Goal: Task Accomplishment & Management: Use online tool/utility

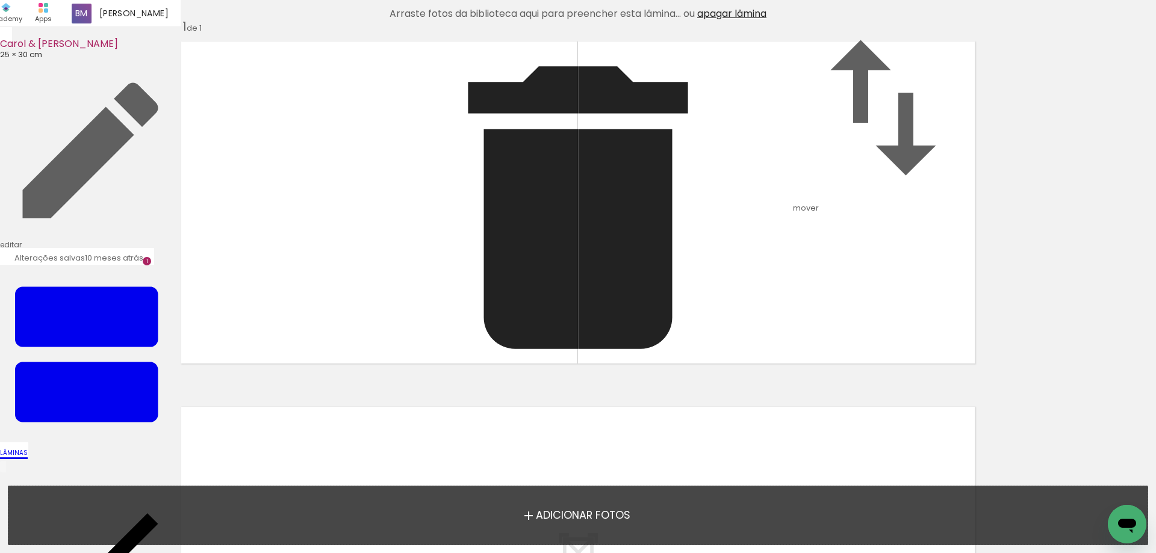
click at [144, 242] on div "Inserir lâmina 1 de 1" at bounding box center [578, 369] width 1156 height 731
click at [342, 205] on quentale-layouter at bounding box center [578, 202] width 806 height 335
click at [582, 517] on span "Adicionar Fotos" at bounding box center [583, 515] width 94 height 11
click at [0, 0] on input "file" at bounding box center [0, 0] width 0 height 0
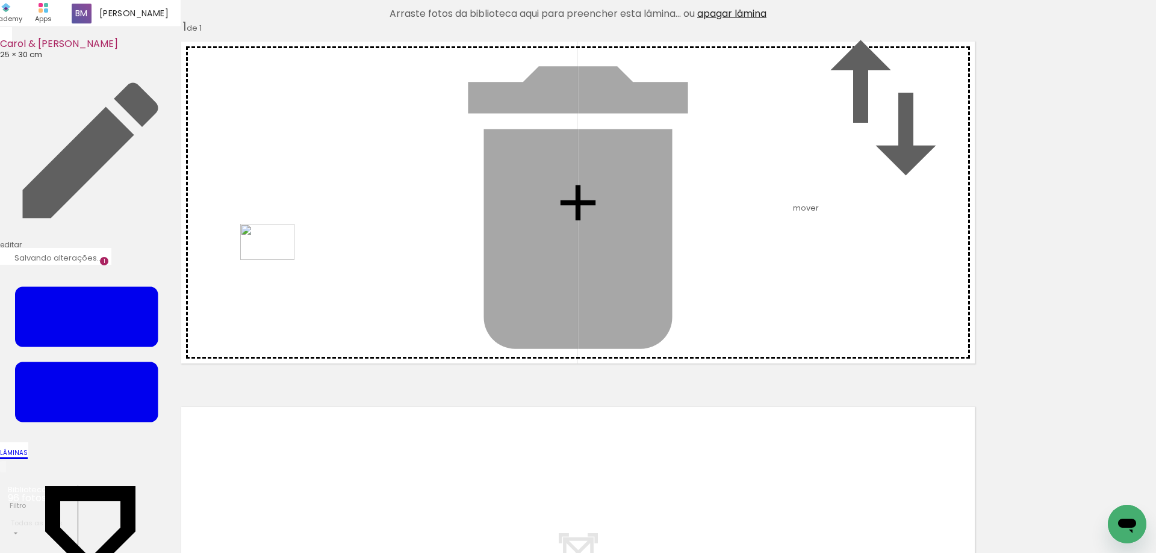
drag, startPoint x: 126, startPoint y: 513, endPoint x: 276, endPoint y: 260, distance: 293.9
click at [276, 260] on quentale-workspace at bounding box center [578, 276] width 1156 height 553
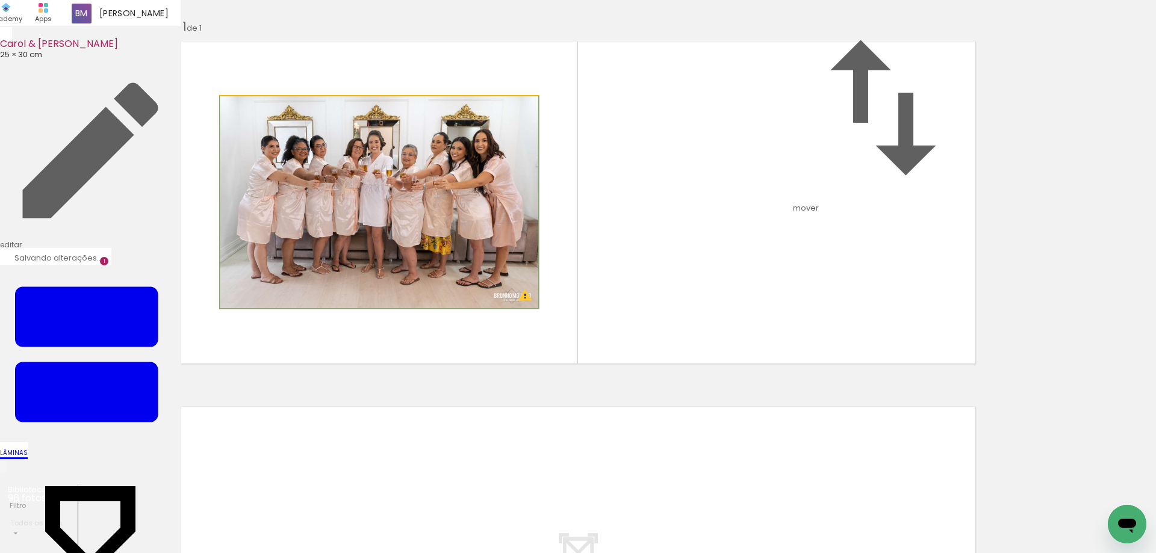
drag, startPoint x: 247, startPoint y: 171, endPoint x: 240, endPoint y: 162, distance: 11.6
type paper-slider "100"
click at [240, 119] on div at bounding box center [248, 109] width 19 height 19
click at [232, 115] on iron-icon at bounding box center [233, 109] width 12 height 12
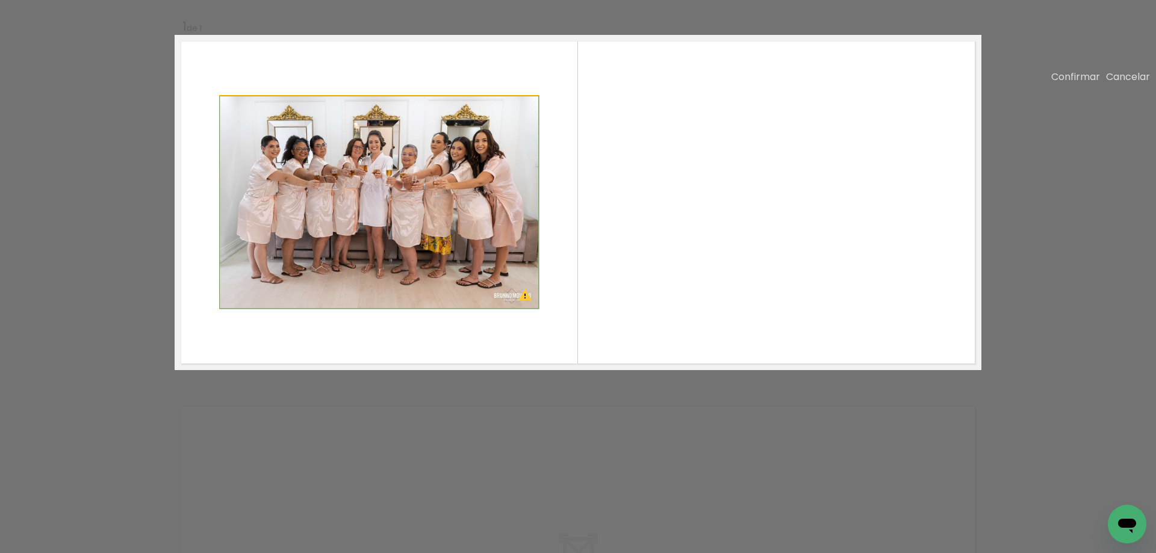
drag, startPoint x: 463, startPoint y: 249, endPoint x: 448, endPoint y: 177, distance: 73.8
click at [448, 177] on album-spread "1 de 1" at bounding box center [578, 202] width 806 height 335
click at [1091, 167] on div "Confirmar Cancelar" at bounding box center [578, 367] width 1156 height 735
click at [0, 0] on slot "Cancelar" at bounding box center [0, 0] width 0 height 0
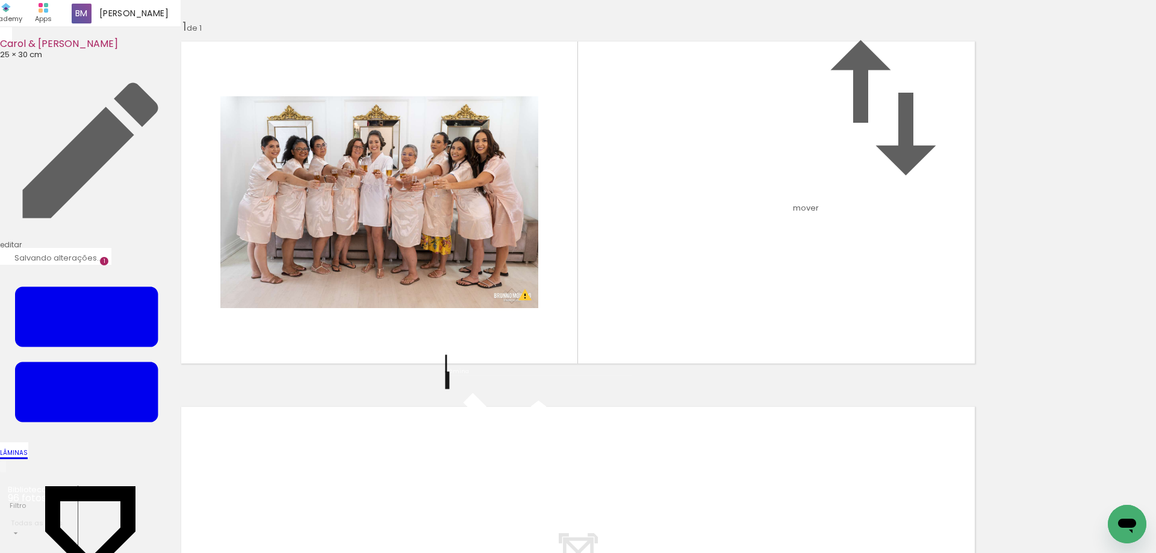
click at [463, 442] on iron-icon at bounding box center [538, 476] width 181 height 181
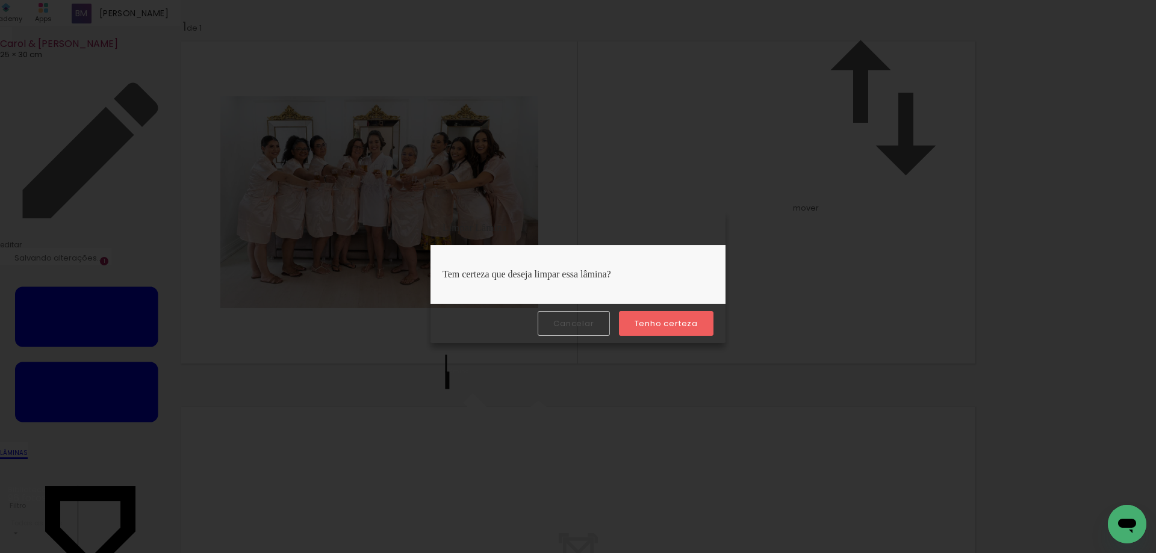
click at [649, 315] on paper-button "Tenho certeza" at bounding box center [666, 323] width 94 height 25
click at [0, 0] on slot "Tenho certeza" at bounding box center [0, 0] width 0 height 0
click at [0, 0] on slot "Cancelar" at bounding box center [0, 0] width 0 height 0
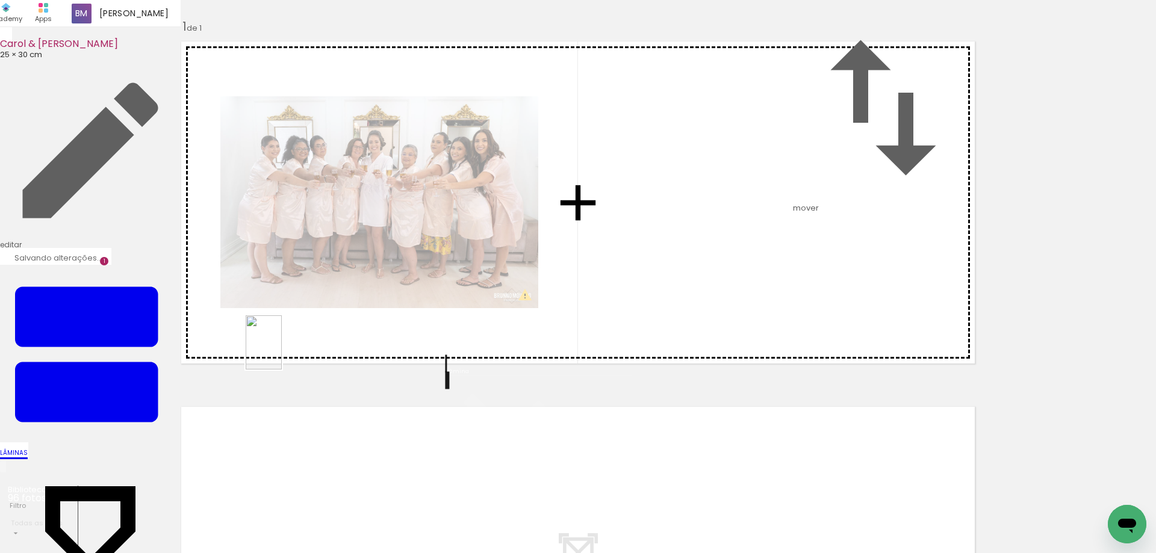
drag, startPoint x: 195, startPoint y: 527, endPoint x: 282, endPoint y: 351, distance: 195.9
click at [282, 351] on quentale-workspace at bounding box center [578, 276] width 1156 height 553
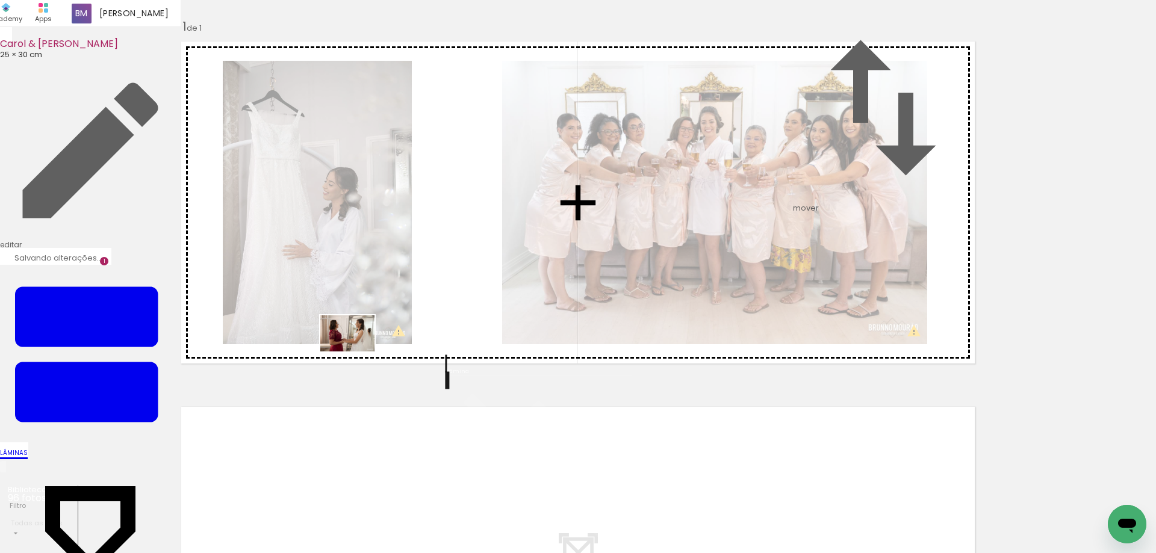
drag, startPoint x: 249, startPoint y: 513, endPoint x: 356, endPoint y: 351, distance: 194.6
click at [356, 351] on quentale-workspace at bounding box center [578, 276] width 1156 height 553
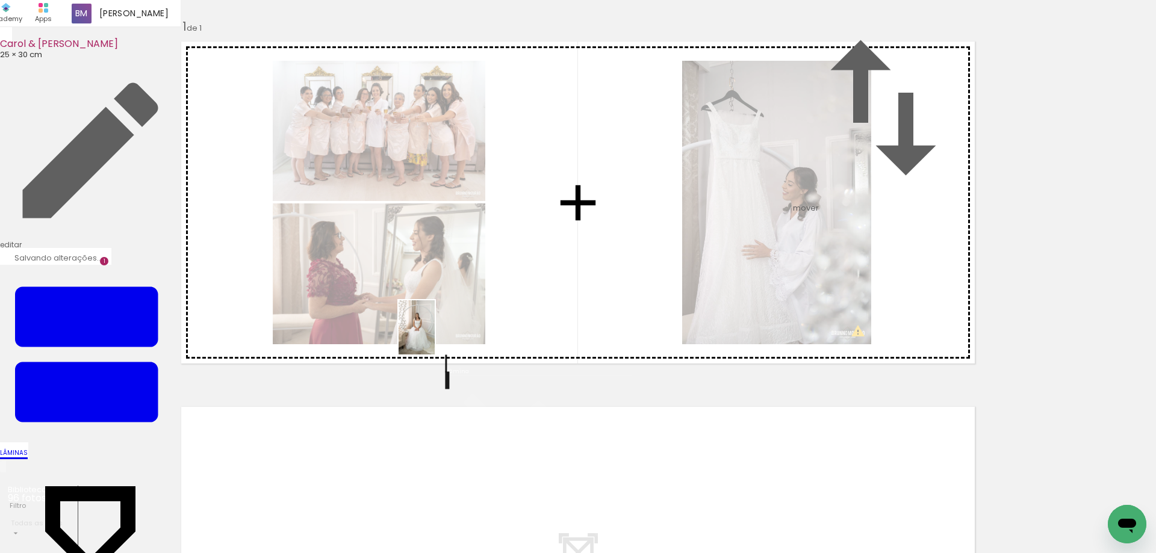
drag, startPoint x: 330, startPoint y: 525, endPoint x: 435, endPoint y: 336, distance: 216.1
click at [435, 336] on quentale-workspace at bounding box center [578, 276] width 1156 height 553
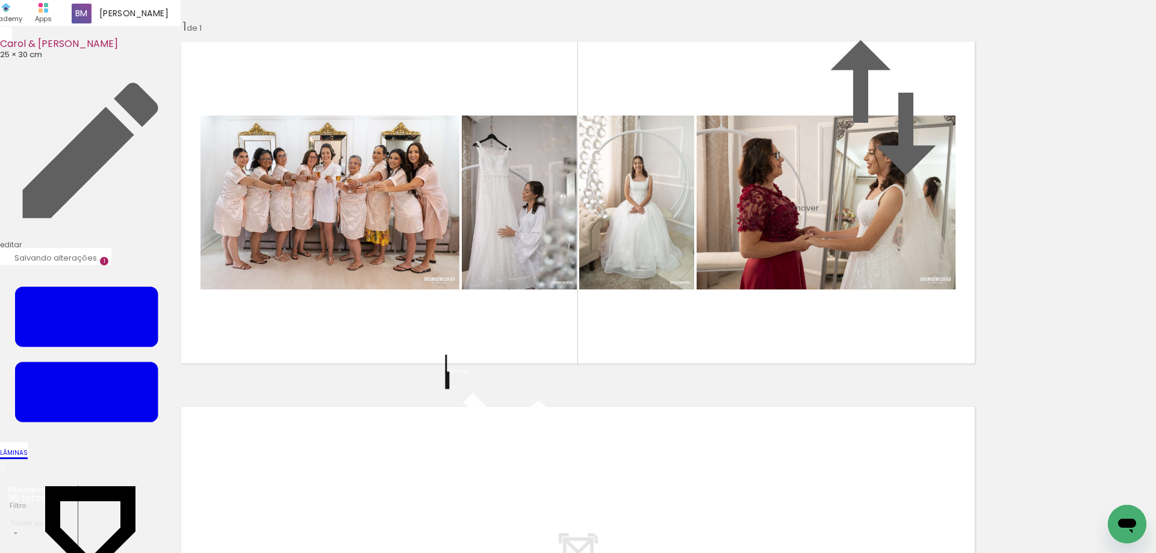
click at [1019, 258] on div "Inserir lâmina 1 de 1" at bounding box center [578, 369] width 1156 height 731
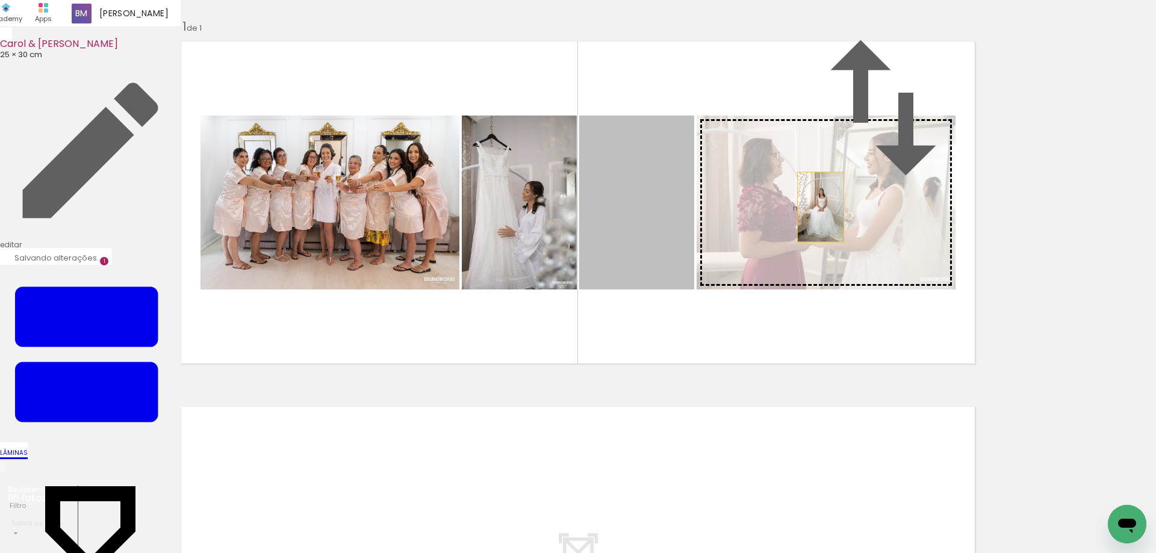
drag, startPoint x: 628, startPoint y: 287, endPoint x: 820, endPoint y: 268, distance: 193.0
click at [0, 0] on slot at bounding box center [0, 0] width 0 height 0
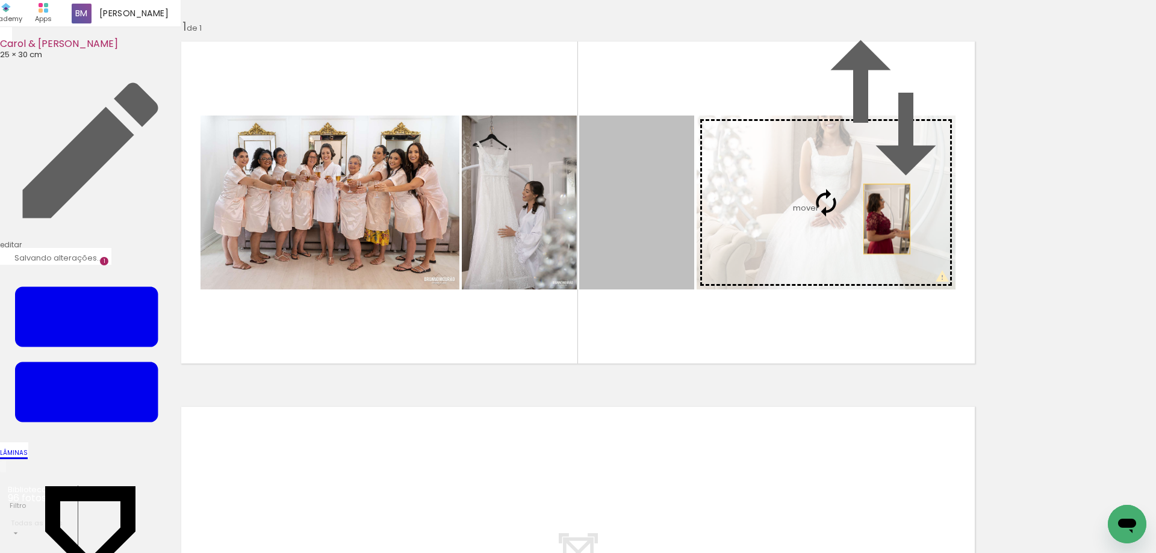
drag, startPoint x: 645, startPoint y: 283, endPoint x: 887, endPoint y: 280, distance: 242.0
click at [0, 0] on slot at bounding box center [0, 0] width 0 height 0
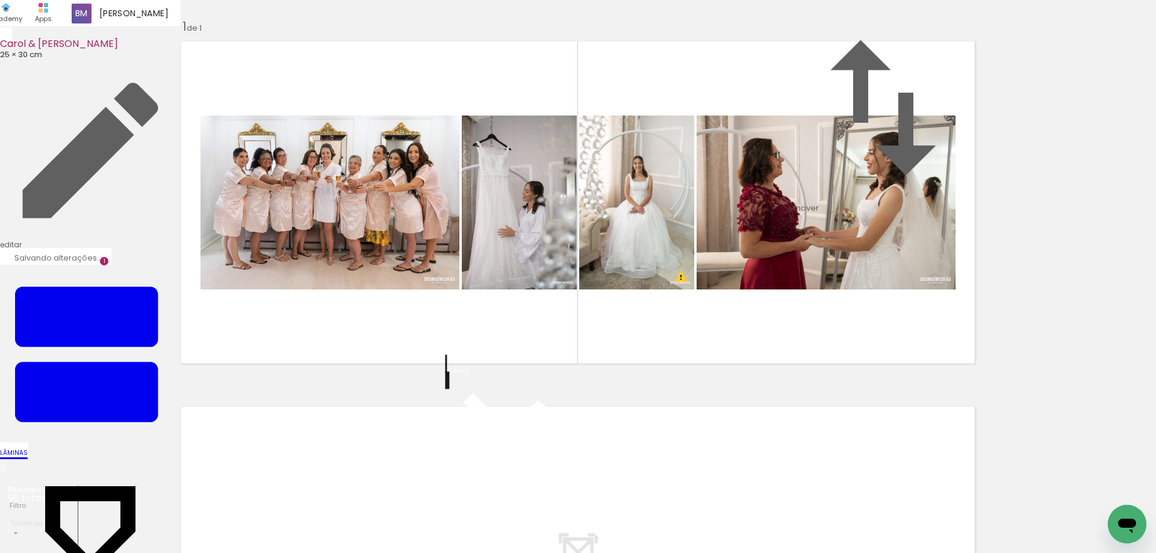
click at [1015, 262] on div "Inserir lâmina 1 de 1 O Designbox precisará aumentar a sua imagem em 322% para …" at bounding box center [578, 369] width 1156 height 731
click at [371, 201] on quentale-photo at bounding box center [329, 203] width 259 height 174
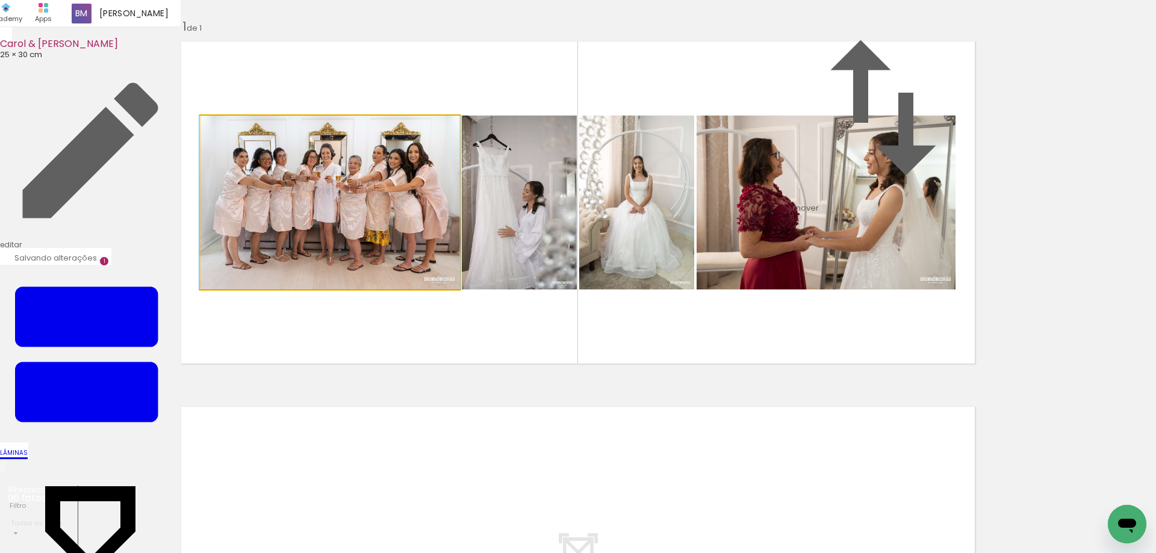
click at [377, 270] on quentale-photo at bounding box center [329, 203] width 259 height 174
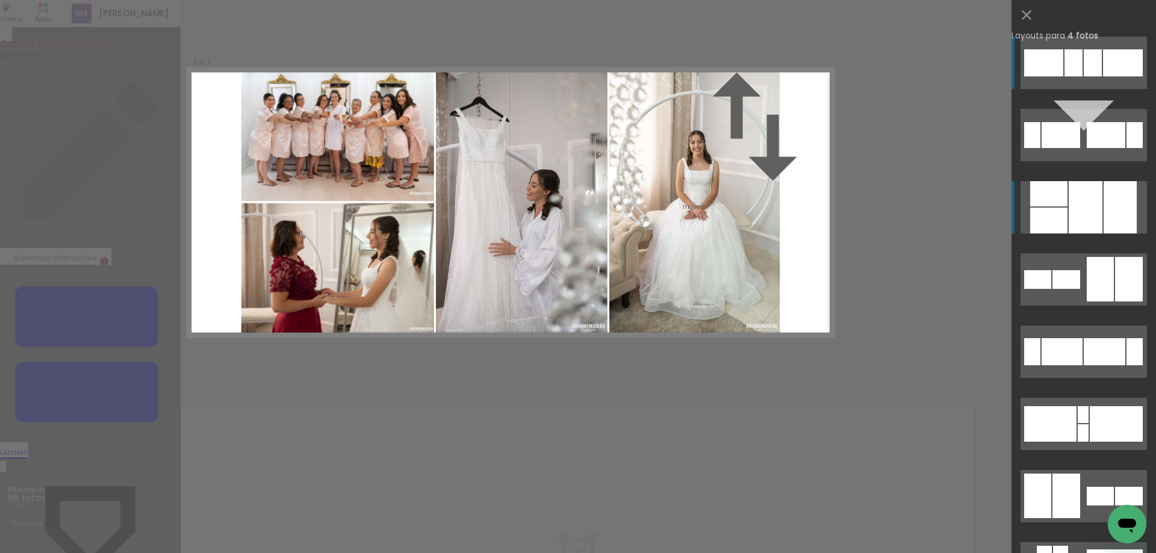
click at [1059, 206] on div at bounding box center [1048, 193] width 37 height 25
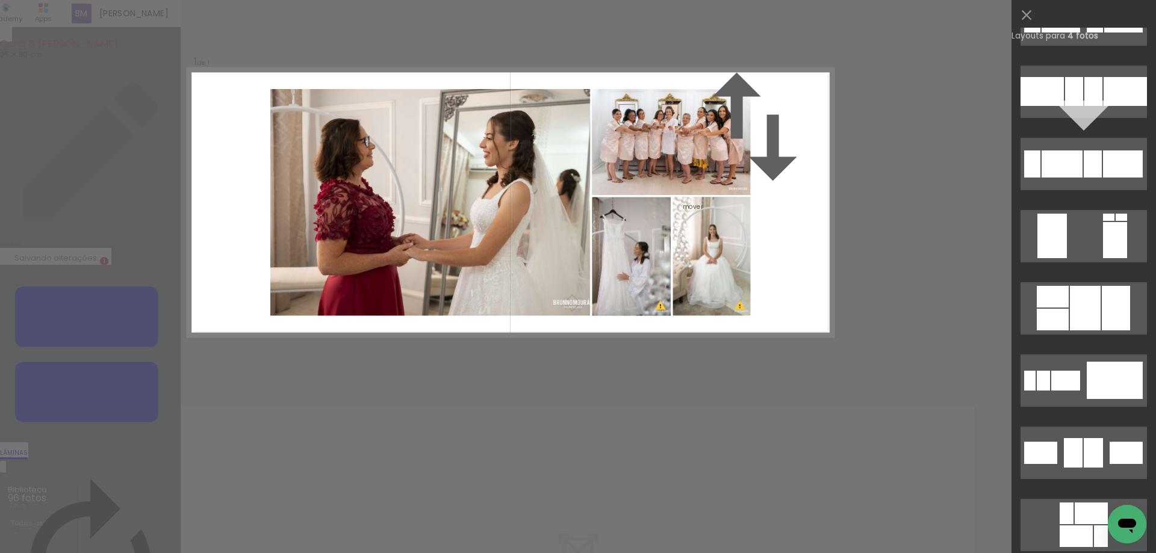
scroll to position [2304, 0]
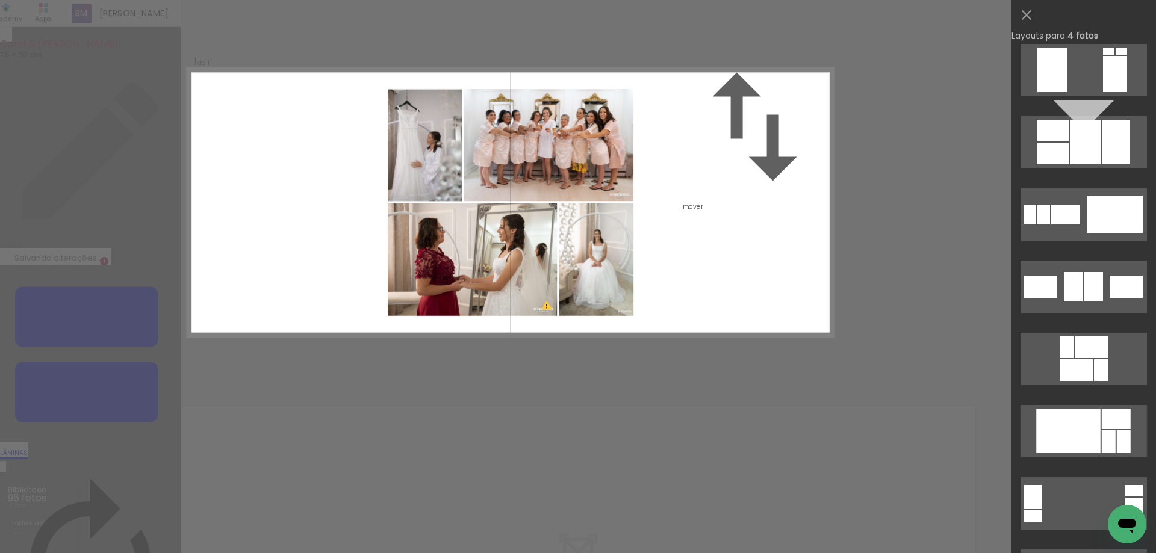
click at [890, 321] on div "Confirmar Cancelar" at bounding box center [578, 367] width 1156 height 735
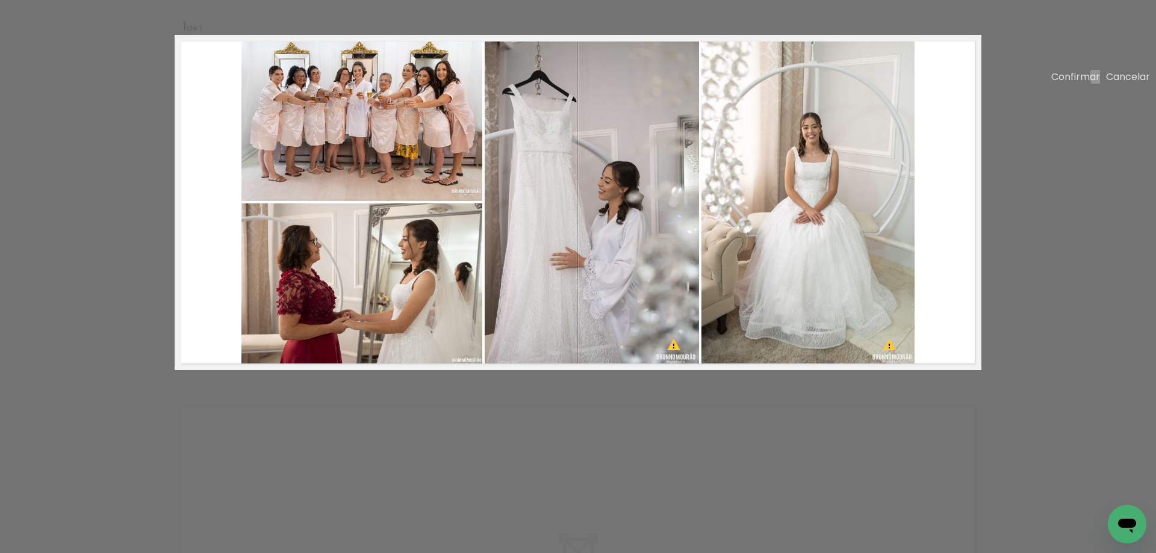
click at [1076, 79] on paper-button "Confirmar" at bounding box center [1075, 77] width 49 height 14
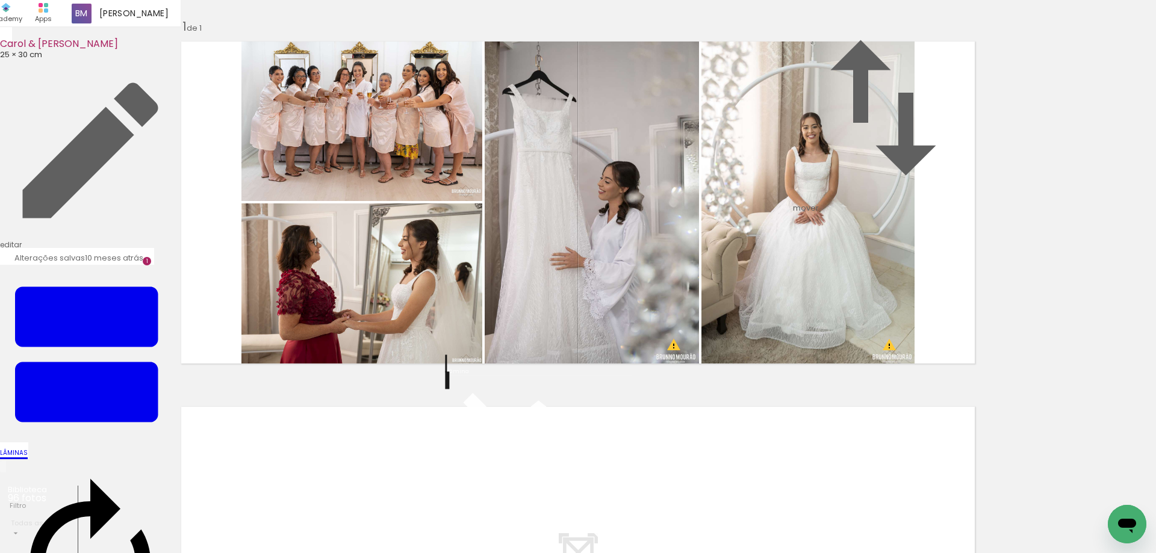
scroll to position [0, 0]
click at [675, 370] on quentale-photo at bounding box center [591, 202] width 214 height 335
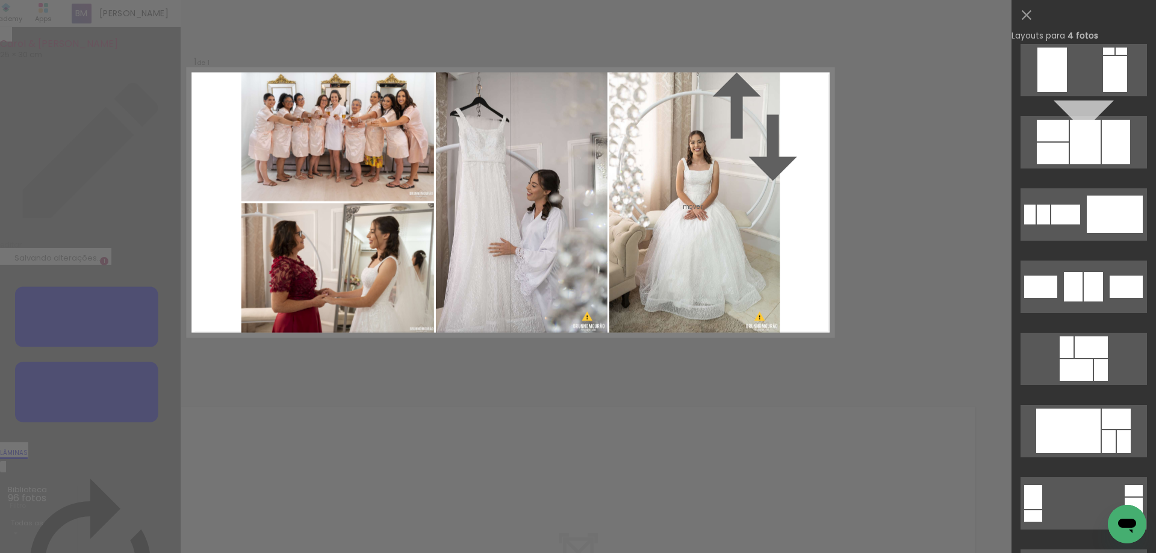
scroll to position [144, 0]
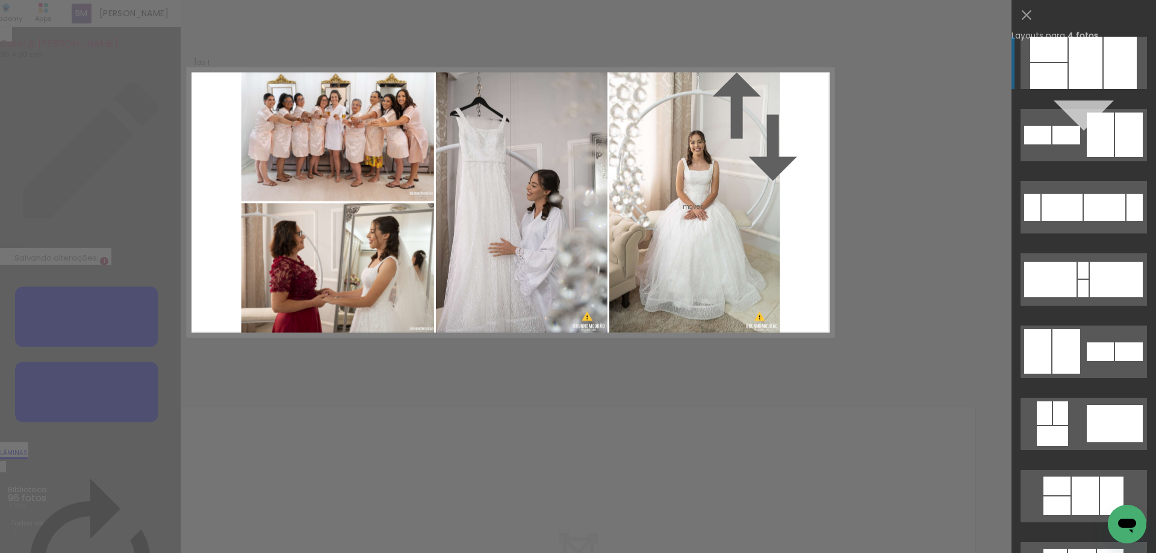
click at [901, 341] on div "Confirmar Cancelar" at bounding box center [578, 367] width 1156 height 735
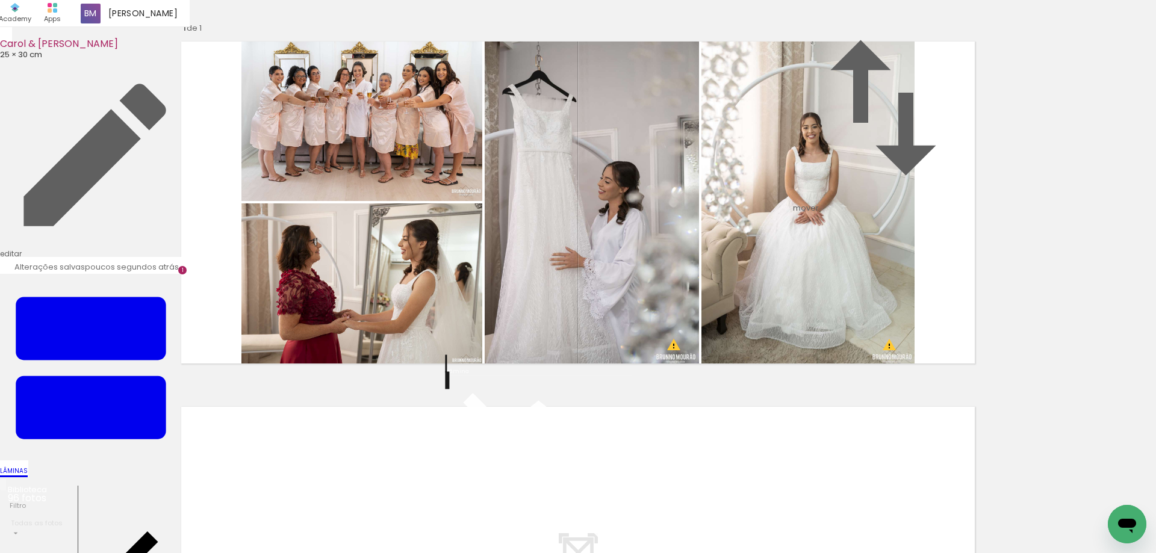
click at [152, 327] on div "Inserir lâmina 1 de 1 O Designbox precisará aumentar a sua imagem em 277% para …" at bounding box center [578, 369] width 1156 height 731
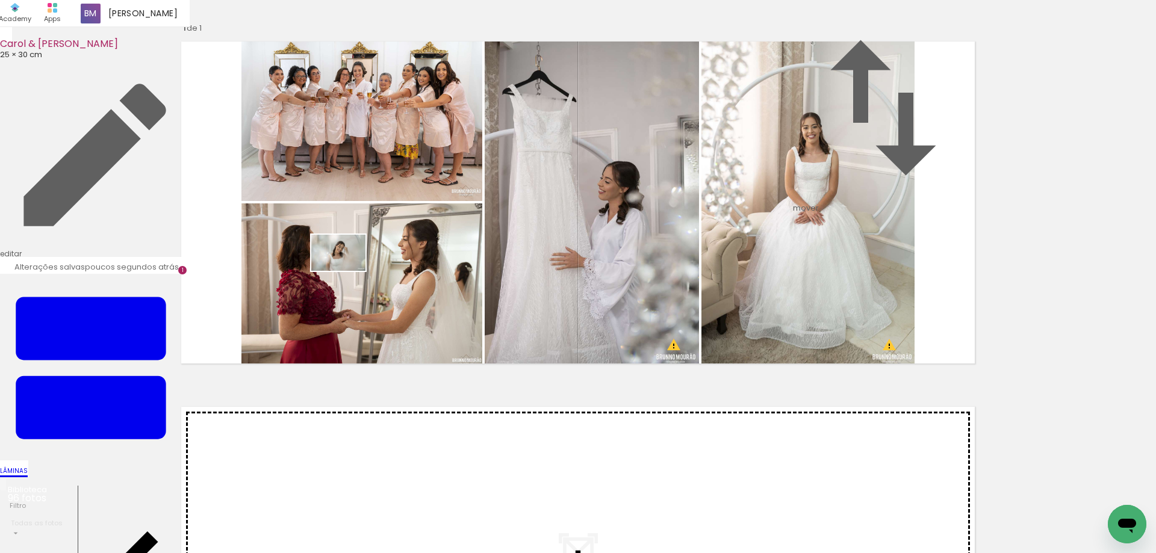
drag, startPoint x: 385, startPoint y: 502, endPoint x: 347, endPoint y: 271, distance: 234.1
click at [347, 271] on quentale-workspace at bounding box center [578, 276] width 1156 height 553
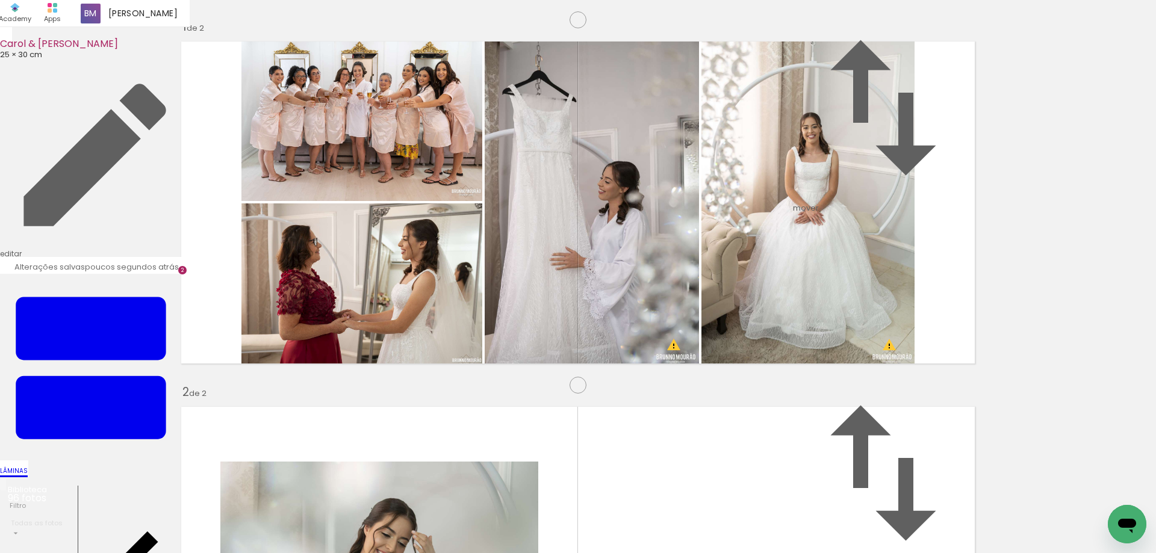
scroll to position [359, 0]
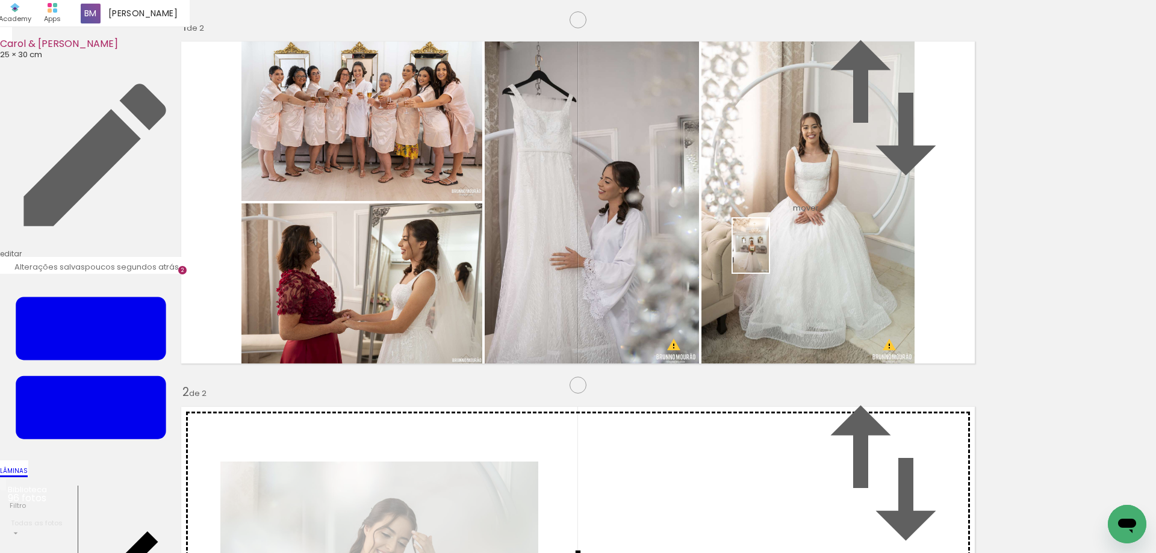
drag, startPoint x: 488, startPoint y: 482, endPoint x: 769, endPoint y: 255, distance: 361.1
click at [769, 255] on quentale-workspace at bounding box center [578, 276] width 1156 height 553
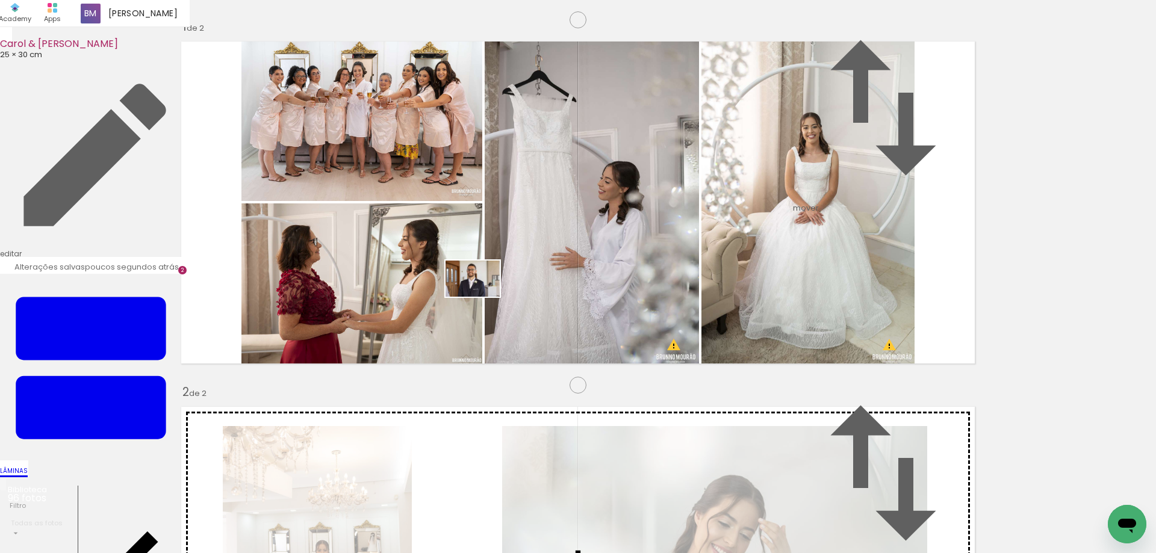
drag, startPoint x: 527, startPoint y: 515, endPoint x: 481, endPoint y: 297, distance: 222.6
click at [481, 297] on quentale-workspace at bounding box center [578, 276] width 1156 height 553
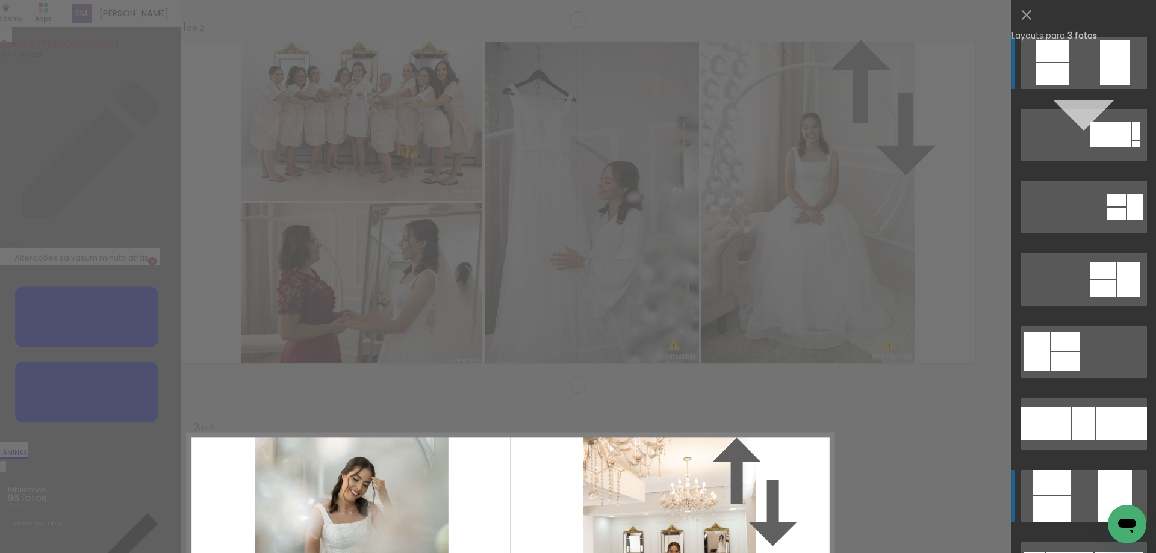
scroll to position [83, 0]
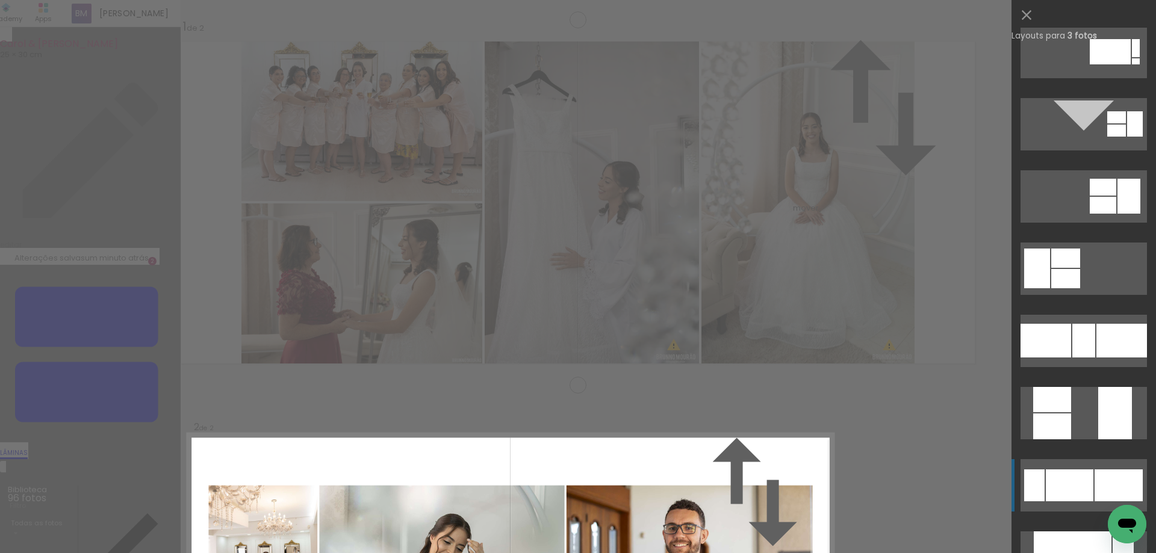
click at [1077, 357] on div at bounding box center [1083, 341] width 23 height 34
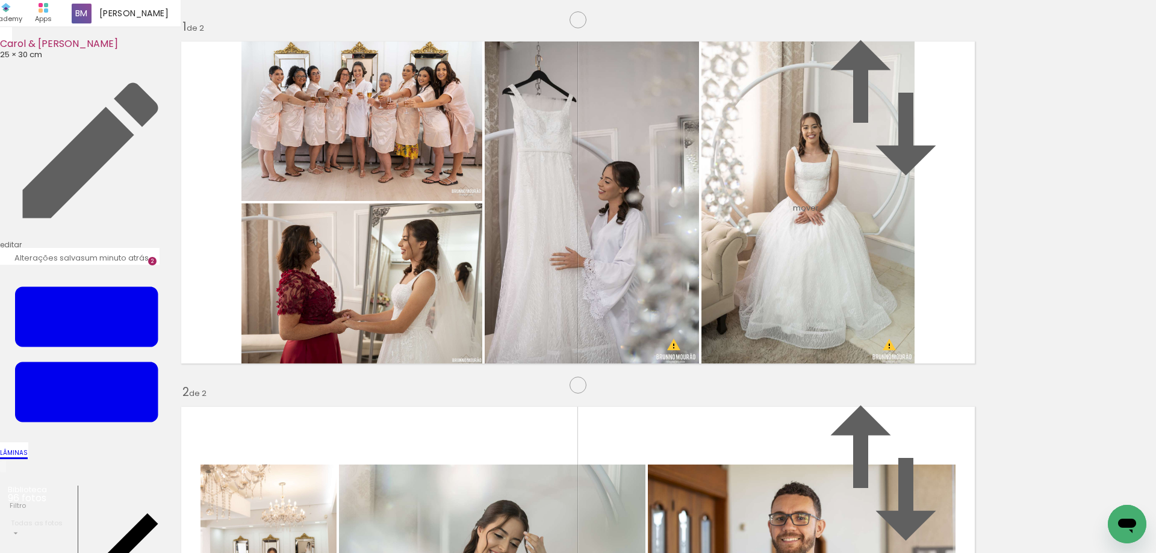
scroll to position [692, 0]
drag, startPoint x: 589, startPoint y: 517, endPoint x: 430, endPoint y: 307, distance: 263.7
click at [430, 307] on quentale-workspace at bounding box center [578, 276] width 1156 height 553
drag, startPoint x: 657, startPoint y: 523, endPoint x: 514, endPoint y: 342, distance: 230.5
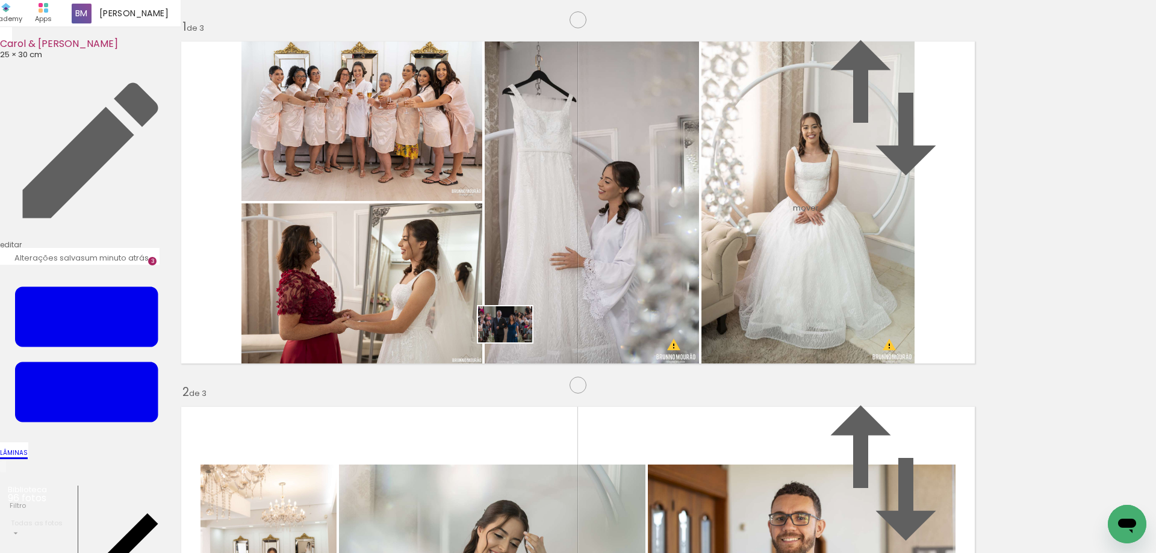
click at [514, 342] on quentale-workspace at bounding box center [578, 276] width 1156 height 553
drag, startPoint x: 735, startPoint y: 530, endPoint x: 551, endPoint y: 333, distance: 269.6
click at [551, 333] on quentale-workspace at bounding box center [578, 276] width 1156 height 553
drag, startPoint x: 804, startPoint y: 528, endPoint x: 642, endPoint y: 311, distance: 271.0
click at [642, 311] on quentale-workspace at bounding box center [578, 276] width 1156 height 553
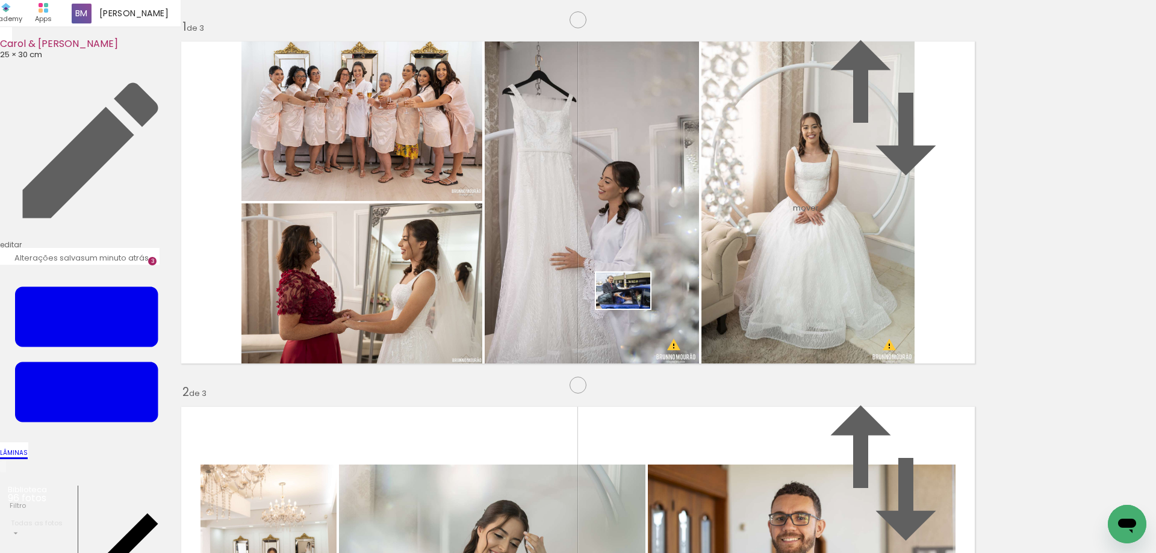
drag, startPoint x: 864, startPoint y: 522, endPoint x: 632, endPoint y: 309, distance: 315.2
click at [632, 309] on quentale-workspace at bounding box center [578, 276] width 1156 height 553
drag, startPoint x: 944, startPoint y: 521, endPoint x: 772, endPoint y: 301, distance: 279.6
click at [772, 301] on quentale-workspace at bounding box center [578, 276] width 1156 height 553
drag, startPoint x: 809, startPoint y: 373, endPoint x: 436, endPoint y: 317, distance: 378.0
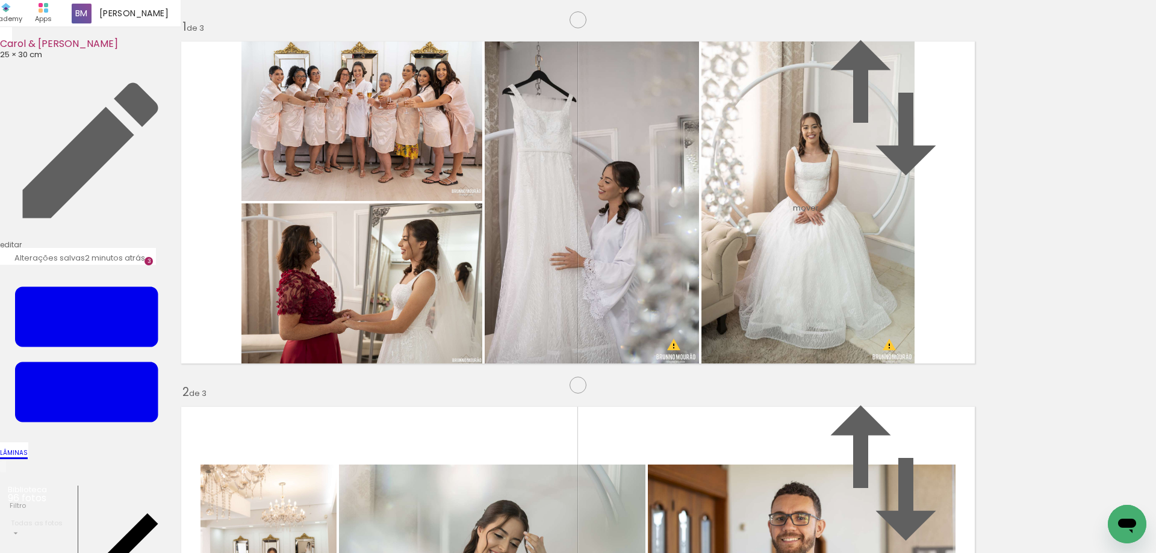
click at [0, 0] on slot at bounding box center [0, 0] width 0 height 0
drag, startPoint x: 607, startPoint y: 332, endPoint x: 539, endPoint y: 313, distance: 70.5
drag, startPoint x: 736, startPoint y: 340, endPoint x: 404, endPoint y: 311, distance: 333.5
click at [0, 0] on slot at bounding box center [0, 0] width 0 height 0
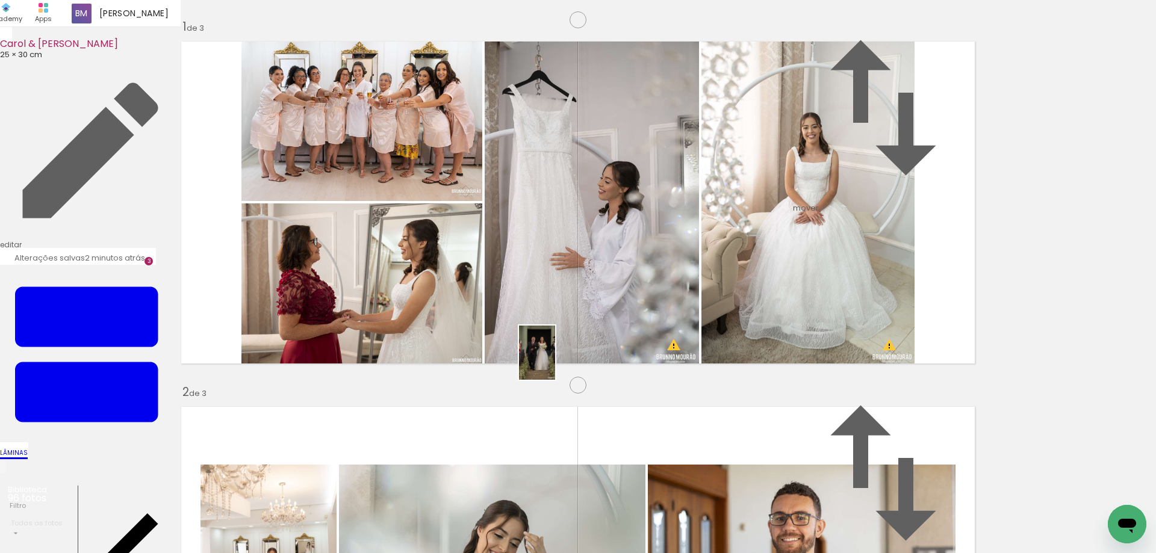
drag, startPoint x: 1008, startPoint y: 526, endPoint x: 549, endPoint y: 354, distance: 490.2
click at [549, 354] on quentale-workspace at bounding box center [578, 276] width 1156 height 553
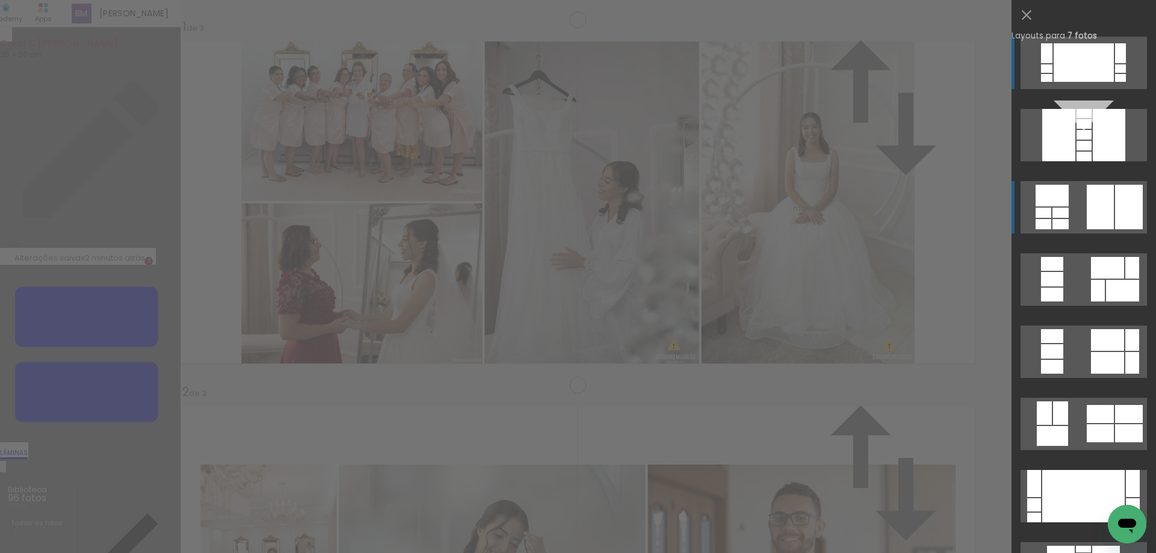
click at [1115, 73] on div at bounding box center [1120, 68] width 11 height 8
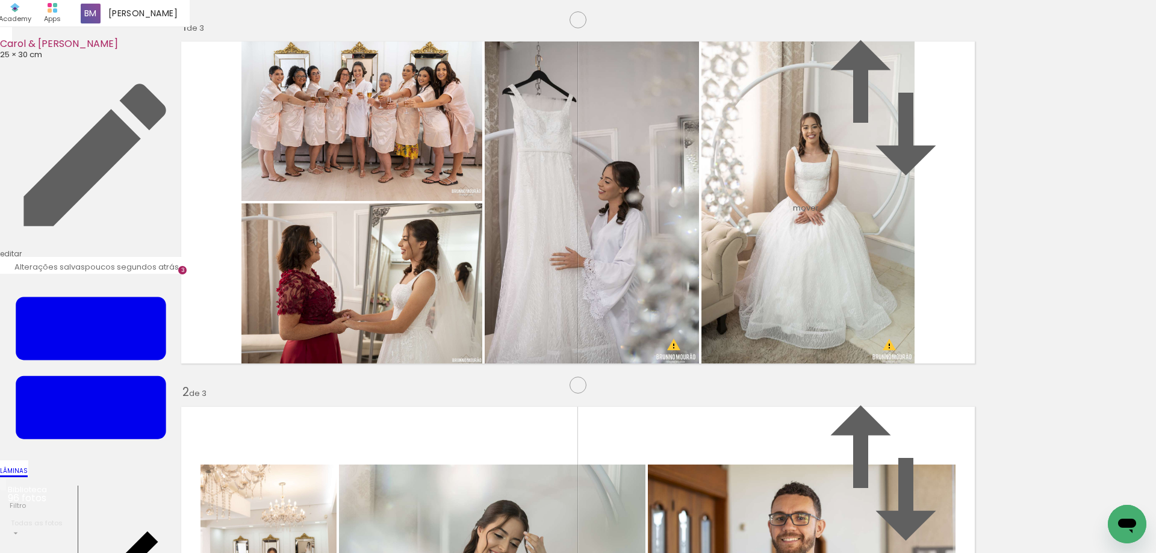
drag, startPoint x: 436, startPoint y: 325, endPoint x: 510, endPoint y: 456, distance: 150.1
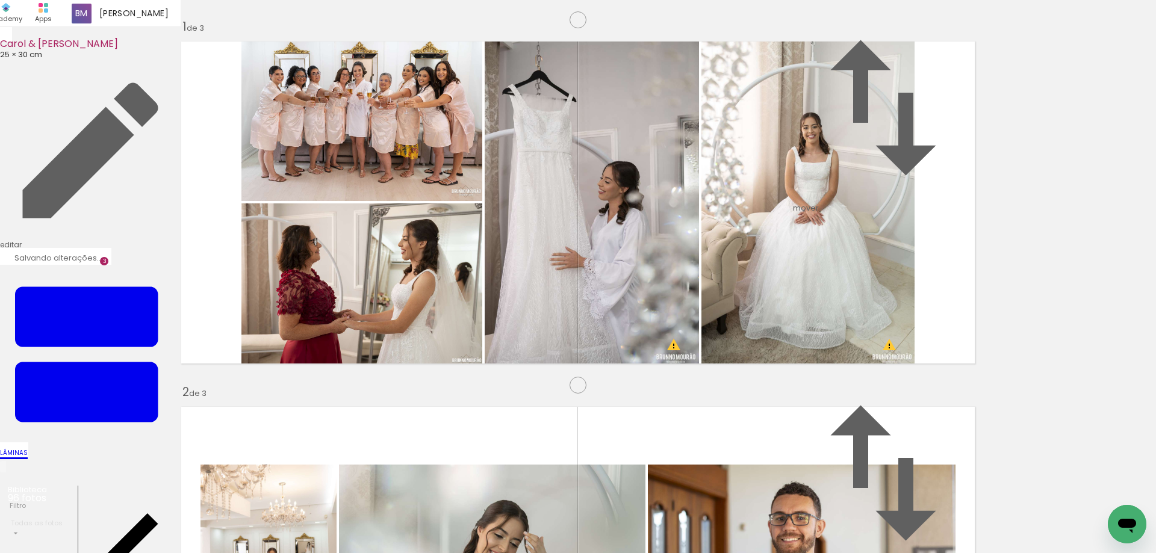
drag, startPoint x: 638, startPoint y: 347, endPoint x: 634, endPoint y: 400, distance: 53.1
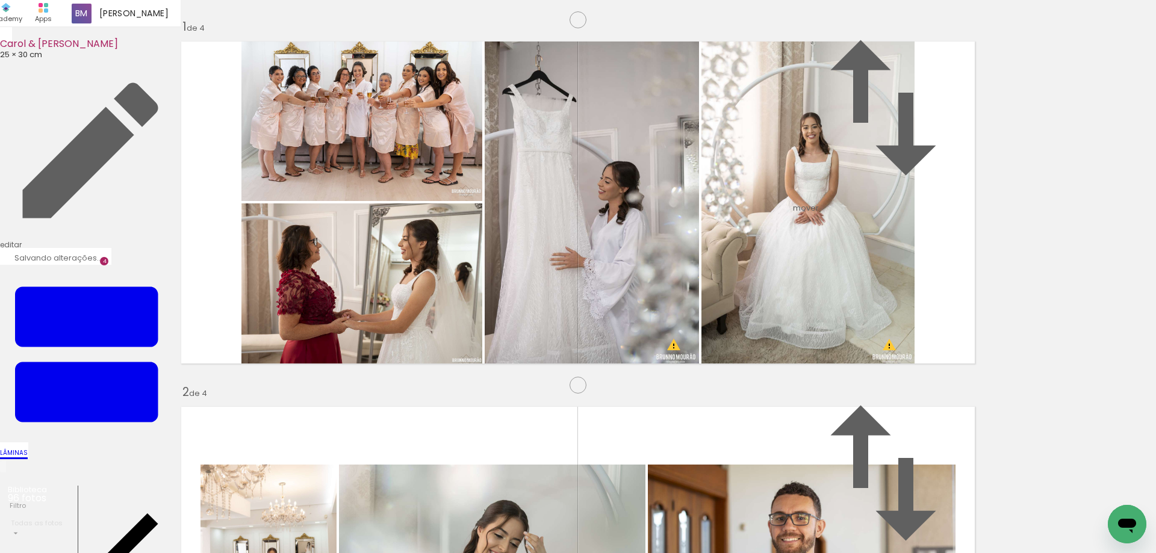
drag, startPoint x: 736, startPoint y: 373, endPoint x: 1012, endPoint y: 392, distance: 276.3
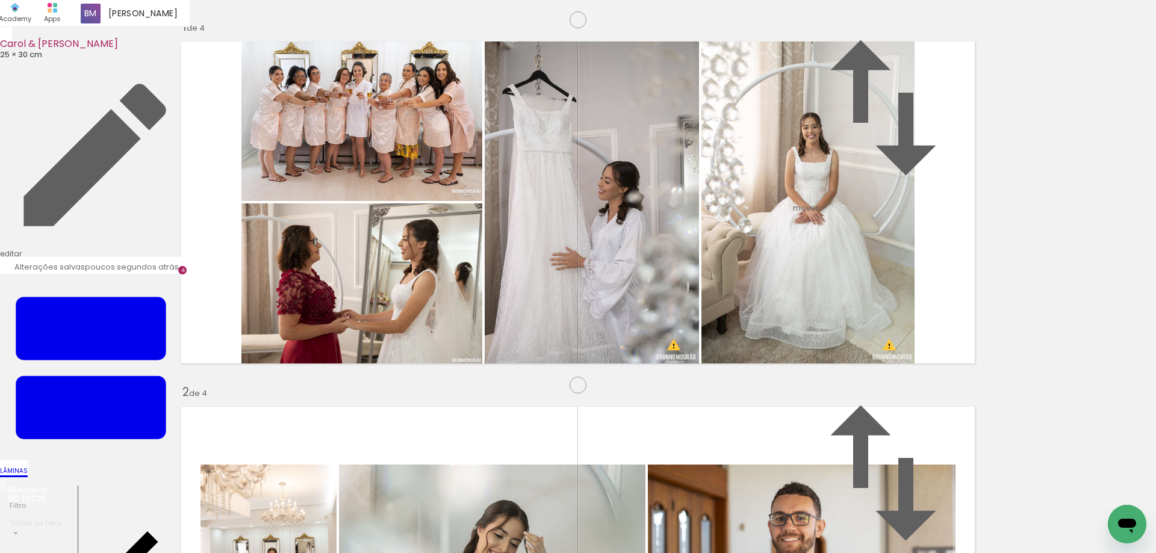
scroll to position [758, 0]
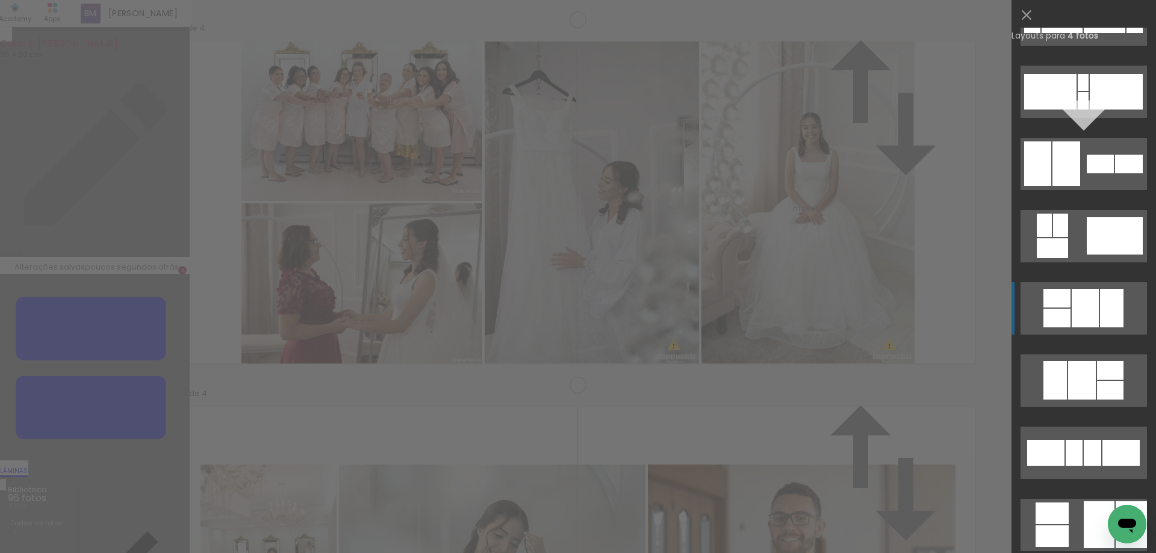
scroll to position [498, 0]
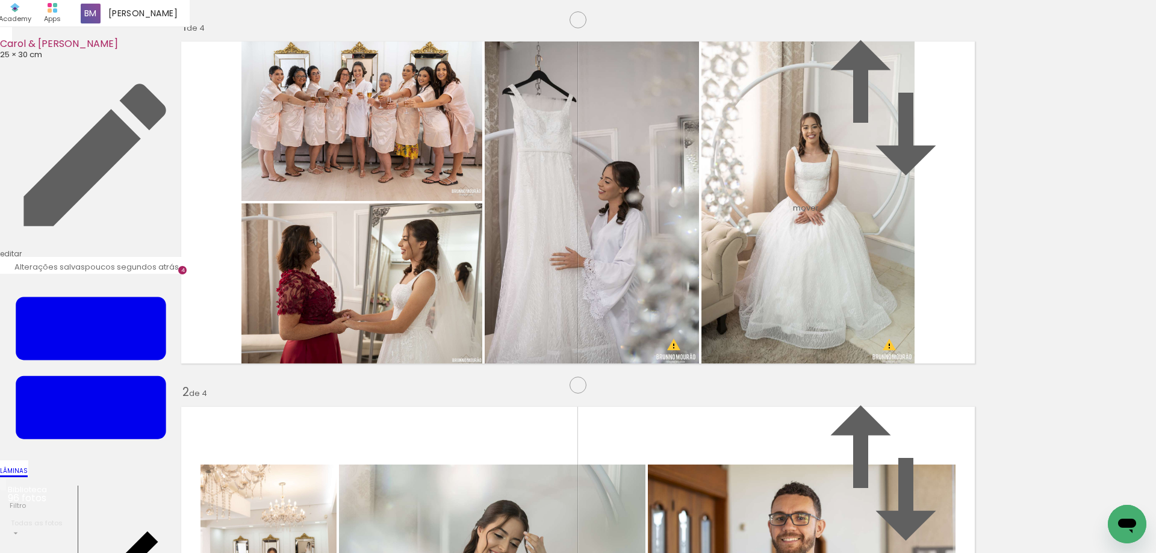
scroll to position [1057, 0]
drag, startPoint x: 938, startPoint y: 513, endPoint x: 768, endPoint y: 326, distance: 253.1
click at [768, 326] on quentale-workspace at bounding box center [578, 276] width 1156 height 553
drag, startPoint x: 939, startPoint y: 519, endPoint x: 865, endPoint y: 531, distance: 75.5
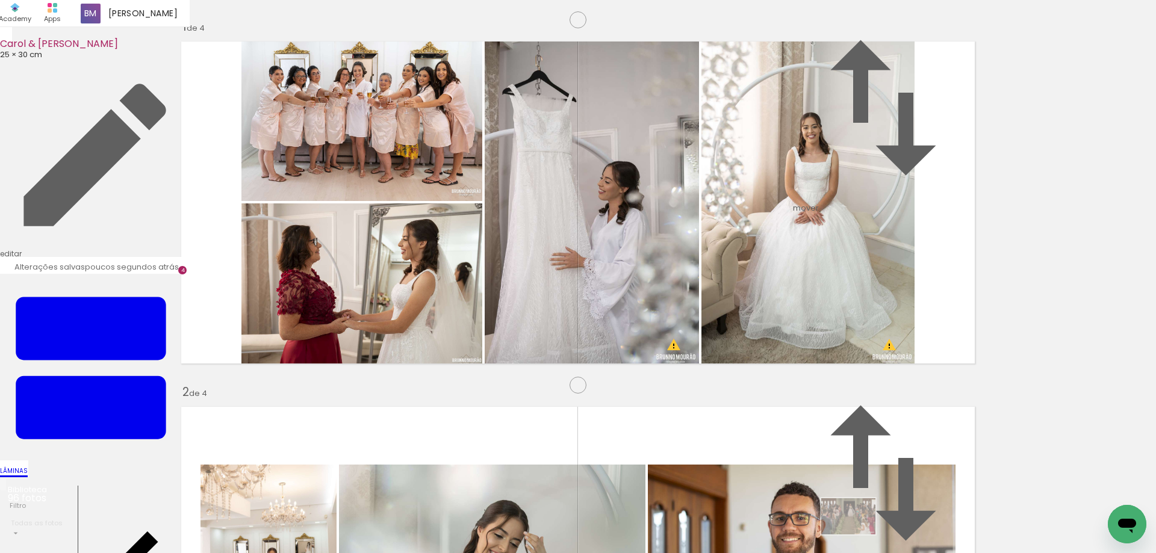
click at [0, 0] on slot at bounding box center [0, 0] width 0 height 0
drag, startPoint x: 303, startPoint y: 481, endPoint x: 310, endPoint y: 312, distance: 169.3
click at [310, 312] on quentale-workspace at bounding box center [578, 276] width 1156 height 553
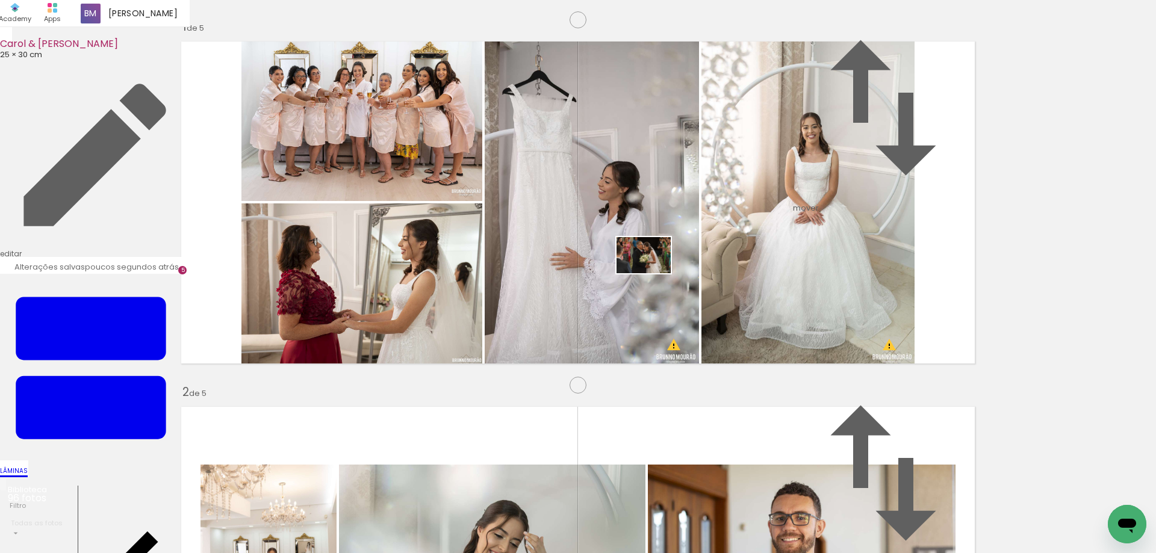
drag, startPoint x: 357, startPoint y: 525, endPoint x: 652, endPoint y: 273, distance: 388.1
click at [652, 273] on quentale-workspace at bounding box center [578, 276] width 1156 height 553
drag, startPoint x: 465, startPoint y: 498, endPoint x: 657, endPoint y: 374, distance: 227.7
click at [657, 374] on quentale-workspace at bounding box center [578, 276] width 1156 height 553
drag, startPoint x: 562, startPoint y: 512, endPoint x: 598, endPoint y: 334, distance: 181.2
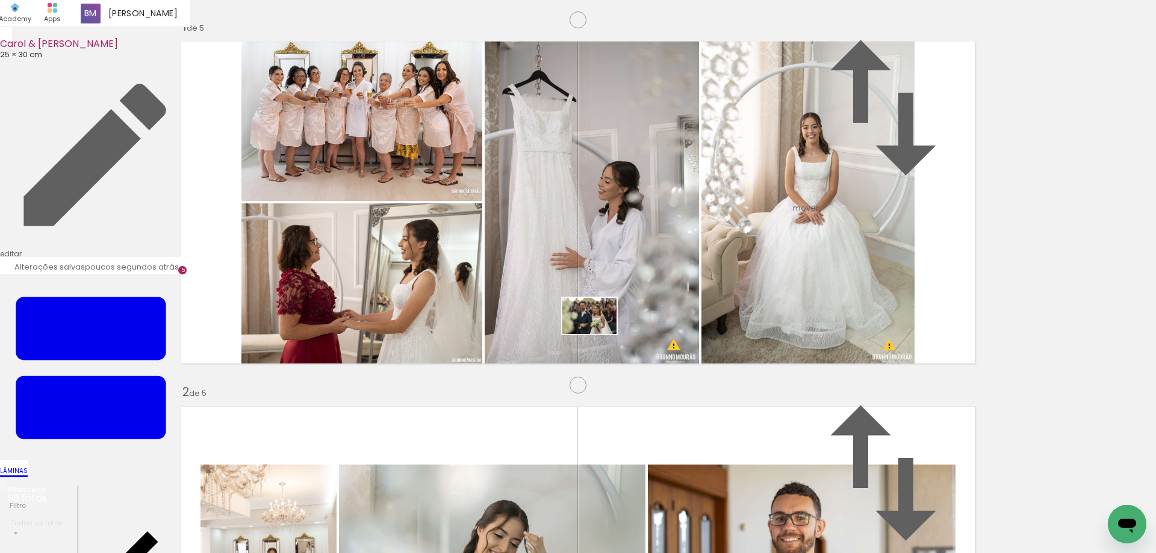
click at [598, 334] on quentale-workspace at bounding box center [578, 276] width 1156 height 553
drag, startPoint x: 514, startPoint y: 525, endPoint x: 664, endPoint y: 323, distance: 251.7
click at [664, 323] on quentale-workspace at bounding box center [578, 276] width 1156 height 553
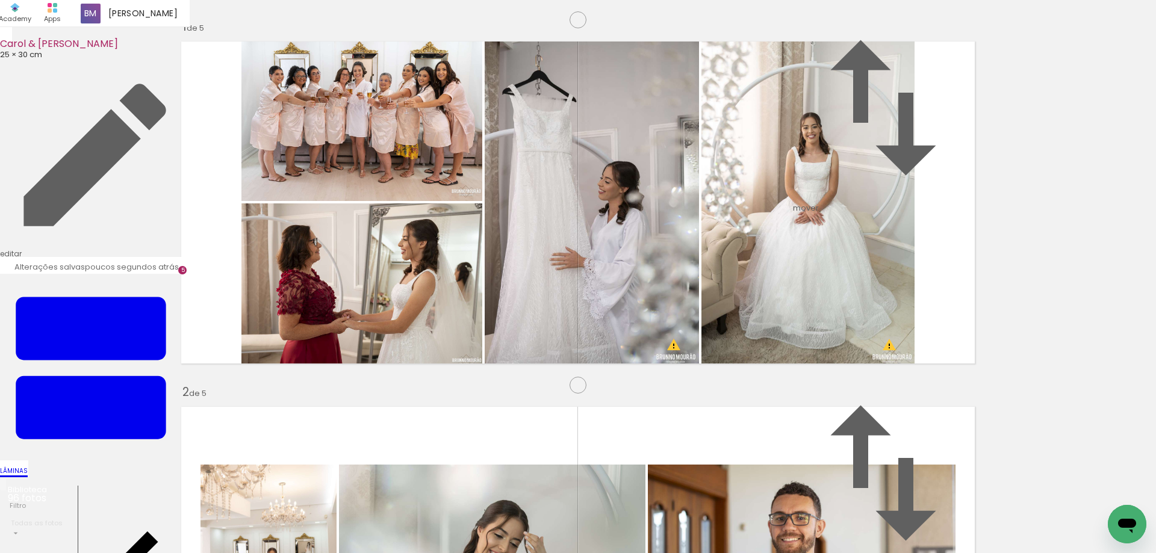
drag, startPoint x: 409, startPoint y: 209, endPoint x: 128, endPoint y: 261, distance: 285.7
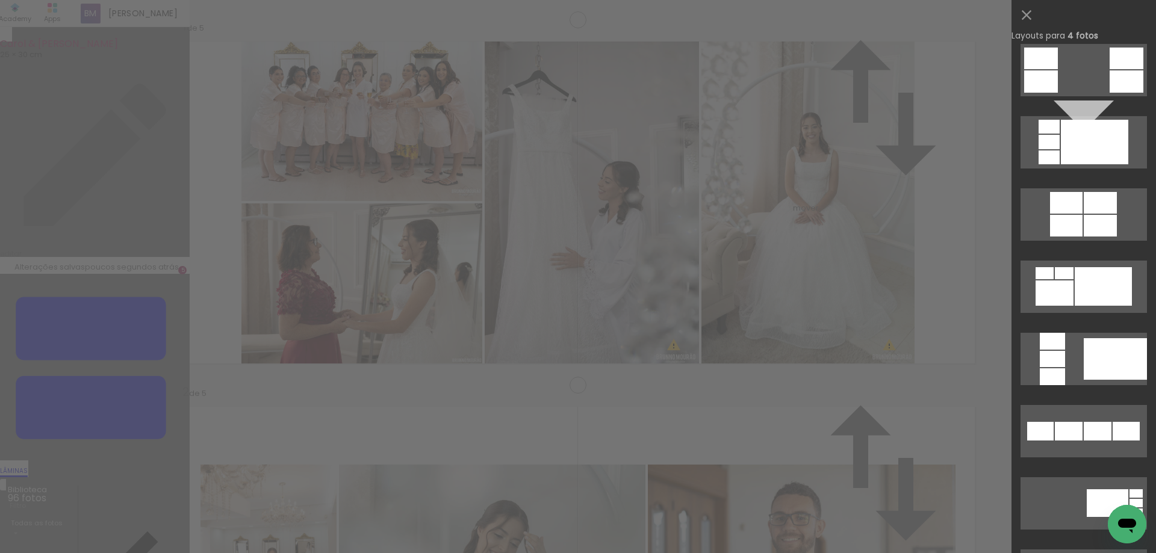
scroll to position [0, 0]
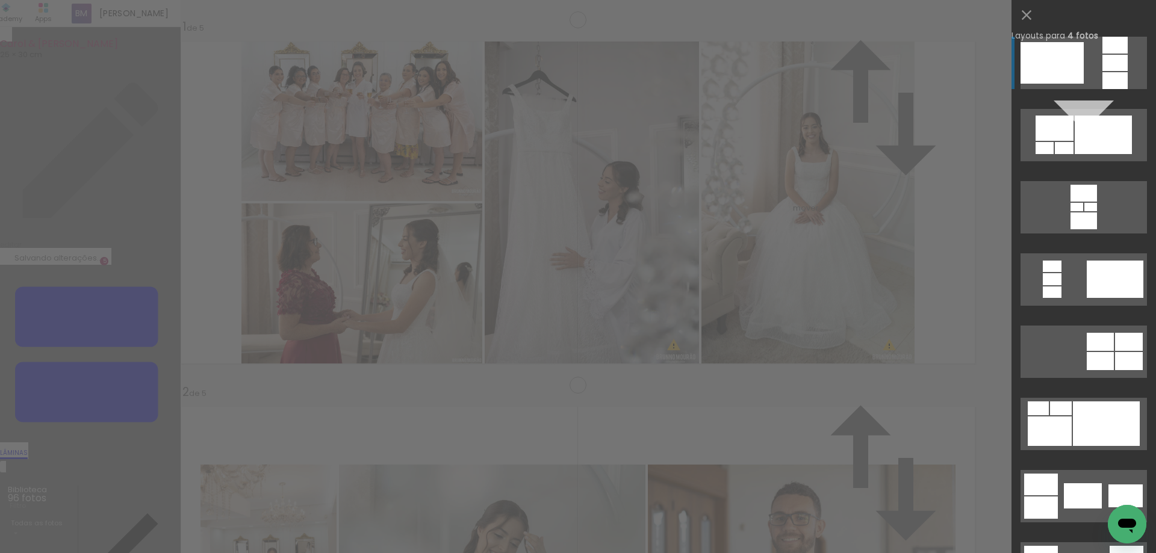
click at [1089, 109] on quentale-layouter at bounding box center [1083, 135] width 126 height 52
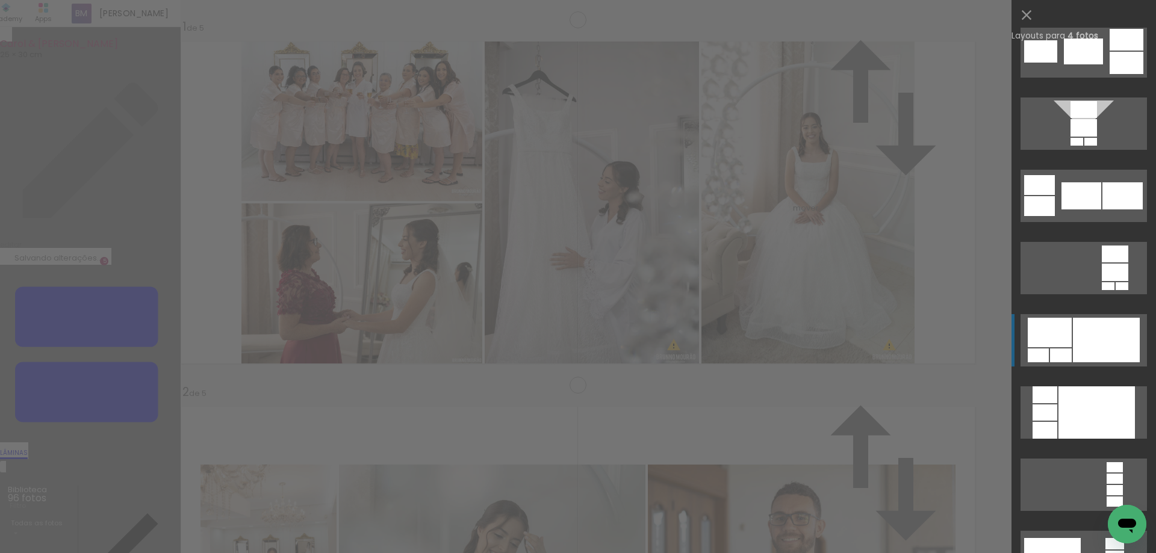
scroll to position [3987, 0]
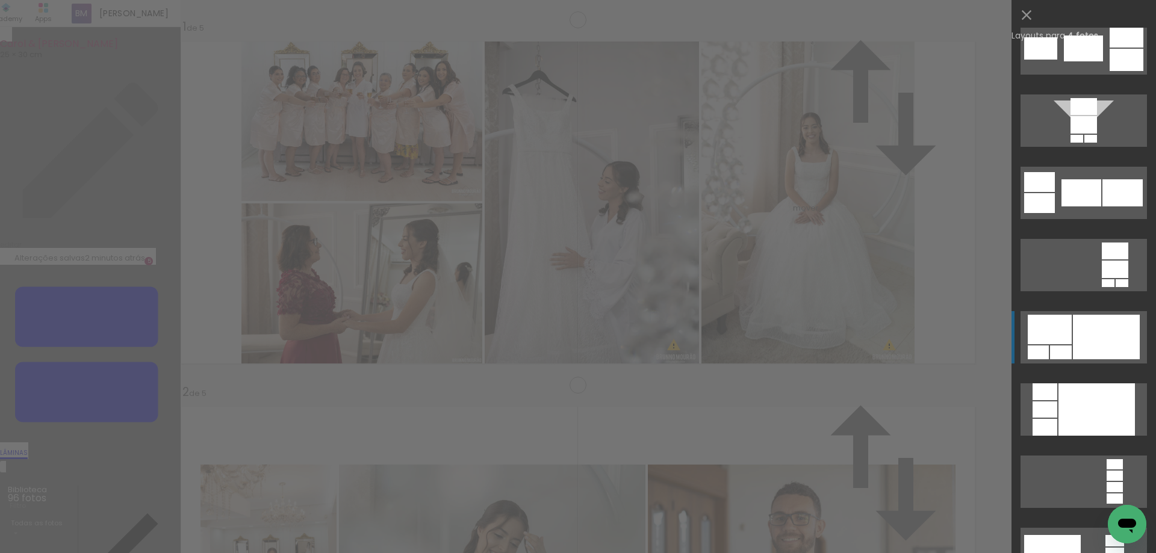
click at [1095, 61] on div at bounding box center [1082, 49] width 39 height 26
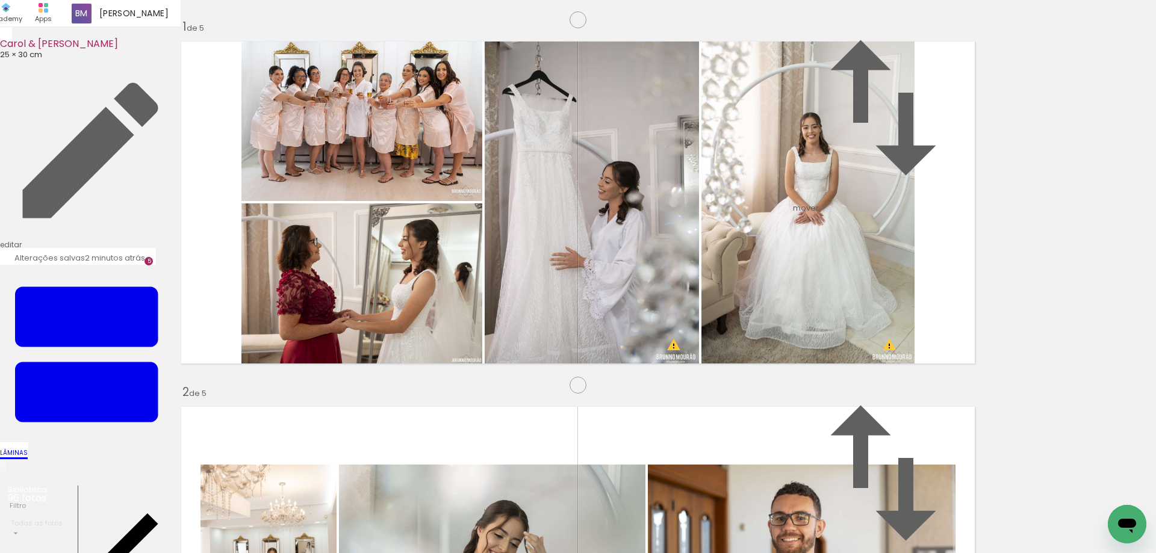
drag, startPoint x: 441, startPoint y: 367, endPoint x: 400, endPoint y: 267, distance: 108.8
click at [0, 0] on slot at bounding box center [0, 0] width 0 height 0
drag, startPoint x: 411, startPoint y: 373, endPoint x: 388, endPoint y: 250, distance: 125.6
click at [0, 0] on slot at bounding box center [0, 0] width 0 height 0
drag, startPoint x: 296, startPoint y: 377, endPoint x: 367, endPoint y: 259, distance: 138.0
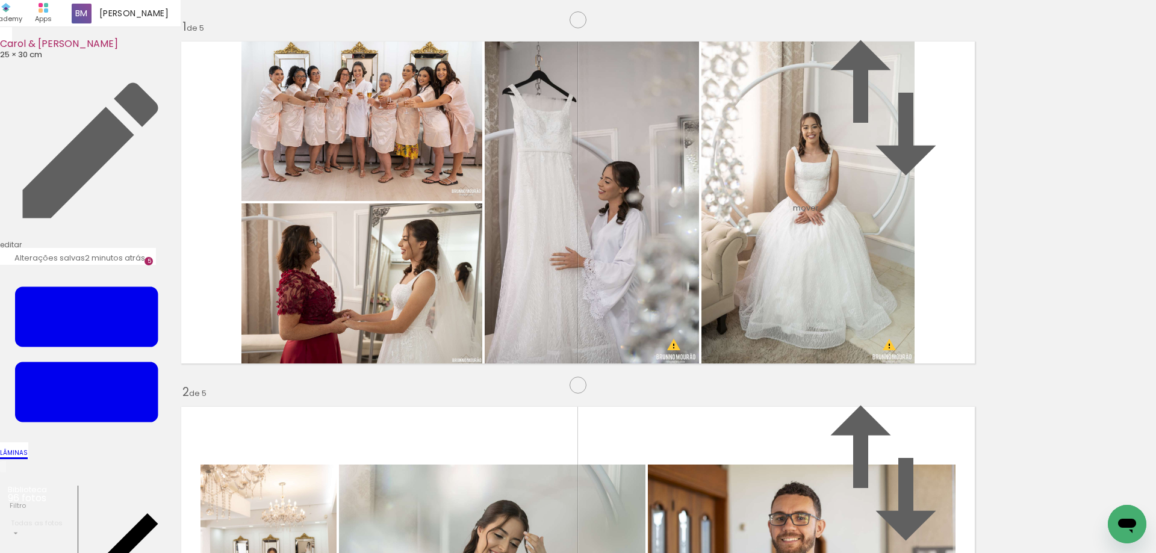
click at [0, 0] on slot at bounding box center [0, 0] width 0 height 0
drag, startPoint x: 415, startPoint y: 368, endPoint x: 409, endPoint y: 248, distance: 120.5
click at [0, 0] on slot at bounding box center [0, 0] width 0 height 0
drag, startPoint x: 427, startPoint y: 383, endPoint x: 403, endPoint y: 258, distance: 127.4
click at [0, 0] on slot at bounding box center [0, 0] width 0 height 0
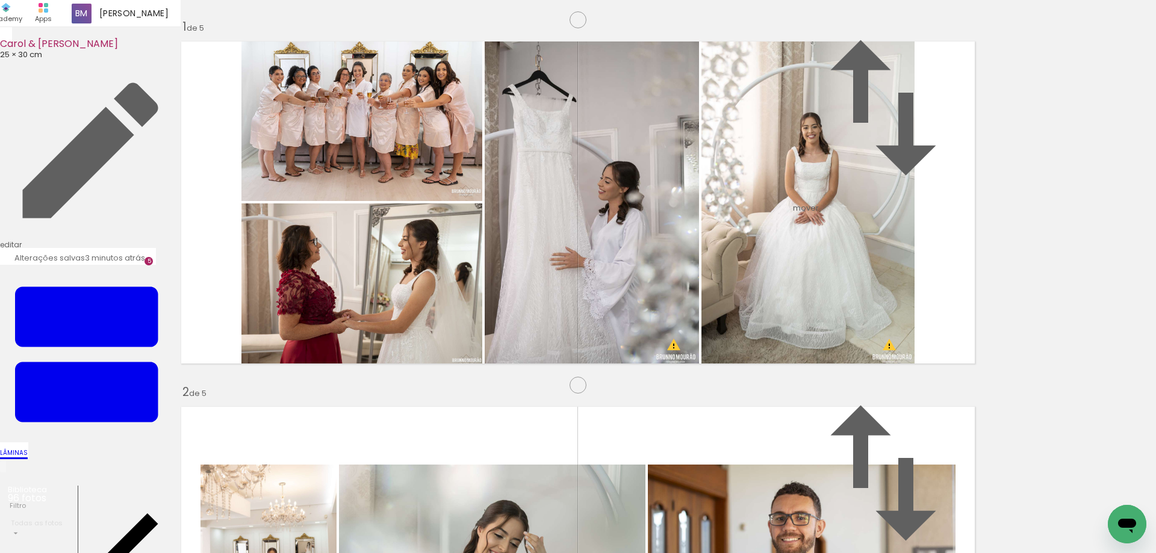
scroll to position [1621, 0]
drag, startPoint x: 383, startPoint y: 116, endPoint x: 374, endPoint y: 444, distance: 328.1
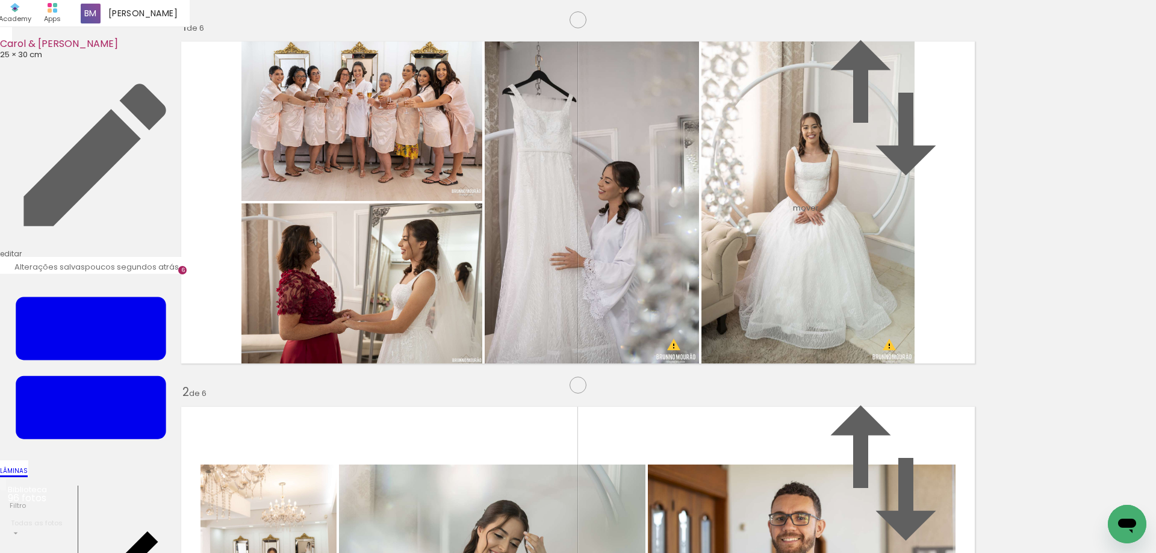
scroll to position [1571, 0]
drag, startPoint x: 424, startPoint y: 179, endPoint x: 702, endPoint y: 430, distance: 375.4
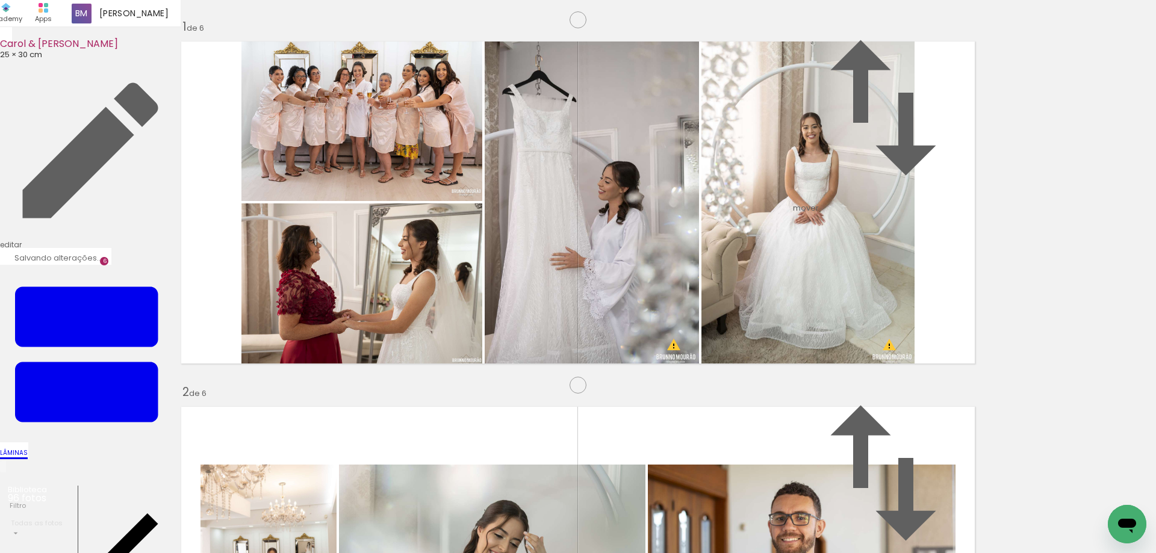
scroll to position [2153, 0]
drag, startPoint x: 631, startPoint y: 519, endPoint x: 460, endPoint y: 335, distance: 251.7
click at [460, 335] on quentale-workspace at bounding box center [578, 276] width 1156 height 553
drag, startPoint x: 701, startPoint y: 518, endPoint x: 685, endPoint y: 292, distance: 226.9
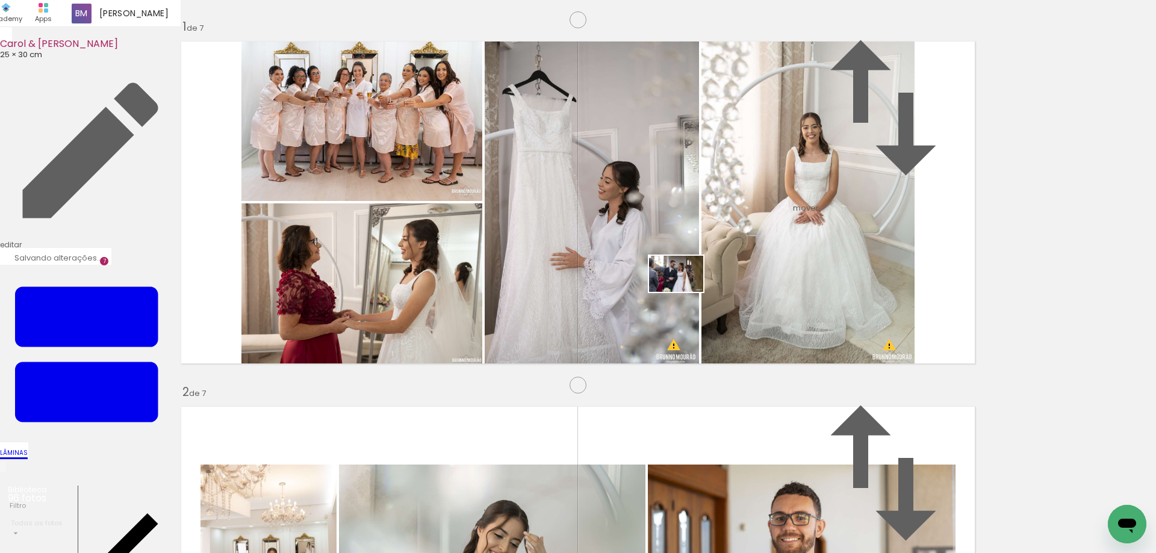
click at [685, 292] on quentale-workspace at bounding box center [578, 276] width 1156 height 553
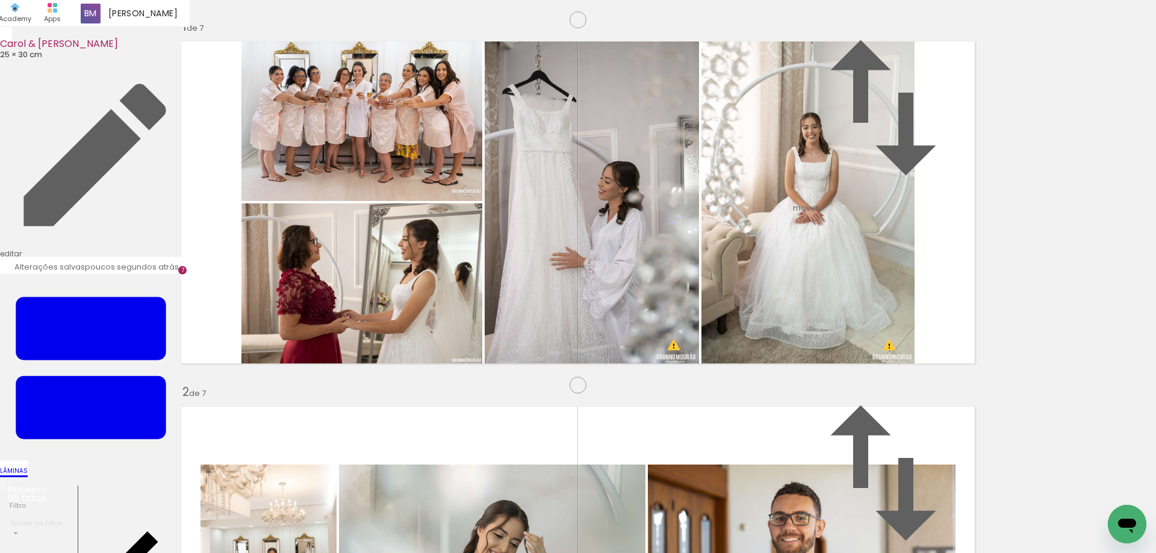
scroll to position [0, 1156]
drag, startPoint x: 391, startPoint y: 508, endPoint x: 448, endPoint y: 321, distance: 195.9
click at [448, 321] on quentale-workspace at bounding box center [578, 276] width 1156 height 553
drag, startPoint x: 458, startPoint y: 523, endPoint x: 701, endPoint y: 254, distance: 362.2
click at [701, 254] on quentale-workspace at bounding box center [578, 276] width 1156 height 553
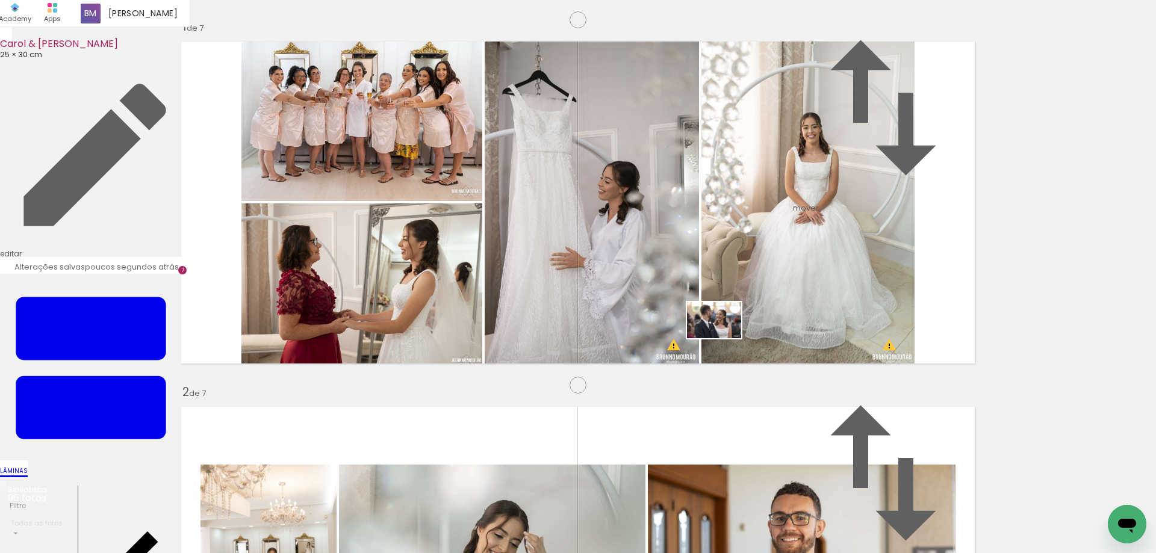
drag, startPoint x: 525, startPoint y: 492, endPoint x: 723, endPoint y: 338, distance: 250.9
click at [723, 338] on quentale-workspace at bounding box center [578, 276] width 1156 height 553
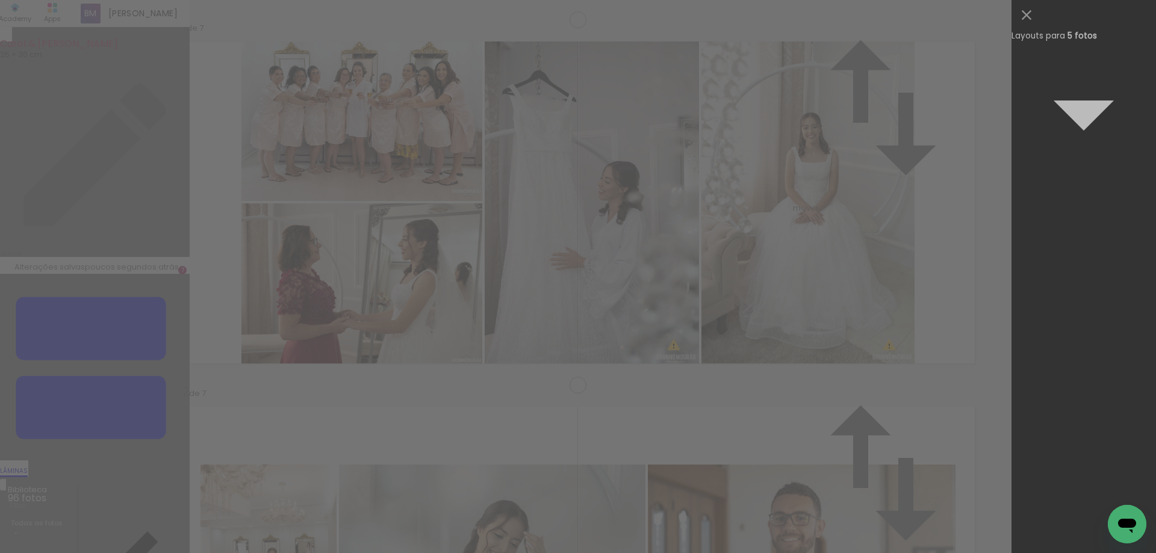
scroll to position [0, 0]
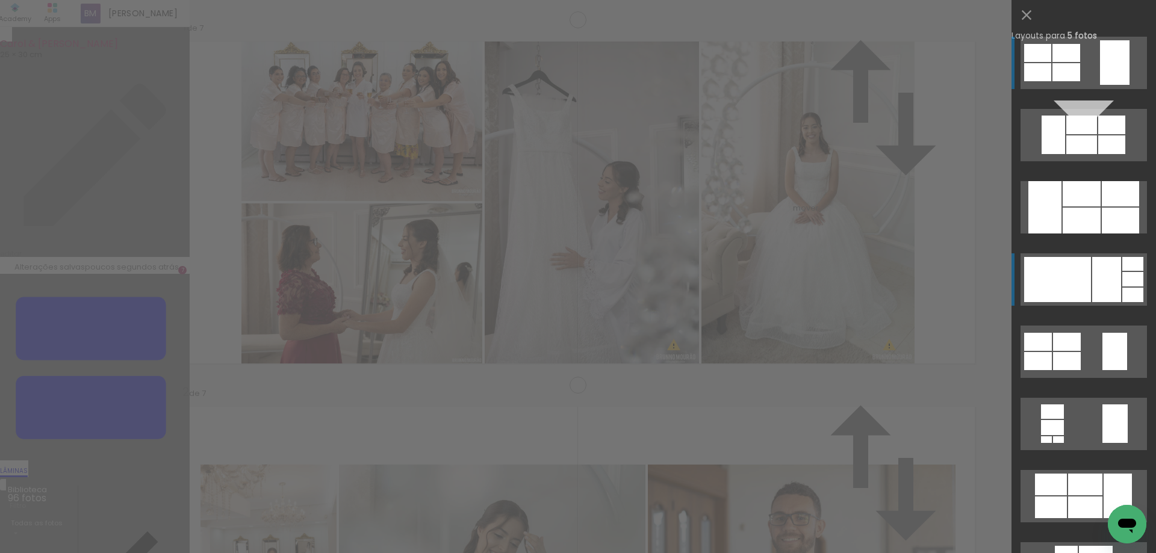
click at [1076, 266] on div at bounding box center [1057, 279] width 67 height 45
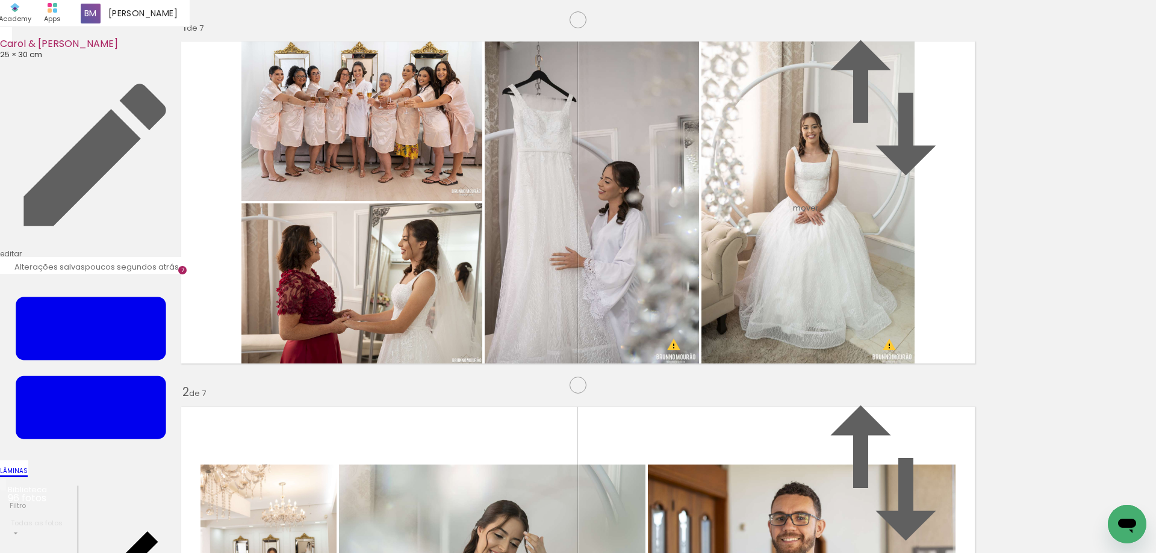
drag, startPoint x: 894, startPoint y: 390, endPoint x: 477, endPoint y: 300, distance: 426.7
click at [0, 0] on slot at bounding box center [0, 0] width 0 height 0
drag, startPoint x: 581, startPoint y: 518, endPoint x: 346, endPoint y: 243, distance: 362.0
click at [346, 243] on quentale-workspace at bounding box center [578, 276] width 1156 height 553
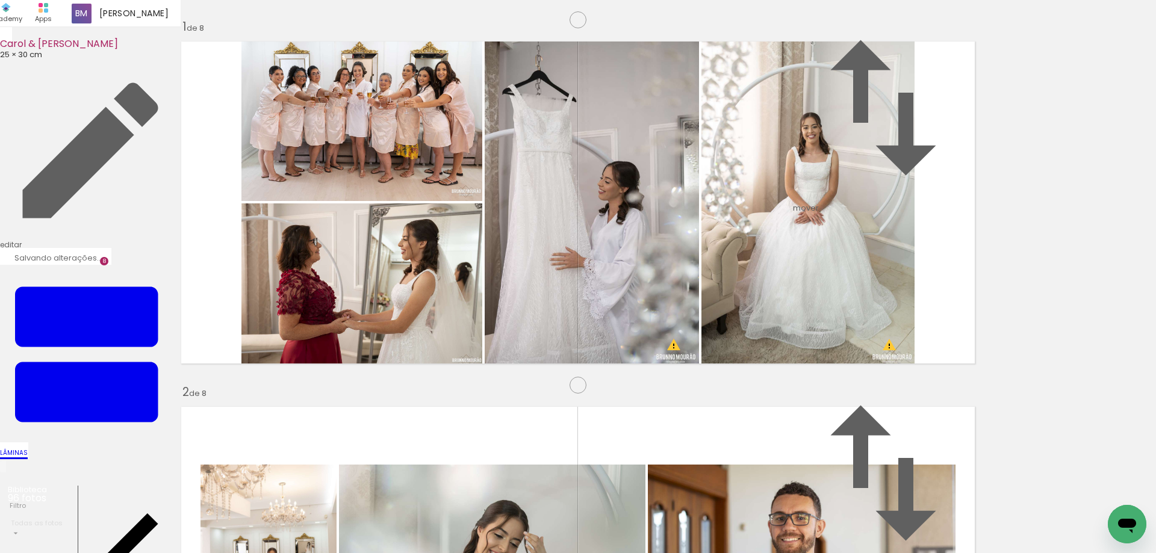
scroll to position [2551, 0]
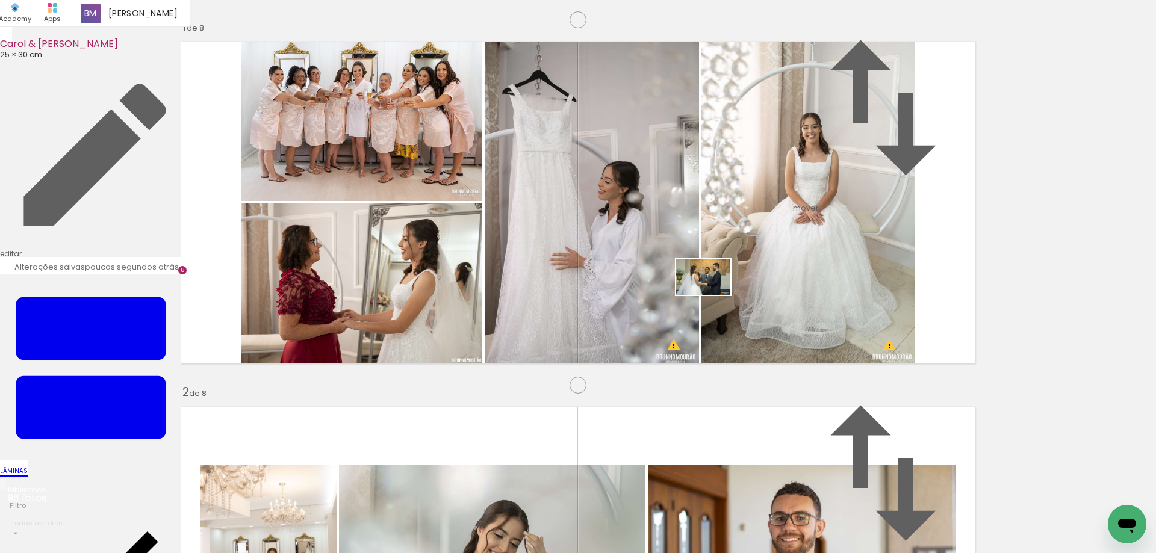
drag, startPoint x: 663, startPoint y: 503, endPoint x: 715, endPoint y: 286, distance: 223.5
click at [715, 286] on quentale-workspace at bounding box center [578, 276] width 1156 height 553
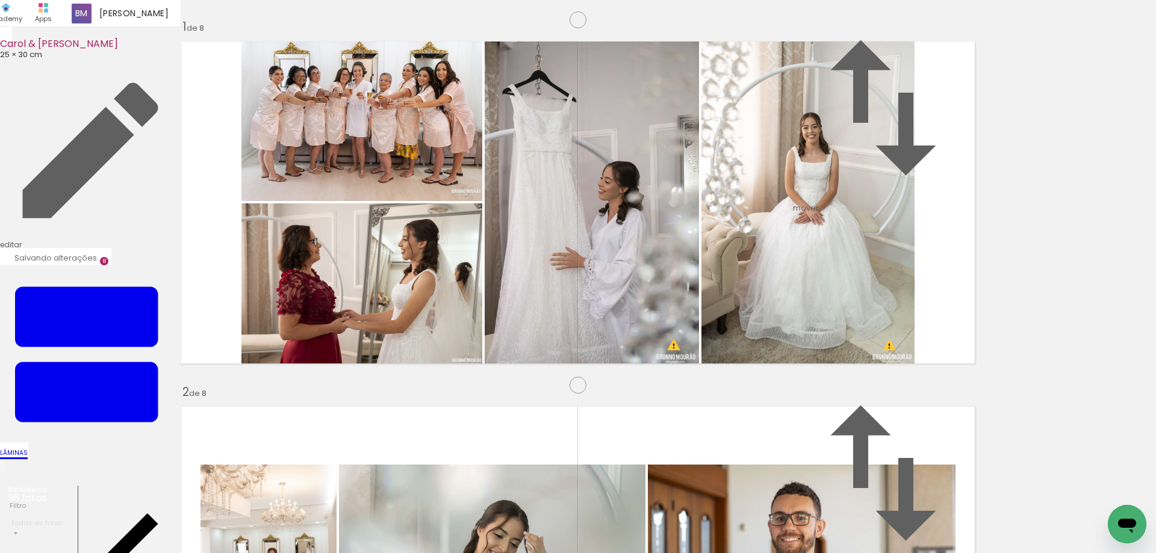
scroll to position [2302, 0]
drag, startPoint x: 855, startPoint y: 76, endPoint x: 778, endPoint y: 408, distance: 341.2
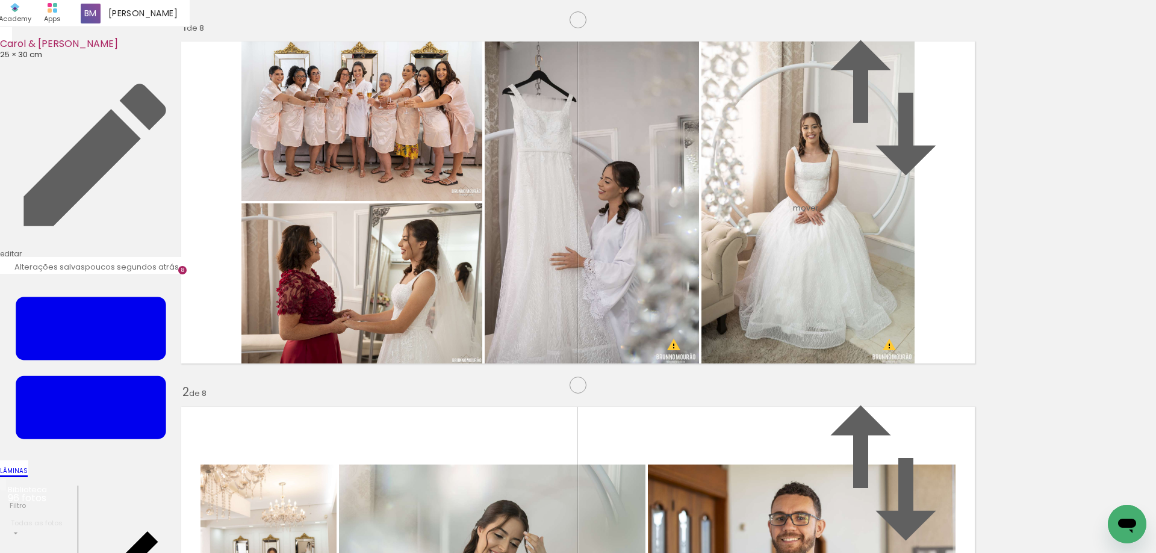
drag, startPoint x: 345, startPoint y: 422, endPoint x: 720, endPoint y: 102, distance: 493.5
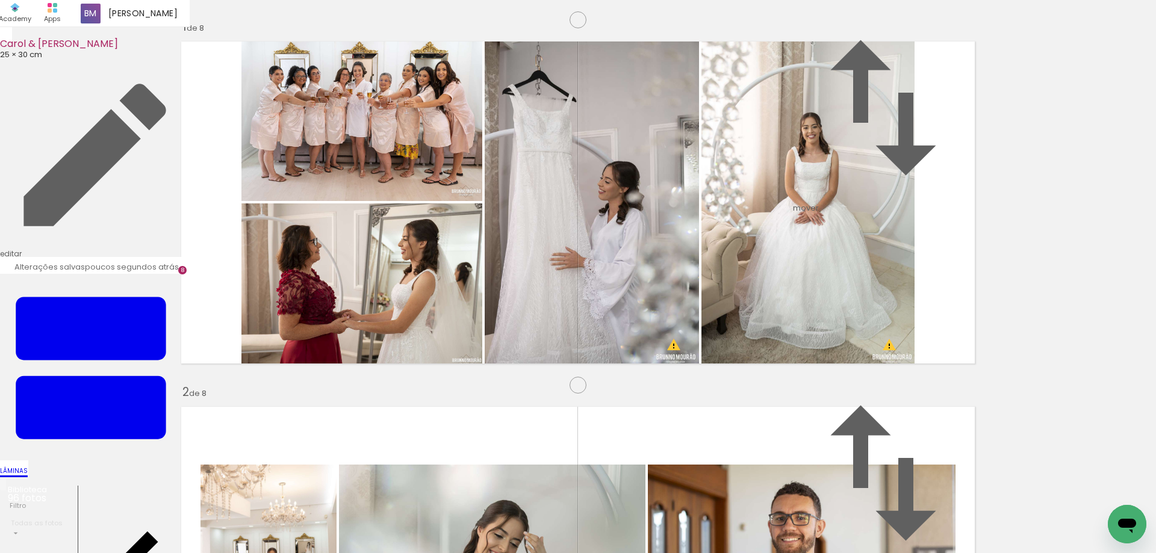
scroll to position [2219, 0]
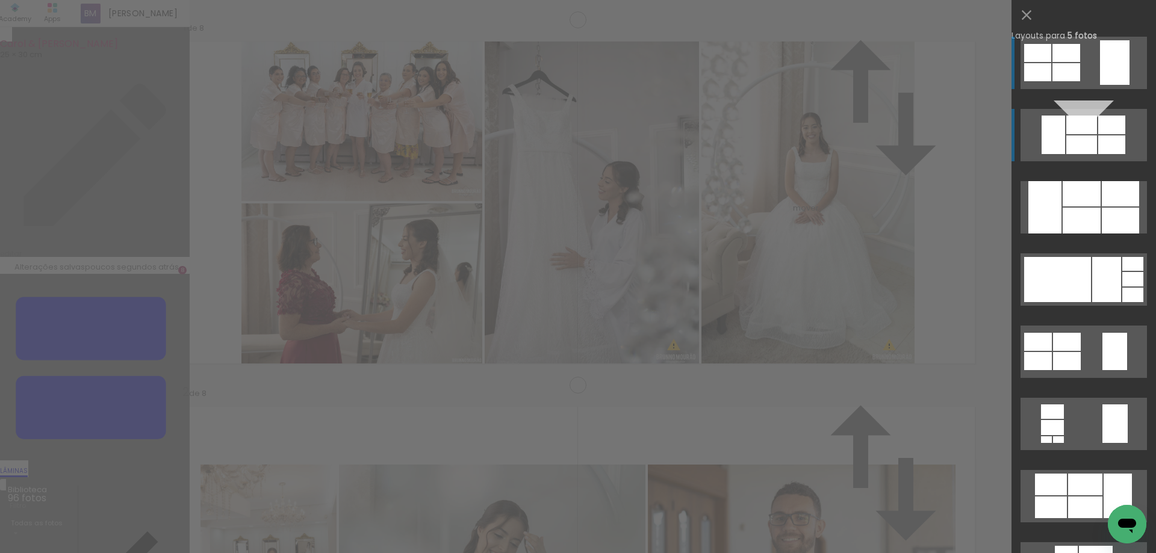
scroll to position [2186, 0]
click at [1073, 264] on div at bounding box center [1057, 279] width 67 height 45
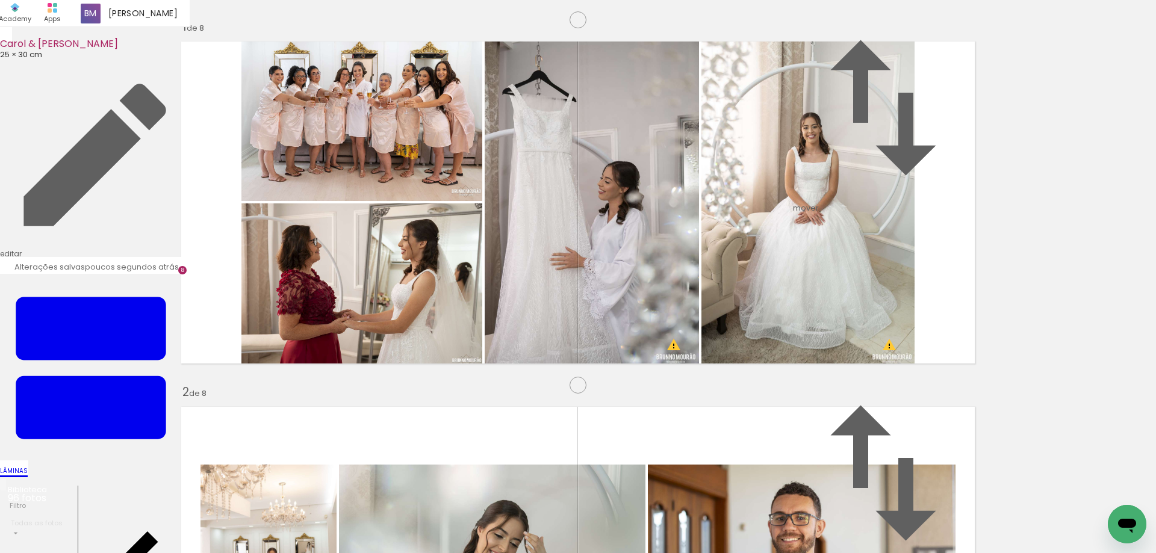
drag, startPoint x: 871, startPoint y: 276, endPoint x: 324, endPoint y: 255, distance: 547.5
click at [0, 0] on slot at bounding box center [0, 0] width 0 height 0
drag, startPoint x: 902, startPoint y: 365, endPoint x: 440, endPoint y: 308, distance: 465.7
click at [0, 0] on slot at bounding box center [0, 0] width 0 height 0
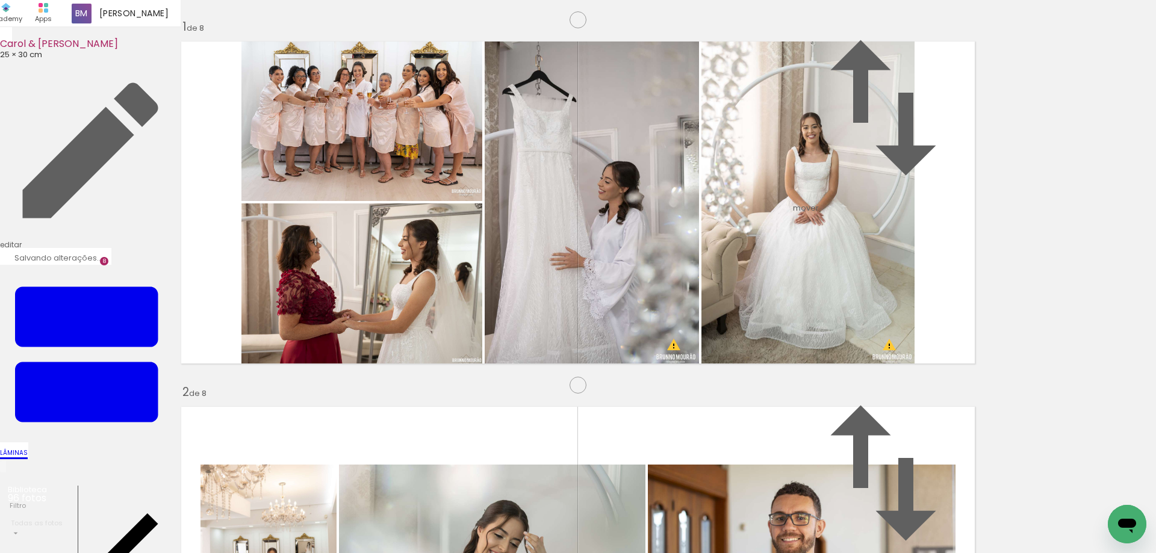
drag, startPoint x: 901, startPoint y: 374, endPoint x: 329, endPoint y: 264, distance: 582.3
click at [0, 0] on slot at bounding box center [0, 0] width 0 height 0
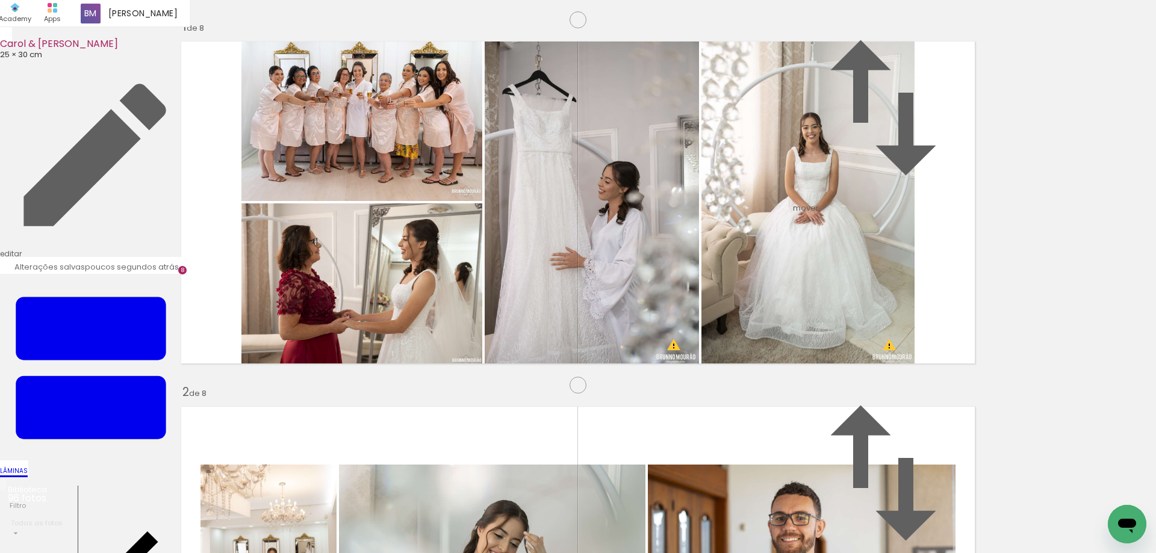
drag, startPoint x: 869, startPoint y: 128, endPoint x: 829, endPoint y: 352, distance: 228.0
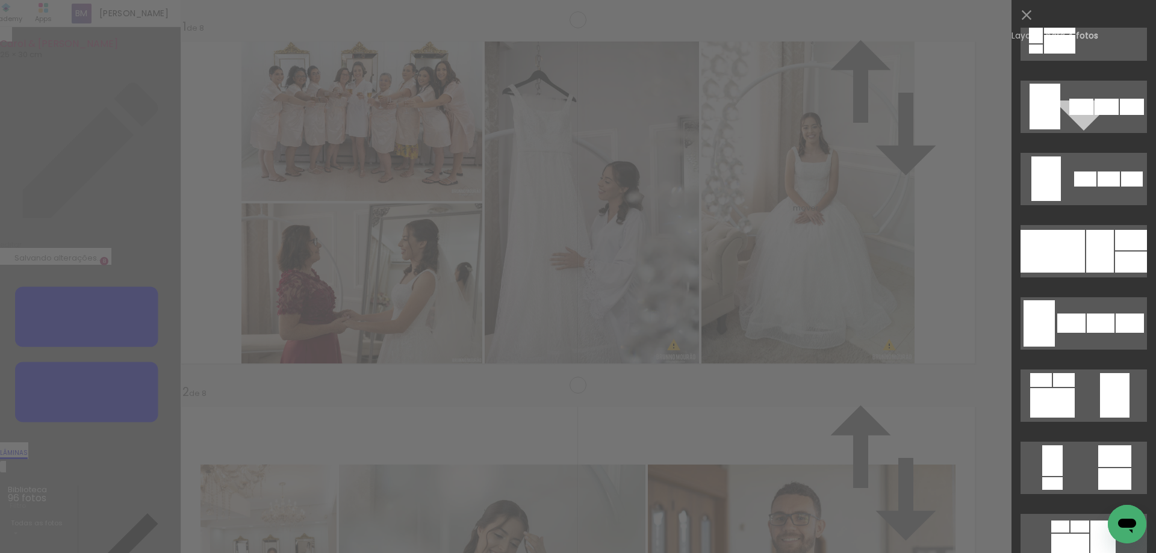
scroll to position [831, 0]
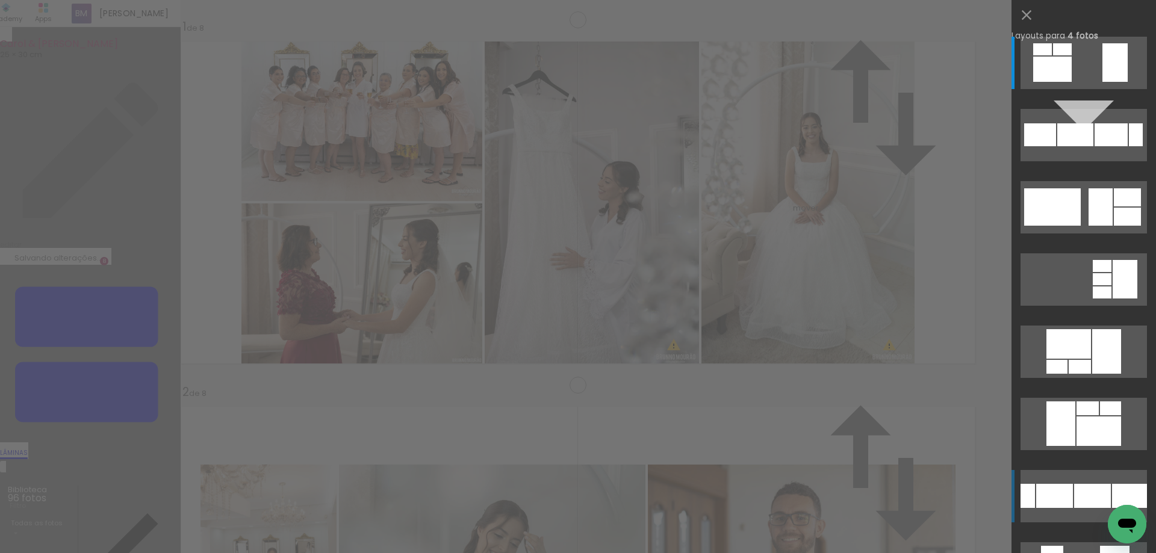
scroll to position [166, 0]
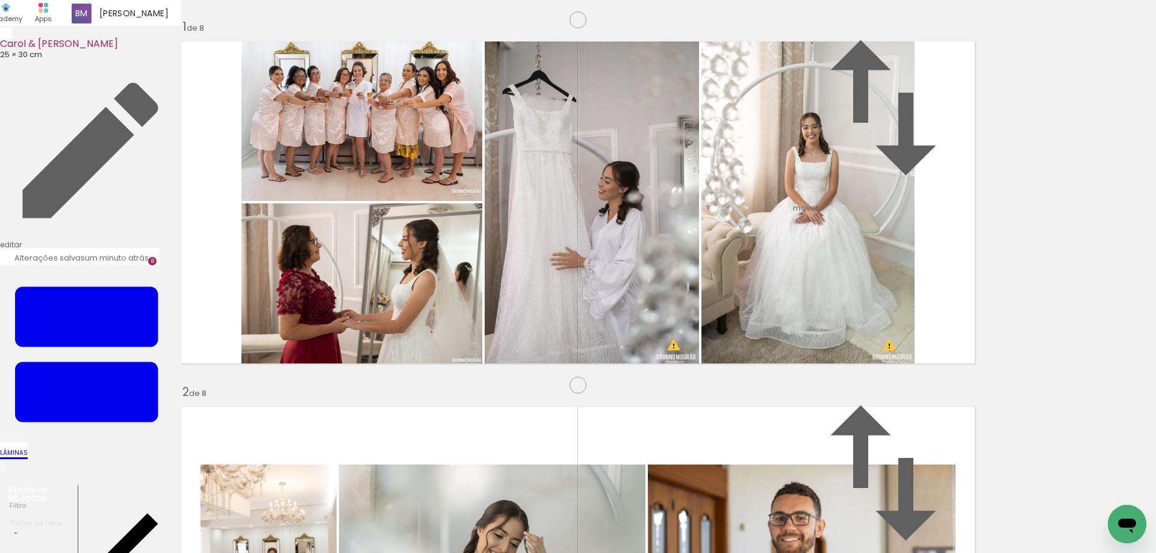
scroll to position [2186, 0]
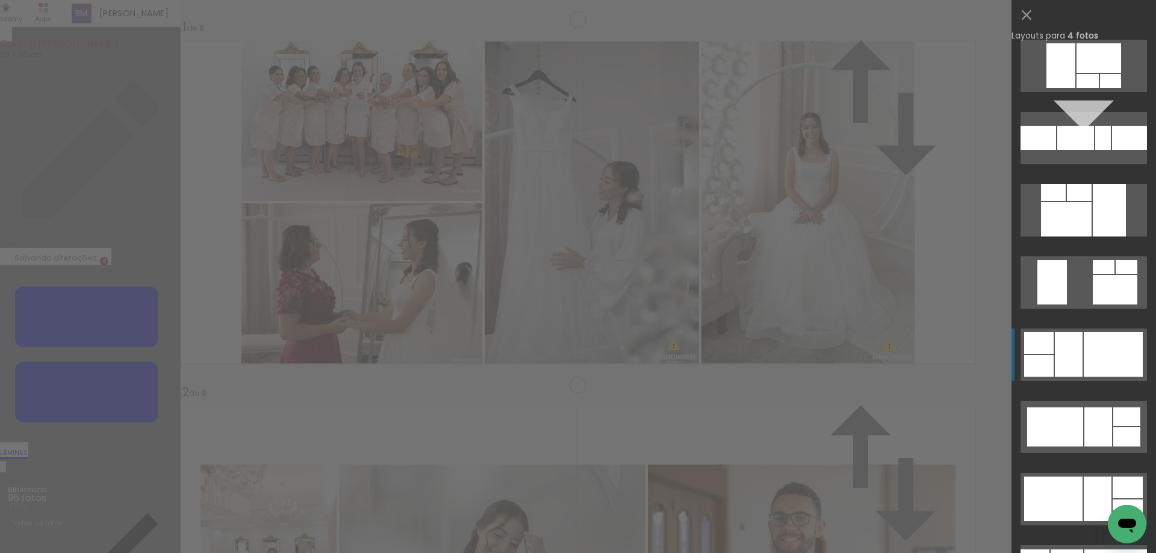
scroll to position [2676, 0]
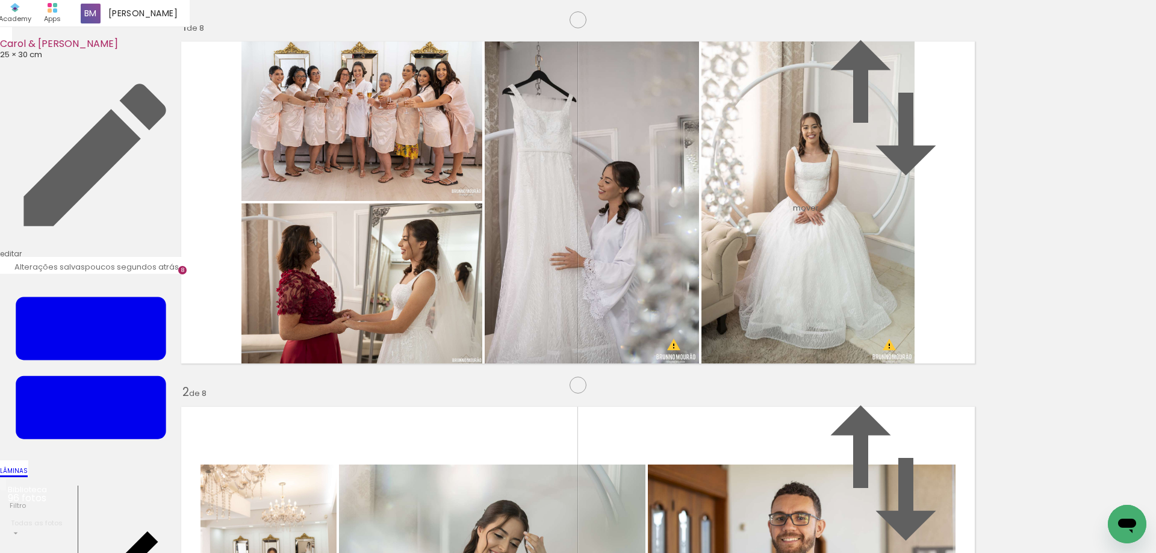
scroll to position [2518, 0]
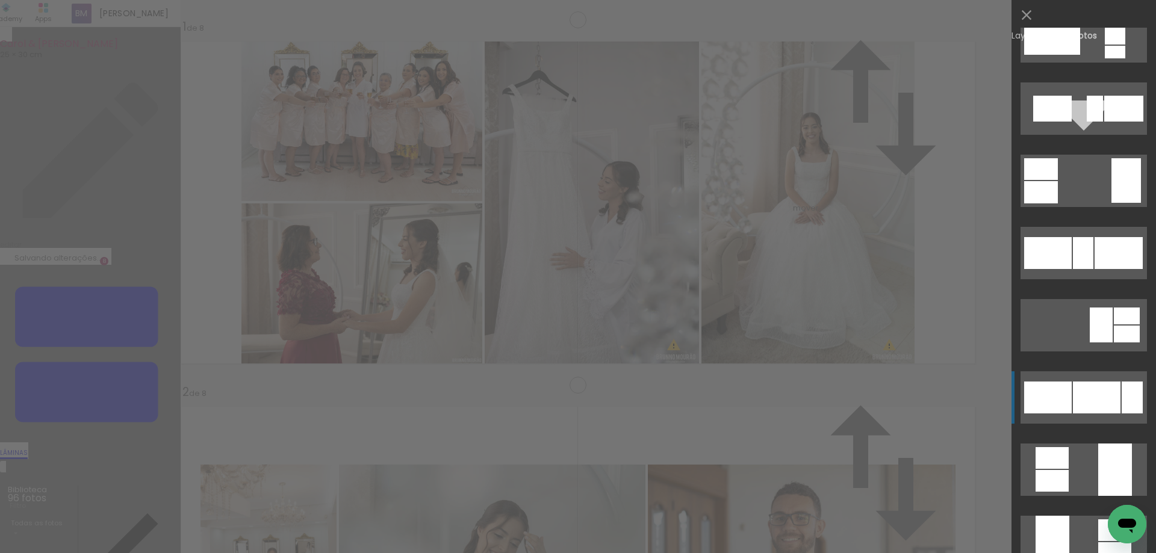
scroll to position [1080, 0]
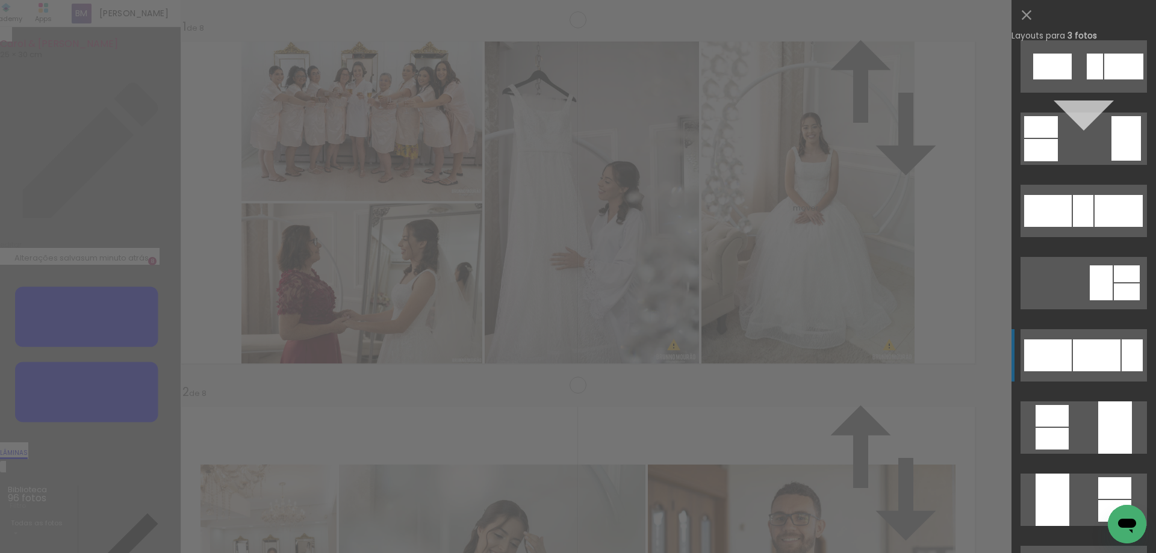
click at [1074, 344] on div at bounding box center [1096, 355] width 48 height 32
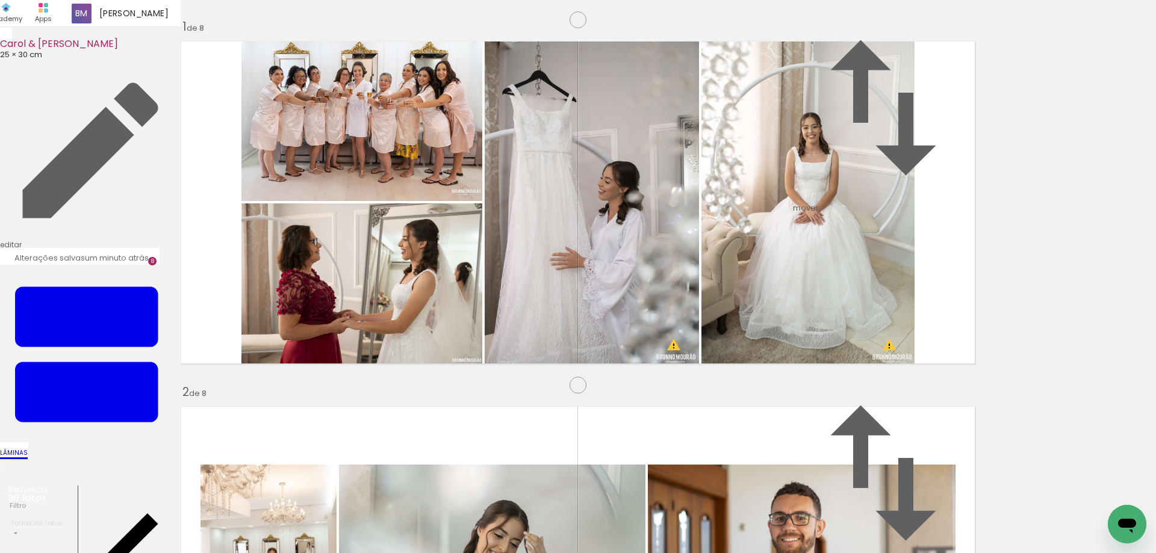
drag, startPoint x: 719, startPoint y: 513, endPoint x: 616, endPoint y: 292, distance: 244.5
click at [616, 292] on quentale-workspace at bounding box center [578, 276] width 1156 height 553
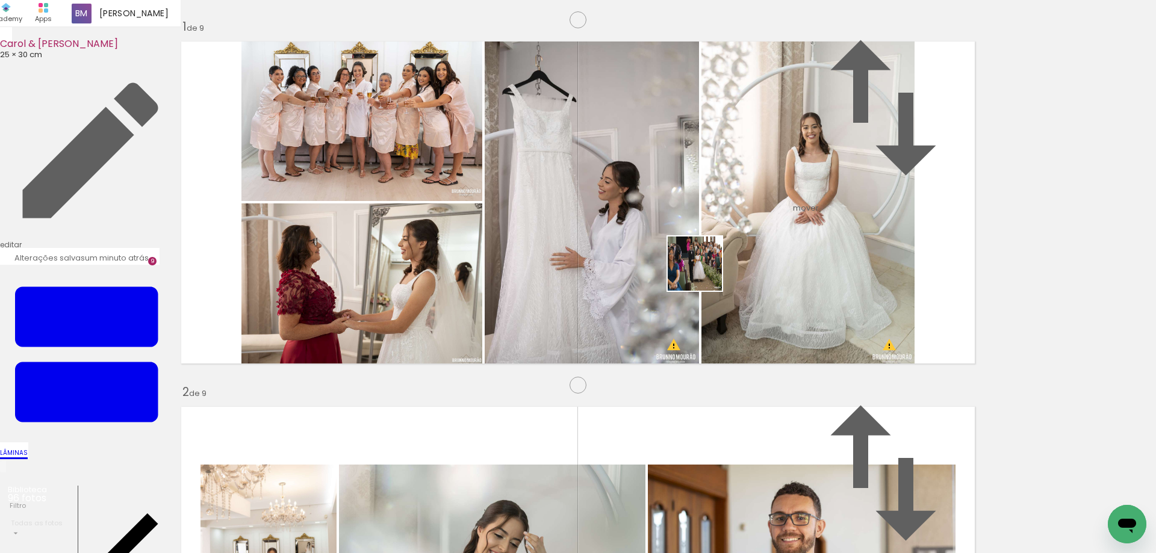
drag, startPoint x: 786, startPoint y: 527, endPoint x: 695, endPoint y: 252, distance: 289.1
click at [695, 252] on quentale-workspace at bounding box center [578, 276] width 1156 height 553
drag, startPoint x: 862, startPoint y: 519, endPoint x: 792, endPoint y: 324, distance: 207.1
click at [792, 324] on quentale-workspace at bounding box center [578, 276] width 1156 height 553
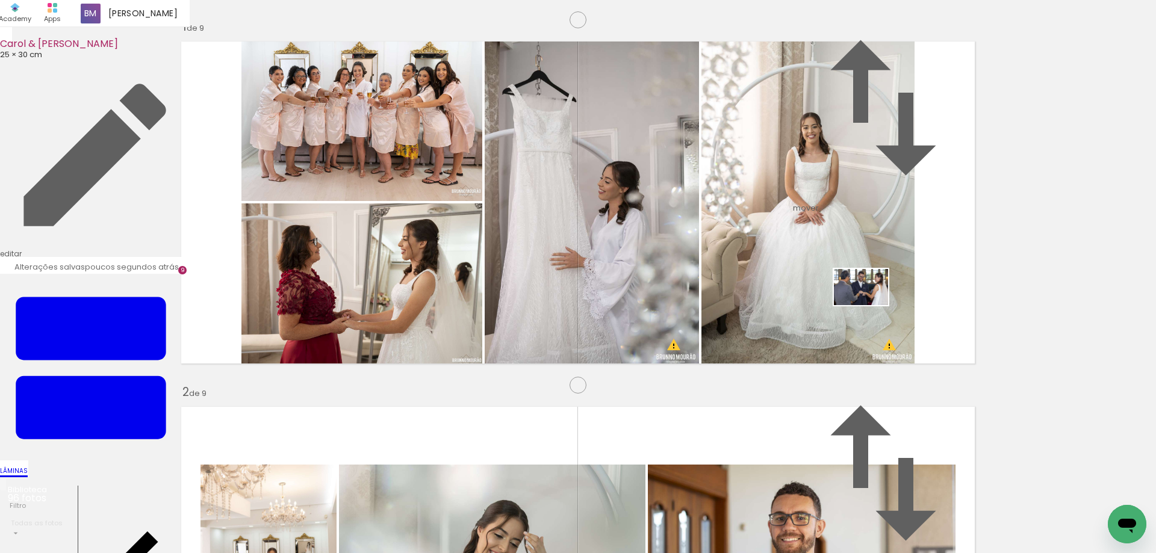
drag, startPoint x: 930, startPoint y: 524, endPoint x: 870, endPoint y: 305, distance: 226.8
click at [870, 305] on quentale-workspace at bounding box center [578, 276] width 1156 height 553
drag, startPoint x: 376, startPoint y: 189, endPoint x: 388, endPoint y: 386, distance: 197.2
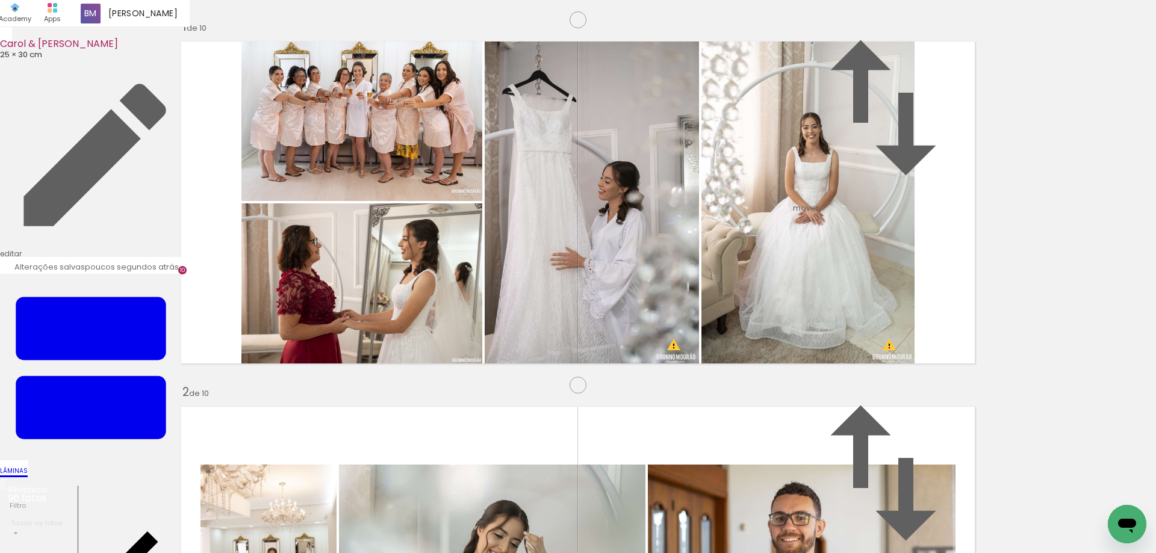
scroll to position [3033, 0]
drag, startPoint x: 778, startPoint y: 172, endPoint x: 893, endPoint y: 348, distance: 210.2
drag, startPoint x: 991, startPoint y: 524, endPoint x: 466, endPoint y: 389, distance: 541.7
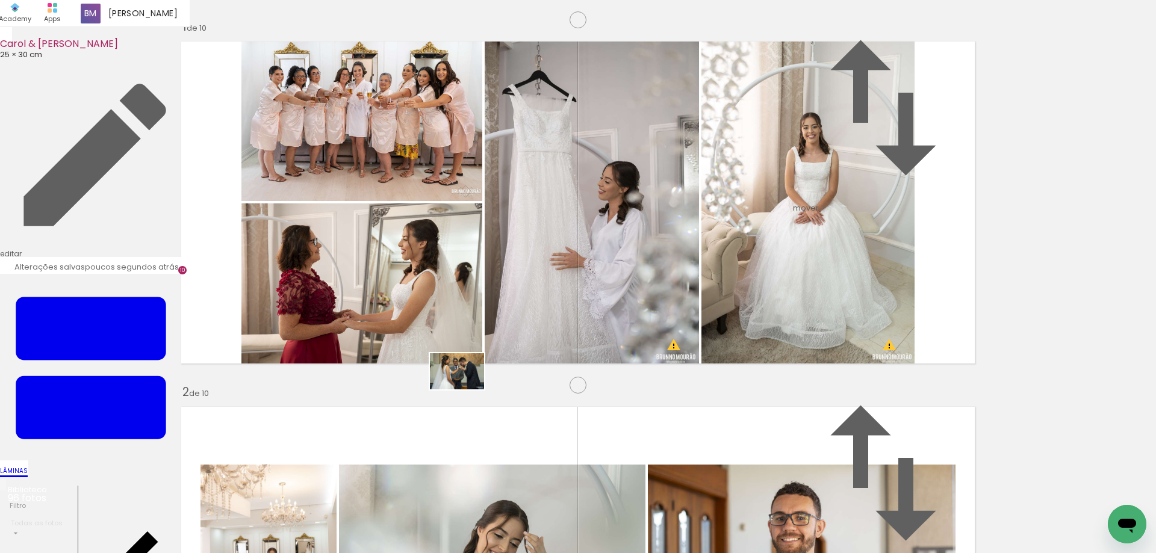
click at [466, 389] on quentale-workspace at bounding box center [578, 276] width 1156 height 553
drag, startPoint x: 477, startPoint y: 518, endPoint x: 701, endPoint y: 312, distance: 304.1
click at [701, 312] on quentale-workspace at bounding box center [578, 276] width 1156 height 553
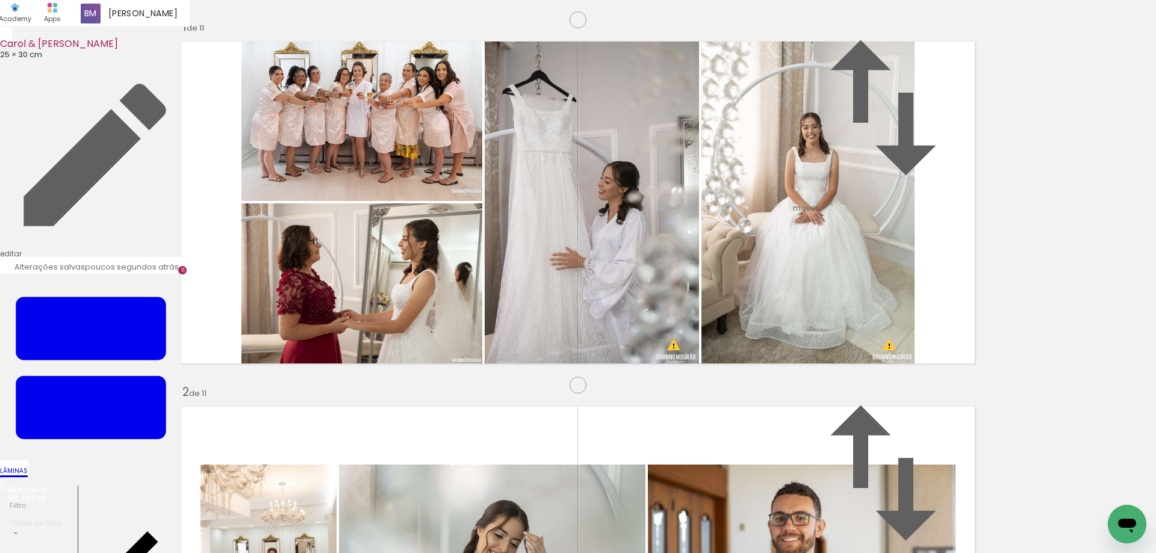
scroll to position [4014, 0]
drag, startPoint x: 547, startPoint y: 505, endPoint x: 487, endPoint y: 318, distance: 196.0
click at [487, 318] on quentale-workspace at bounding box center [578, 276] width 1156 height 553
drag, startPoint x: 628, startPoint y: 521, endPoint x: 670, endPoint y: 297, distance: 227.2
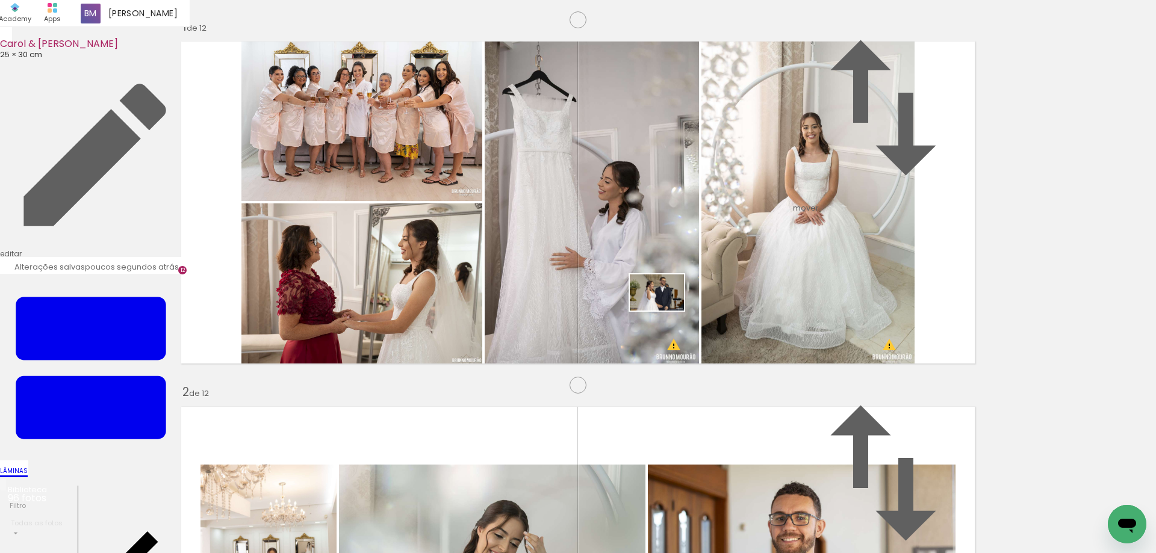
click at [670, 297] on quentale-workspace at bounding box center [578, 276] width 1156 height 553
drag, startPoint x: 690, startPoint y: 520, endPoint x: 471, endPoint y: 285, distance: 321.5
click at [471, 285] on quentale-workspace at bounding box center [578, 276] width 1156 height 553
drag, startPoint x: 301, startPoint y: 341, endPoint x: 686, endPoint y: 297, distance: 387.6
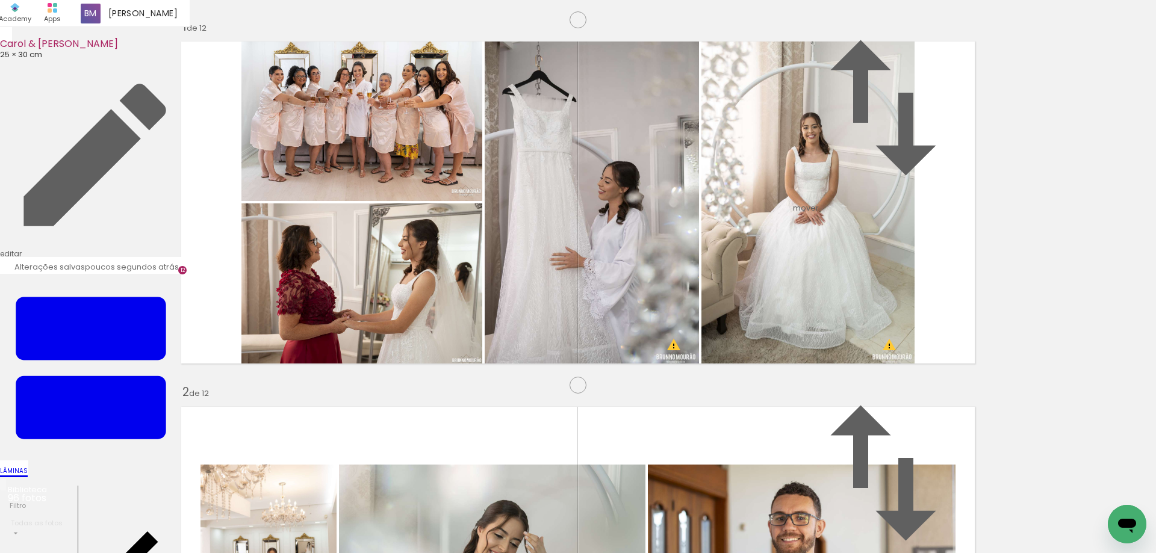
click at [0, 0] on slot at bounding box center [0, 0] width 0 height 0
drag, startPoint x: 855, startPoint y: 287, endPoint x: 353, endPoint y: 282, distance: 501.4
click at [0, 0] on slot at bounding box center [0, 0] width 0 height 0
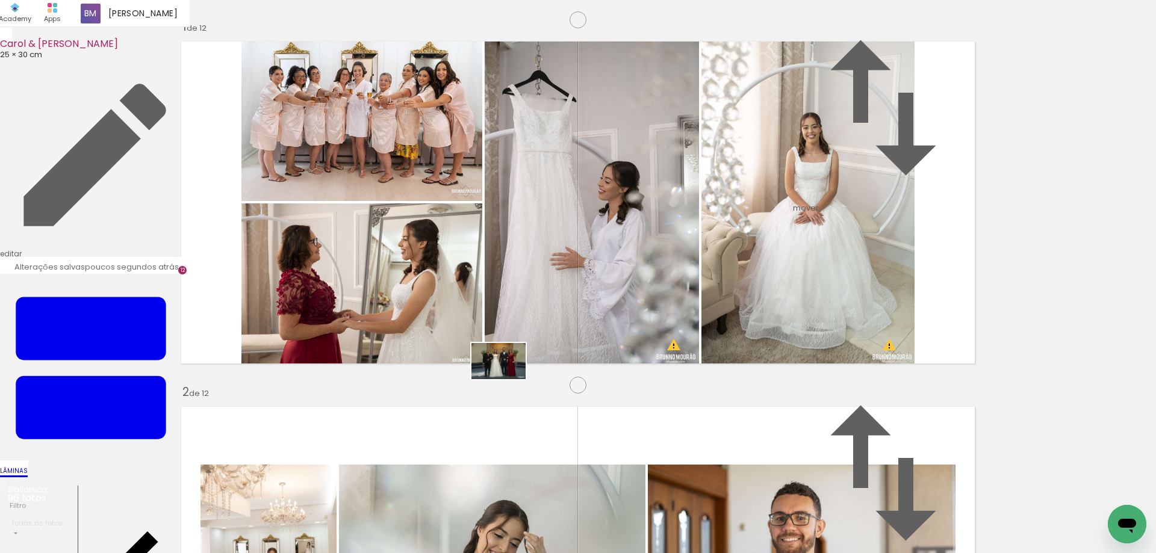
drag, startPoint x: 738, startPoint y: 512, endPoint x: 504, endPoint y: 376, distance: 270.8
click at [504, 376] on quentale-workspace at bounding box center [578, 276] width 1156 height 553
drag, startPoint x: 813, startPoint y: 520, endPoint x: 768, endPoint y: 354, distance: 171.6
click at [768, 354] on quentale-workspace at bounding box center [578, 276] width 1156 height 553
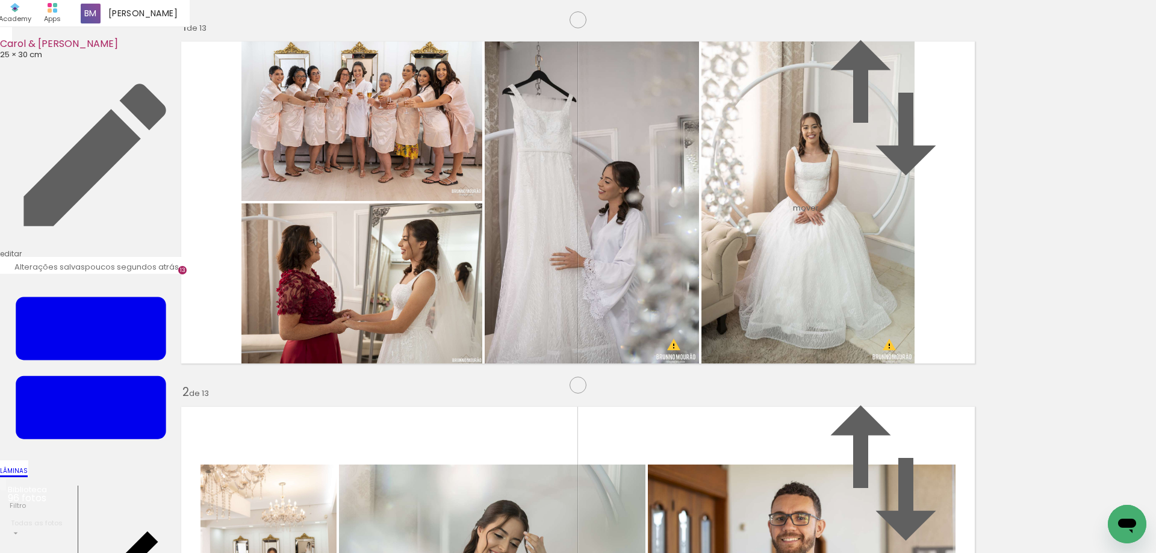
scroll to position [4744, 0]
drag, startPoint x: 889, startPoint y: 518, endPoint x: 488, endPoint y: 359, distance: 431.0
click at [488, 359] on quentale-workspace at bounding box center [578, 276] width 1156 height 553
drag, startPoint x: 953, startPoint y: 533, endPoint x: 741, endPoint y: 309, distance: 308.2
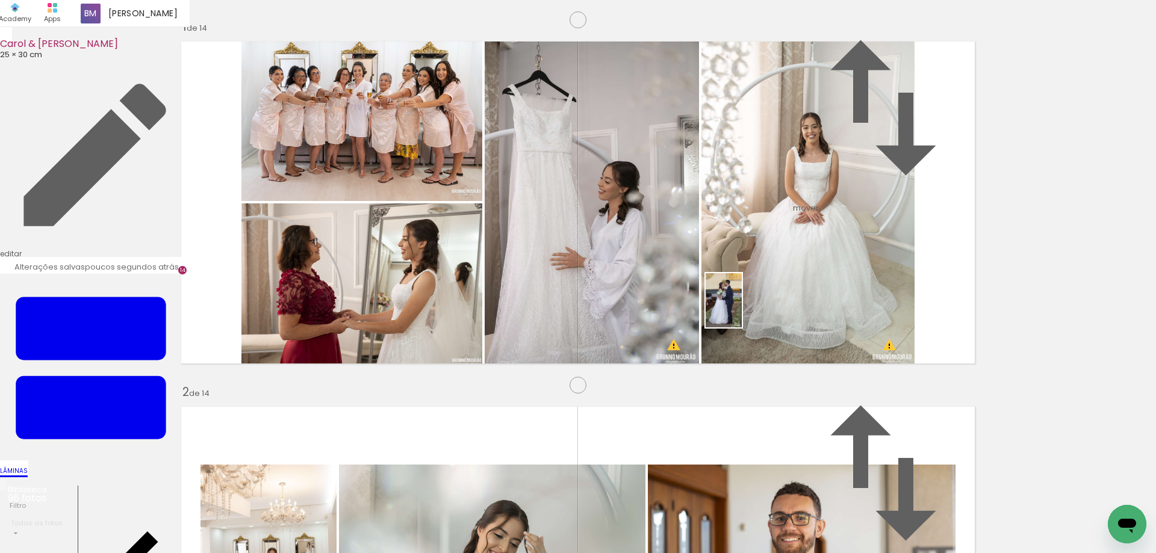
click at [741, 309] on quentale-workspace at bounding box center [578, 276] width 1156 height 553
drag, startPoint x: 992, startPoint y: 495, endPoint x: 806, endPoint y: 346, distance: 238.5
click at [806, 346] on quentale-workspace at bounding box center [578, 276] width 1156 height 553
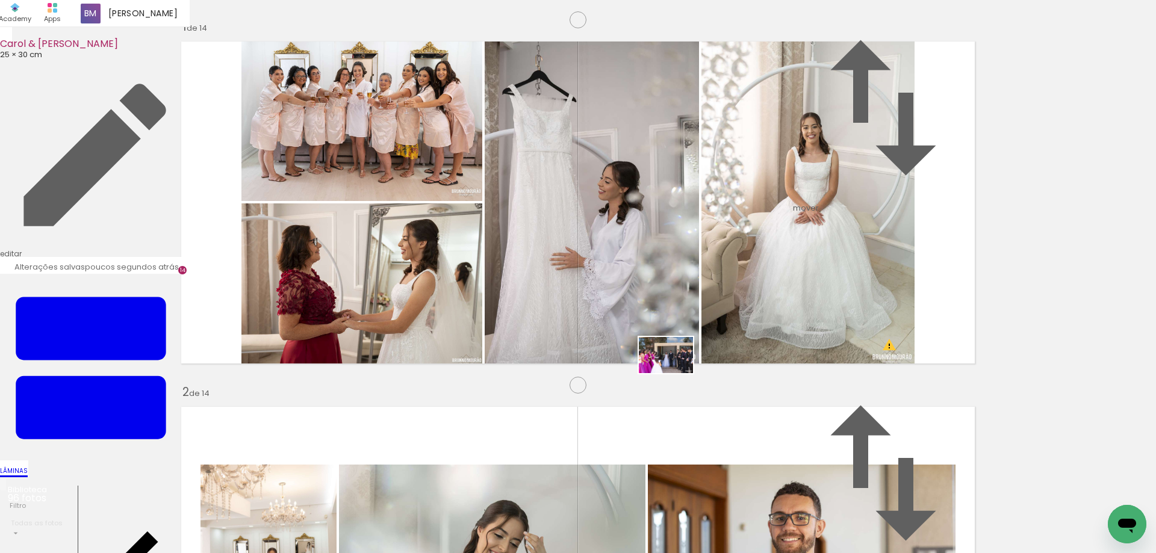
drag, startPoint x: 476, startPoint y: 526, endPoint x: 675, endPoint y: 373, distance: 250.6
click at [675, 373] on quentale-workspace at bounding box center [578, 276] width 1156 height 553
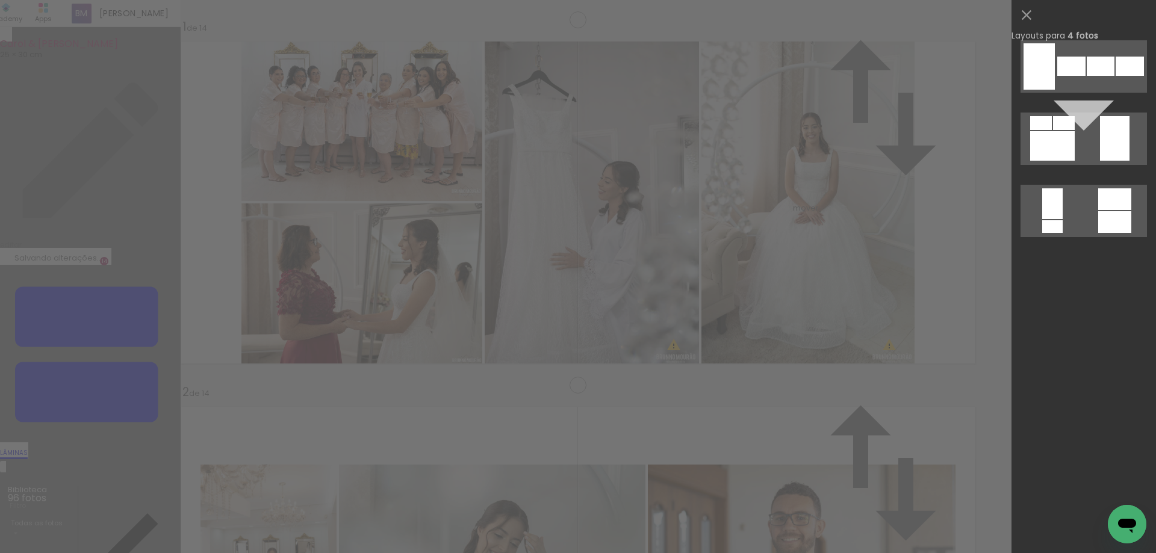
scroll to position [0, 0]
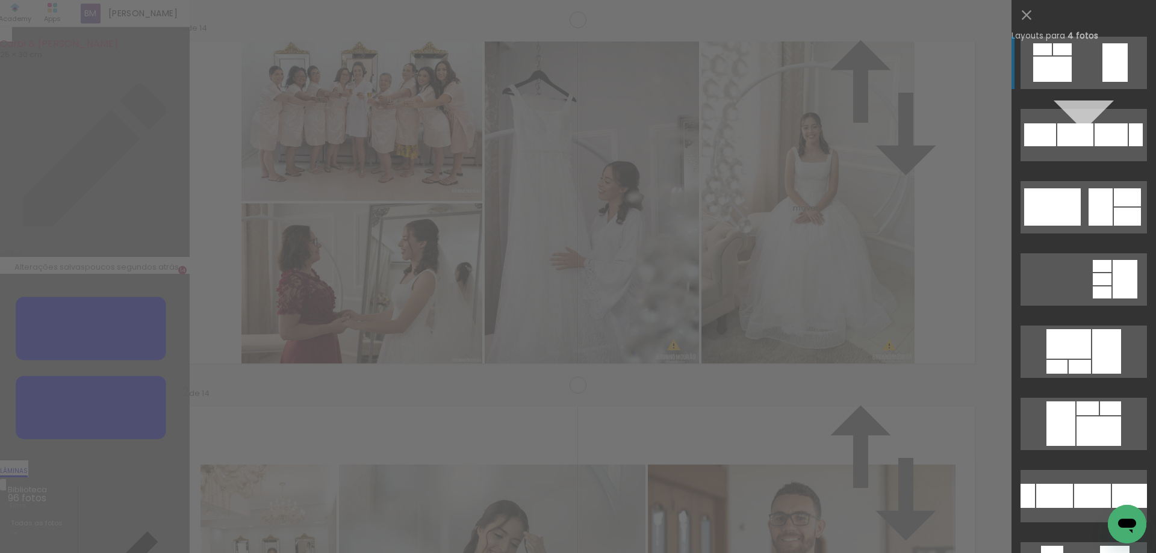
click at [1112, 134] on div at bounding box center [1110, 134] width 33 height 23
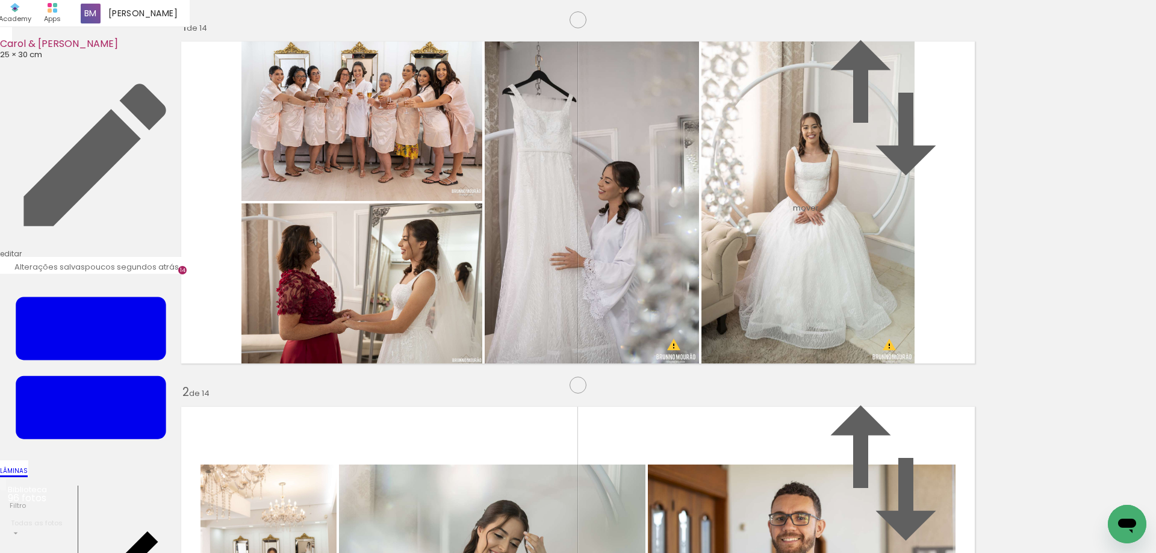
drag, startPoint x: 537, startPoint y: 273, endPoint x: 93, endPoint y: 255, distance: 443.9
drag, startPoint x: 770, startPoint y: 286, endPoint x: 472, endPoint y: 295, distance: 297.4
click at [0, 0] on slot at bounding box center [0, 0] width 0 height 0
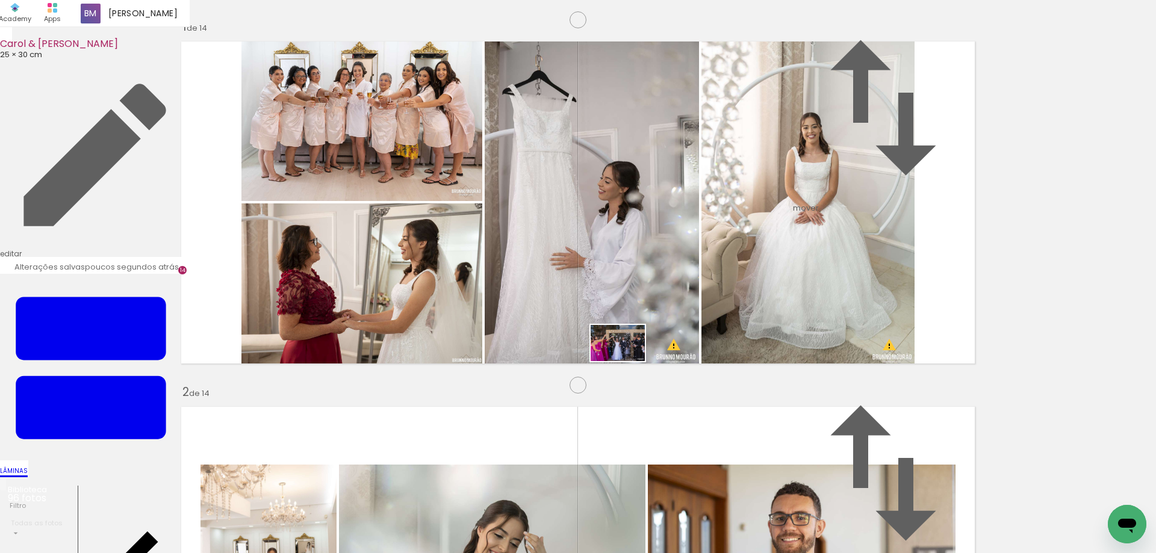
drag, startPoint x: 533, startPoint y: 520, endPoint x: 631, endPoint y: 356, distance: 191.7
click at [631, 356] on quentale-workspace at bounding box center [578, 276] width 1156 height 553
drag, startPoint x: 326, startPoint y: 288, endPoint x: 155, endPoint y: 302, distance: 171.4
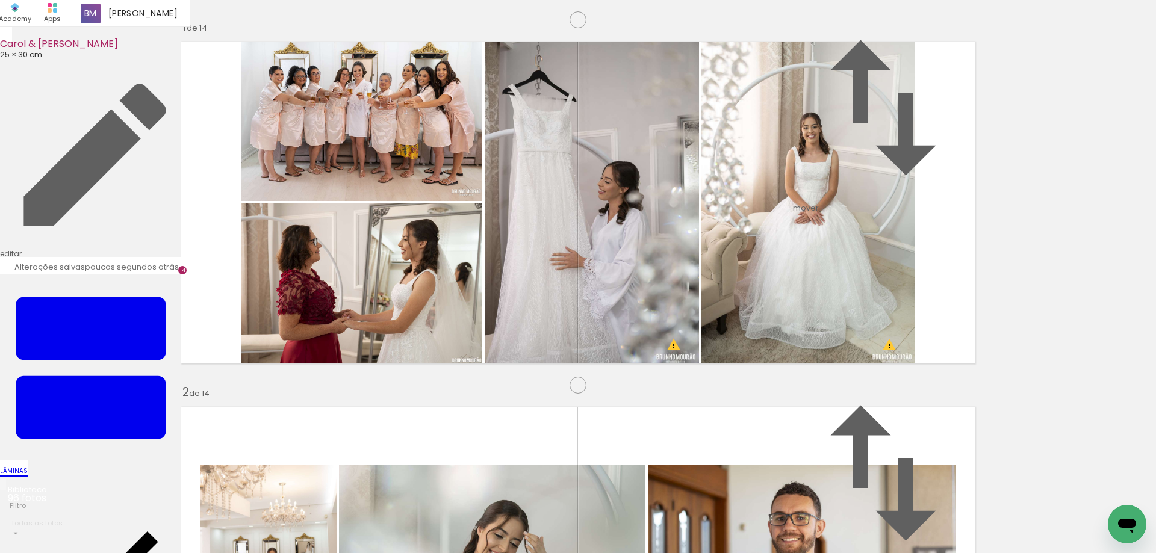
scroll to position [4743, 0]
drag, startPoint x: 772, startPoint y: 268, endPoint x: 1057, endPoint y: 259, distance: 285.4
drag, startPoint x: 592, startPoint y: 517, endPoint x: 679, endPoint y: 300, distance: 233.6
click at [679, 300] on quentale-workspace at bounding box center [578, 276] width 1156 height 553
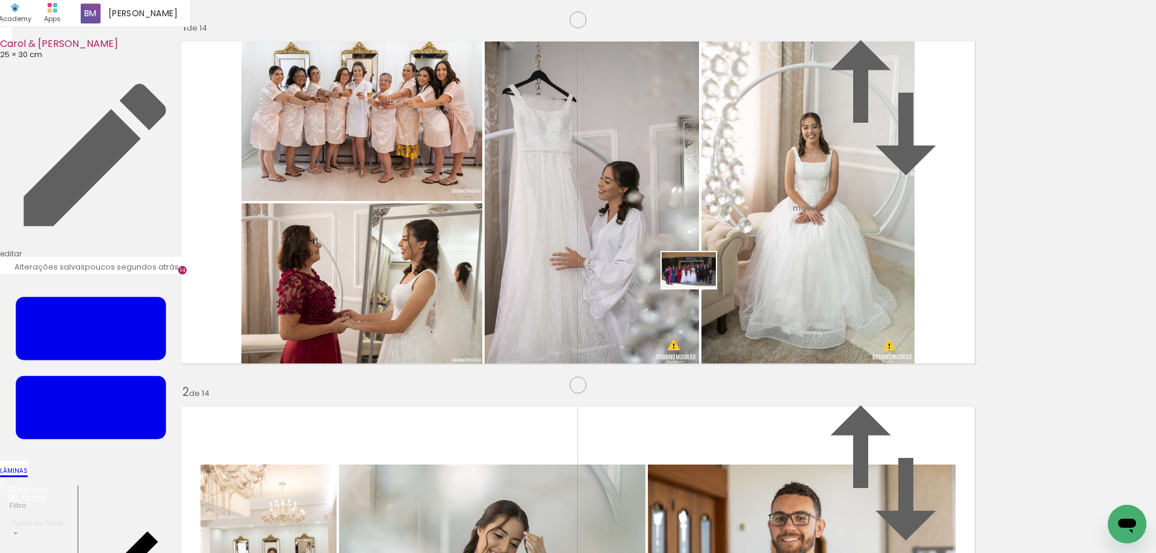
drag, startPoint x: 660, startPoint y: 514, endPoint x: 698, endPoint y: 288, distance: 228.9
click at [698, 288] on quentale-workspace at bounding box center [578, 276] width 1156 height 553
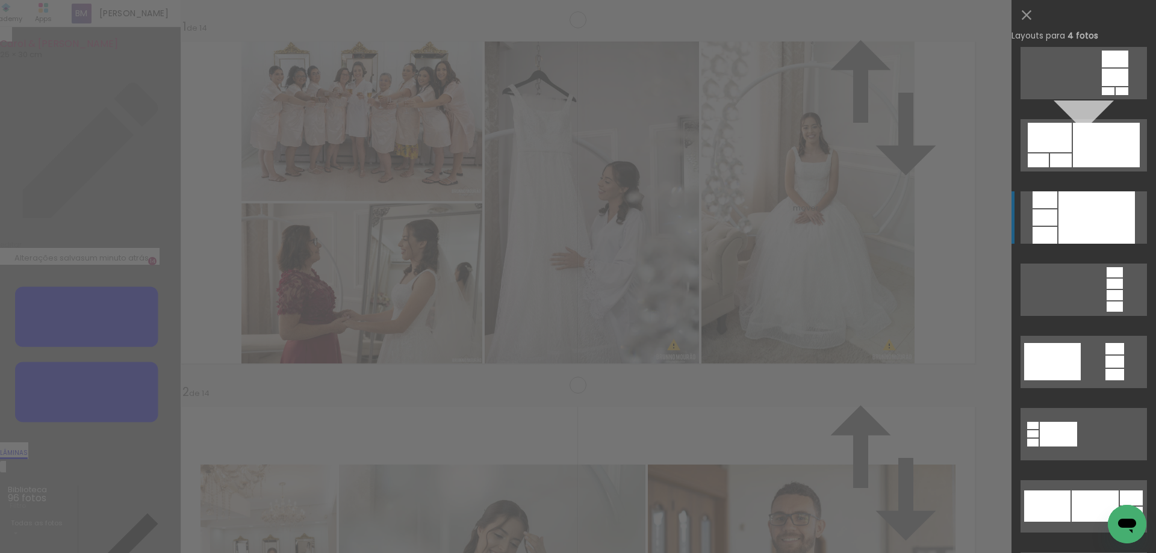
scroll to position [4153, 0]
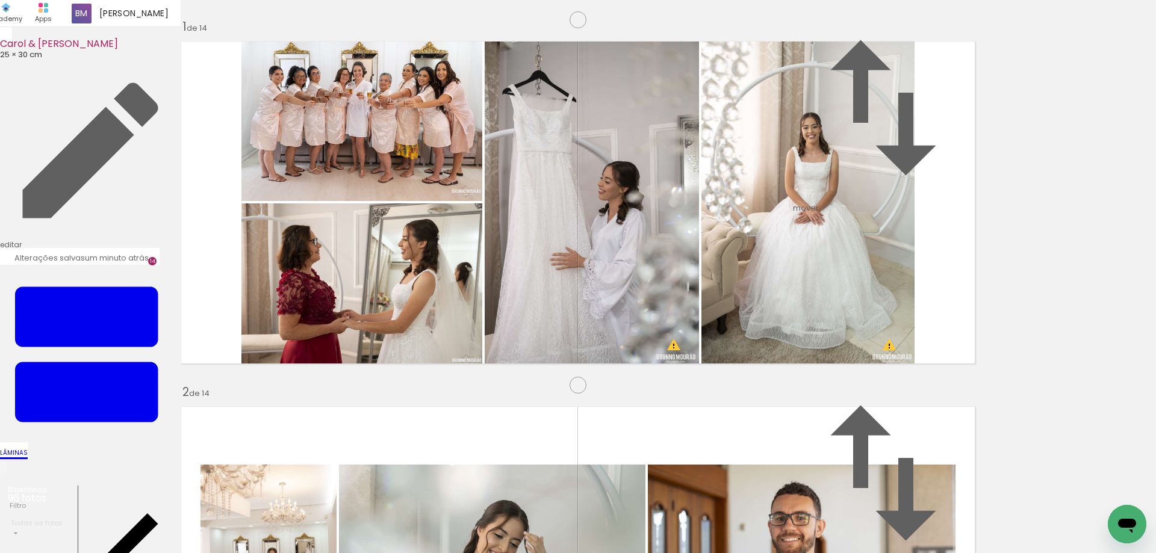
drag, startPoint x: 434, startPoint y: 383, endPoint x: 395, endPoint y: 249, distance: 139.8
click at [0, 0] on slot at bounding box center [0, 0] width 0 height 0
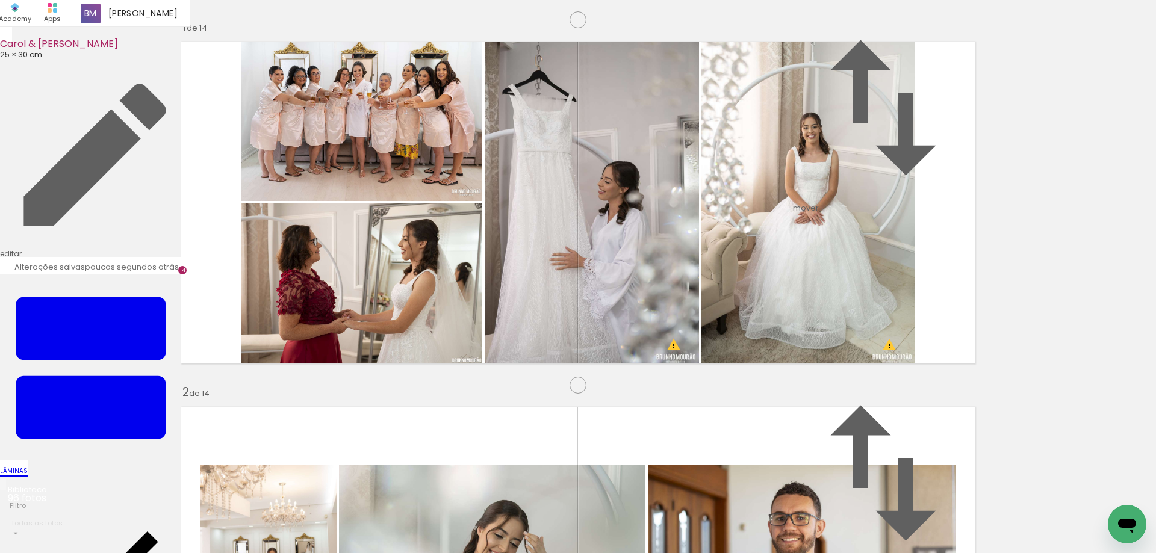
drag, startPoint x: 311, startPoint y: 494, endPoint x: 314, endPoint y: 320, distance: 174.0
click at [314, 320] on quentale-workspace at bounding box center [578, 276] width 1156 height 553
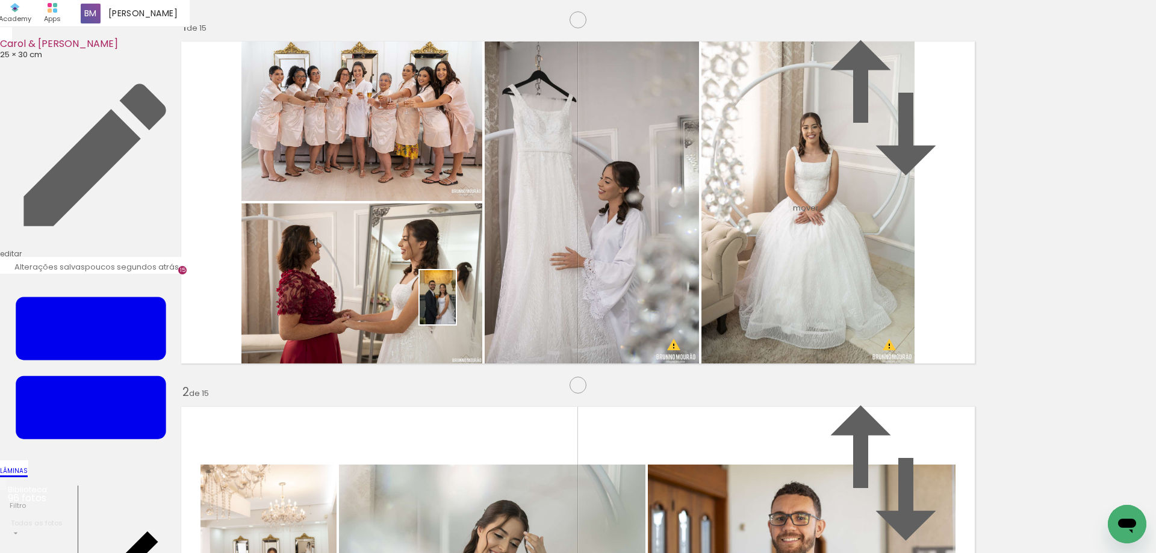
drag, startPoint x: 447, startPoint y: 520, endPoint x: 456, endPoint y: 306, distance: 213.8
click at [456, 306] on quentale-workspace at bounding box center [578, 276] width 1156 height 553
drag, startPoint x: 577, startPoint y: 521, endPoint x: 637, endPoint y: 375, distance: 157.4
click at [647, 300] on quentale-workspace at bounding box center [578, 276] width 1156 height 553
drag, startPoint x: 651, startPoint y: 533, endPoint x: 794, endPoint y: 285, distance: 285.5
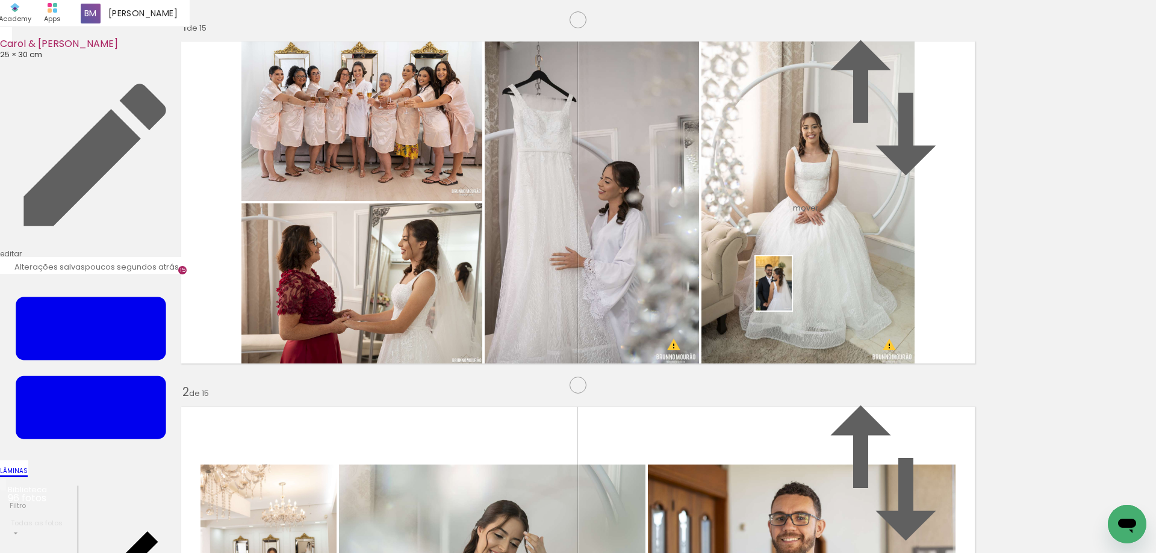
click at [794, 285] on quentale-workspace at bounding box center [578, 276] width 1156 height 553
drag, startPoint x: 844, startPoint y: 512, endPoint x: 706, endPoint y: 288, distance: 263.7
click at [706, 286] on quentale-workspace at bounding box center [578, 276] width 1156 height 553
drag, startPoint x: 472, startPoint y: 357, endPoint x: 119, endPoint y: 327, distance: 355.2
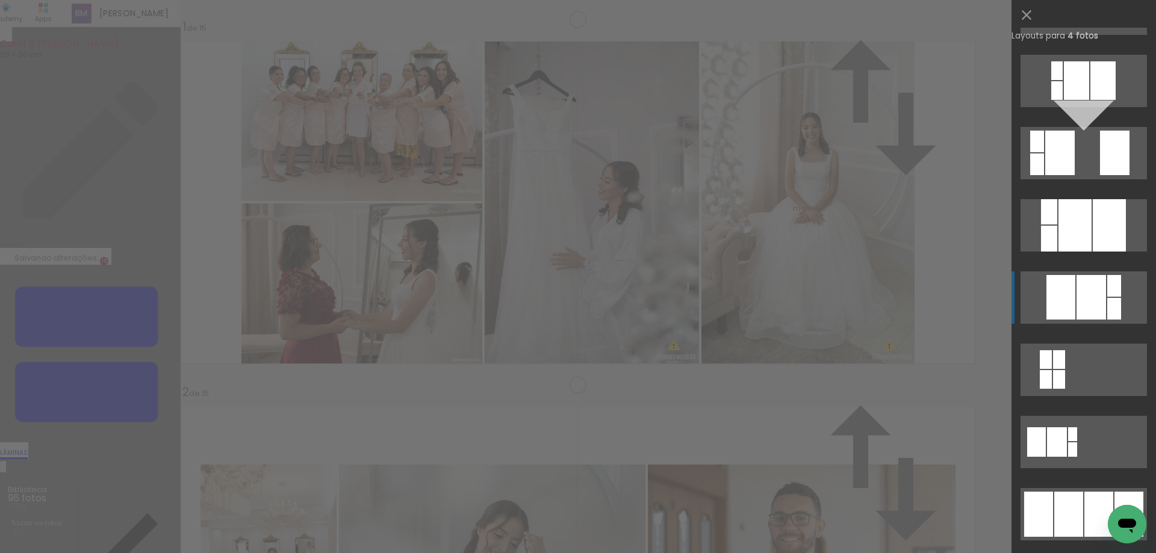
scroll to position [581, 0]
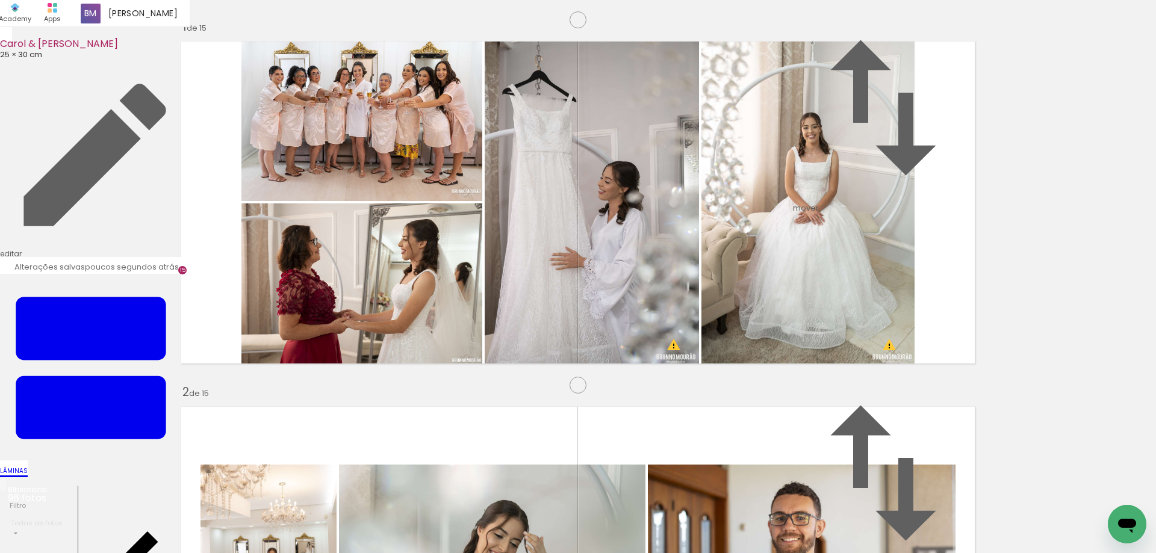
scroll to position [5358, 0]
drag, startPoint x: 708, startPoint y: 516, endPoint x: 576, endPoint y: 356, distance: 207.3
click at [576, 356] on quentale-workspace at bounding box center [578, 276] width 1156 height 553
drag, startPoint x: 797, startPoint y: 529, endPoint x: 494, endPoint y: 275, distance: 395.2
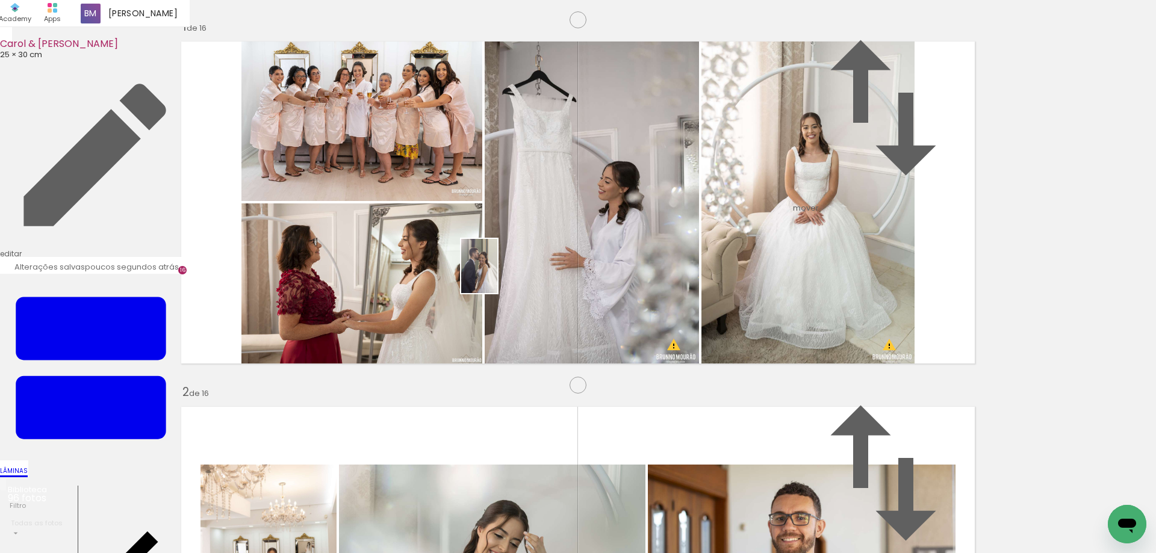
click at [494, 275] on quentale-workspace at bounding box center [578, 276] width 1156 height 553
drag, startPoint x: 924, startPoint y: 516, endPoint x: 721, endPoint y: 286, distance: 306.1
click at [721, 286] on quentale-workspace at bounding box center [578, 276] width 1156 height 553
drag, startPoint x: 976, startPoint y: 519, endPoint x: 906, endPoint y: 296, distance: 233.4
click at [906, 296] on quentale-workspace at bounding box center [578, 276] width 1156 height 553
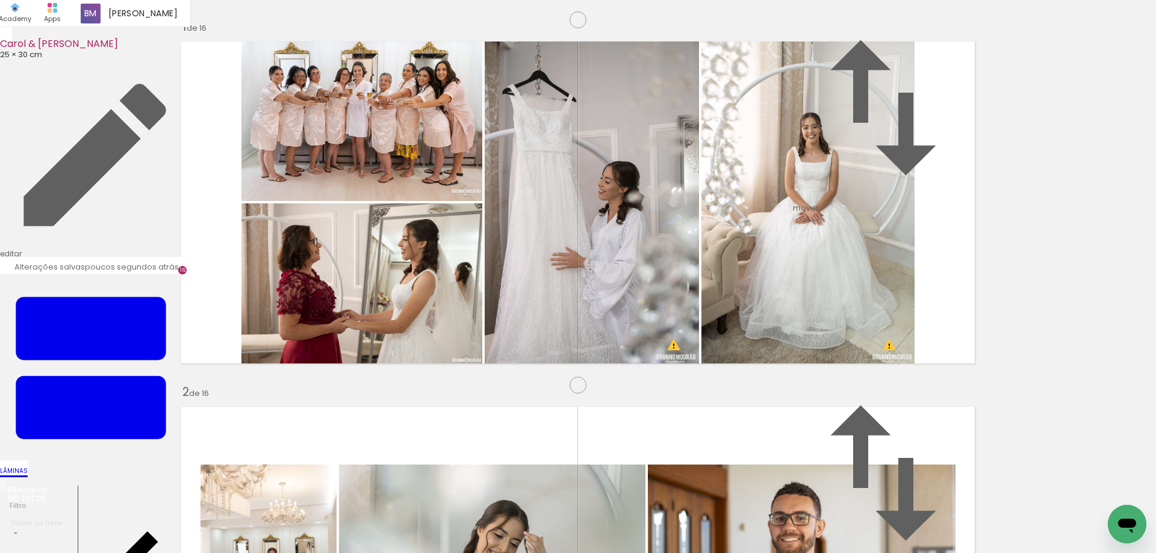
drag, startPoint x: 889, startPoint y: 215, endPoint x: 359, endPoint y: 266, distance: 532.7
click at [0, 0] on slot at bounding box center [0, 0] width 0 height 0
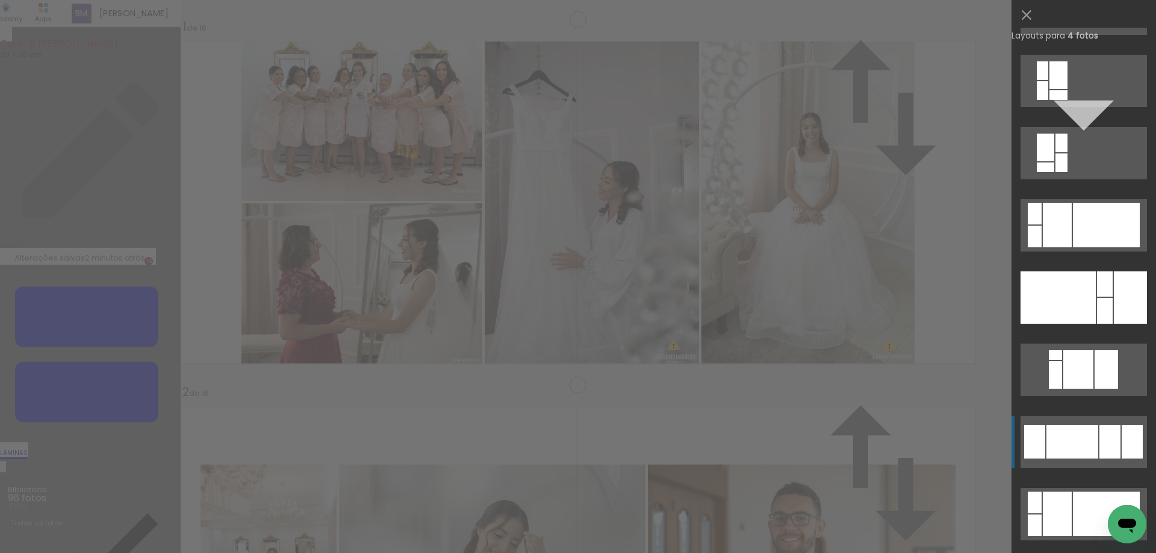
scroll to position [2159, 0]
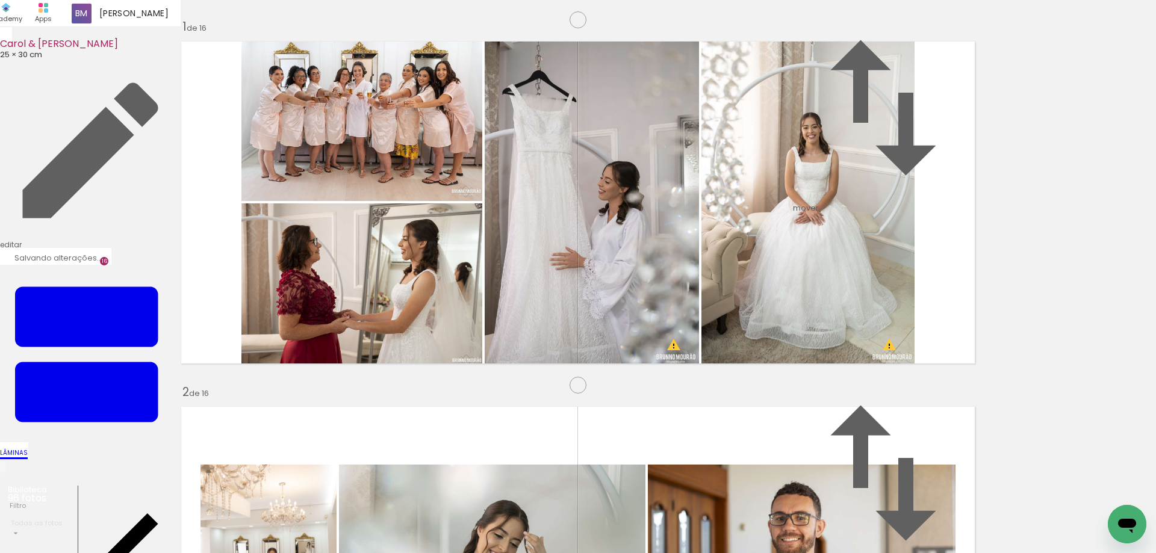
scroll to position [5806, 0]
drag, startPoint x: 577, startPoint y: 523, endPoint x: 445, endPoint y: 347, distance: 220.2
click at [445, 347] on quentale-workspace at bounding box center [578, 276] width 1156 height 553
drag, startPoint x: 649, startPoint y: 523, endPoint x: 682, endPoint y: 289, distance: 235.9
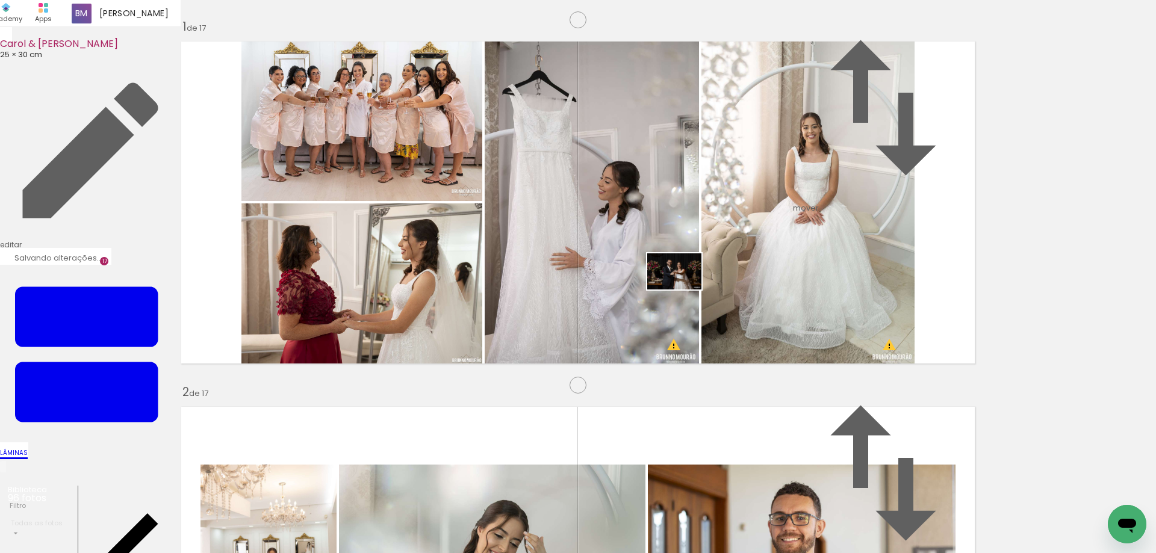
click at [682, 289] on quentale-workspace at bounding box center [578, 276] width 1156 height 553
drag, startPoint x: 716, startPoint y: 517, endPoint x: 731, endPoint y: 322, distance: 195.5
click at [731, 322] on quentale-workspace at bounding box center [578, 276] width 1156 height 553
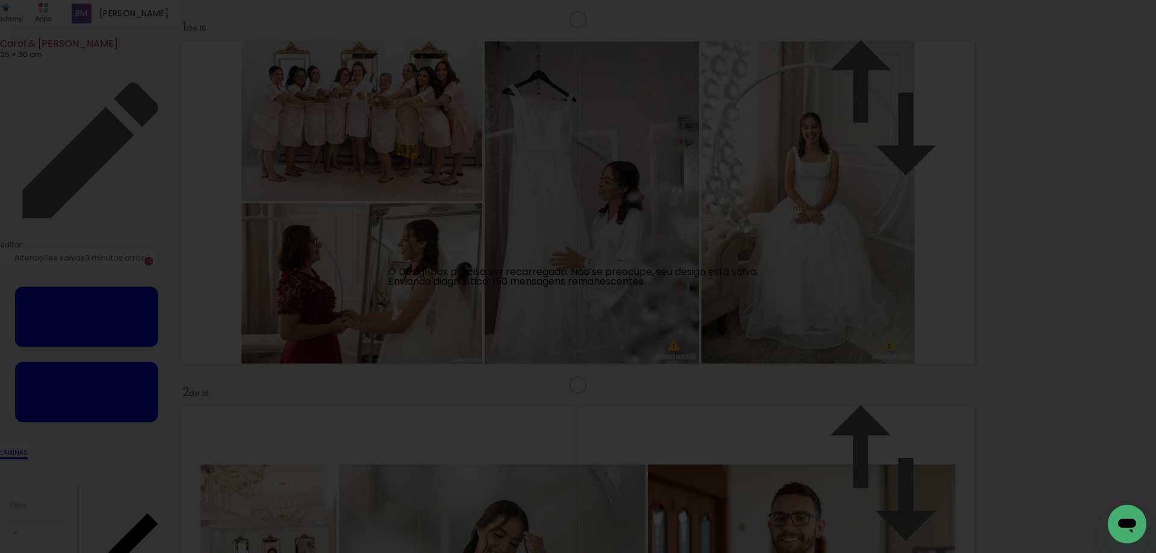
scroll to position [4344, 0]
click at [638, 272] on p "O Designbox precisa ser recarregado. Não se preocupe, seu design está salvo. En…" at bounding box center [573, 276] width 398 height 19
click at [627, 199] on iron-overlay-backdrop at bounding box center [578, 276] width 1156 height 553
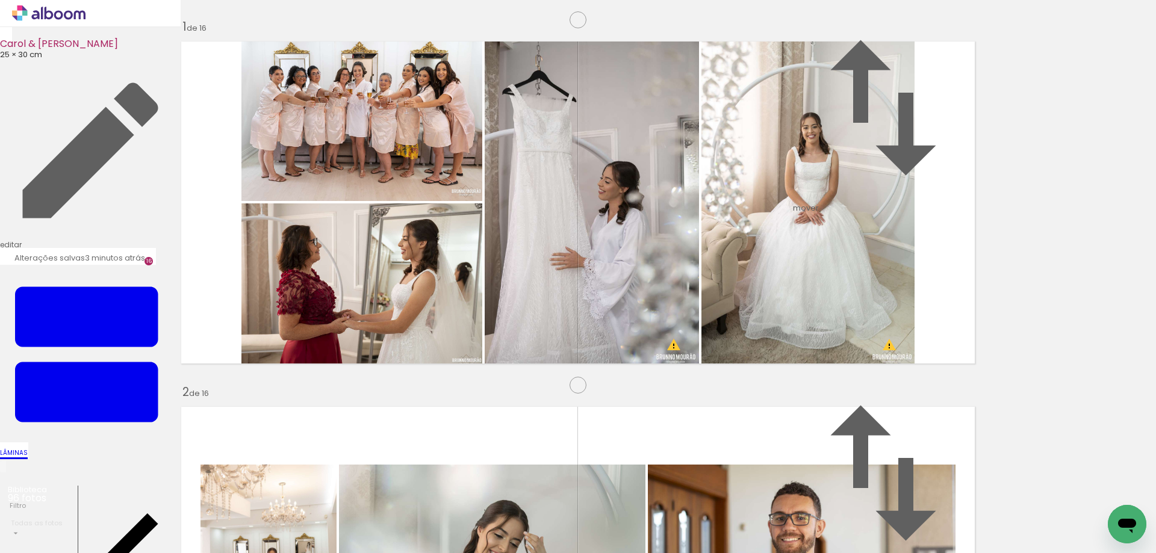
scroll to position [0, 3552]
drag, startPoint x: 345, startPoint y: 468, endPoint x: 258, endPoint y: 232, distance: 251.3
click at [258, 232] on quentale-workspace at bounding box center [578, 276] width 1156 height 553
drag, startPoint x: 407, startPoint y: 519, endPoint x: 702, endPoint y: 264, distance: 389.9
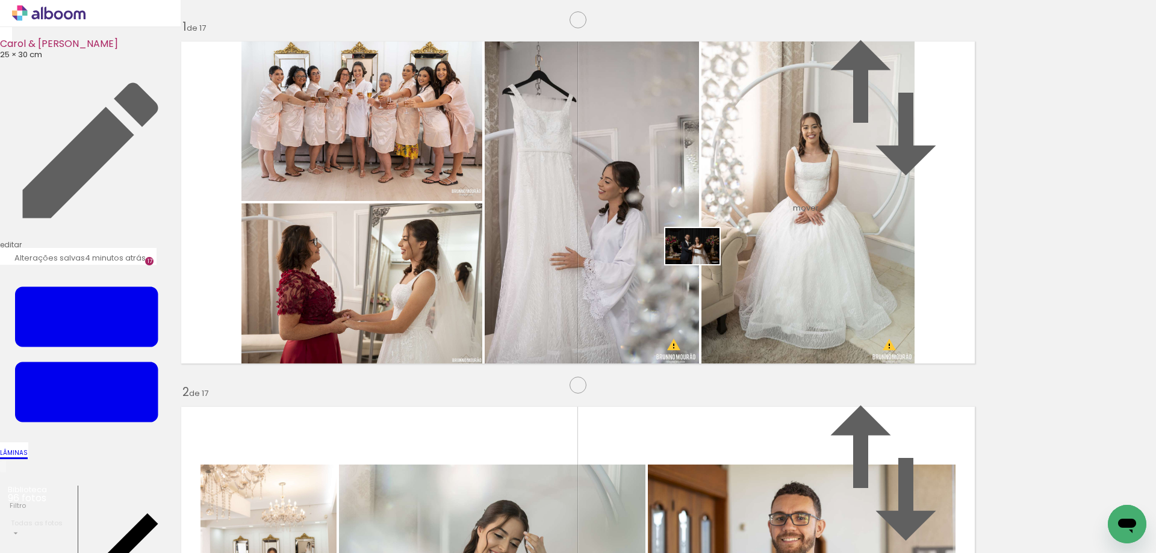
click at [702, 264] on quentale-workspace at bounding box center [578, 276] width 1156 height 553
drag, startPoint x: 487, startPoint y: 525, endPoint x: 766, endPoint y: 265, distance: 381.1
click at [766, 265] on quentale-workspace at bounding box center [578, 276] width 1156 height 553
drag, startPoint x: 788, startPoint y: 267, endPoint x: 1052, endPoint y: 277, distance: 264.4
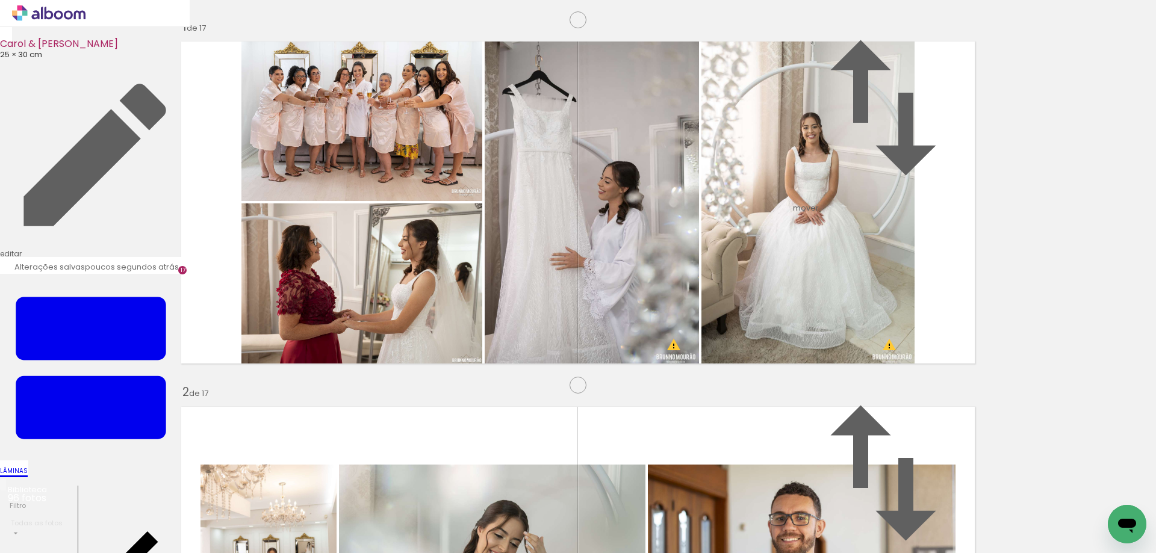
scroll to position [0, 4533]
drag, startPoint x: 849, startPoint y: 525, endPoint x: 778, endPoint y: 341, distance: 197.0
click at [778, 341] on quentale-workspace at bounding box center [578, 276] width 1156 height 553
drag, startPoint x: 905, startPoint y: 521, endPoint x: 787, endPoint y: 323, distance: 230.2
click at [787, 323] on quentale-workspace at bounding box center [578, 276] width 1156 height 553
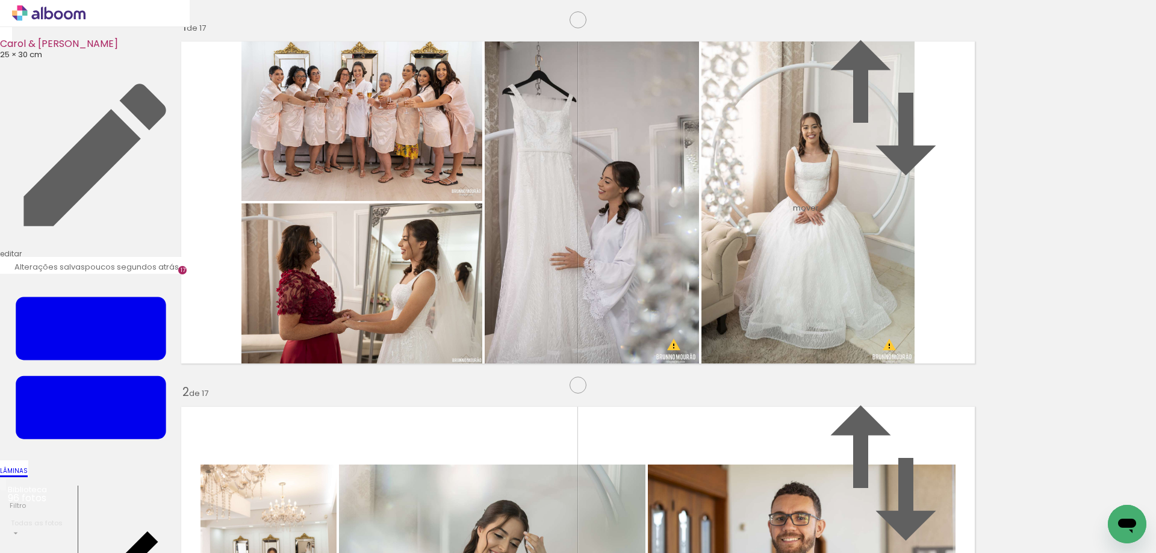
click at [975, 345] on quentale-layouter at bounding box center [578, 202] width 806 height 335
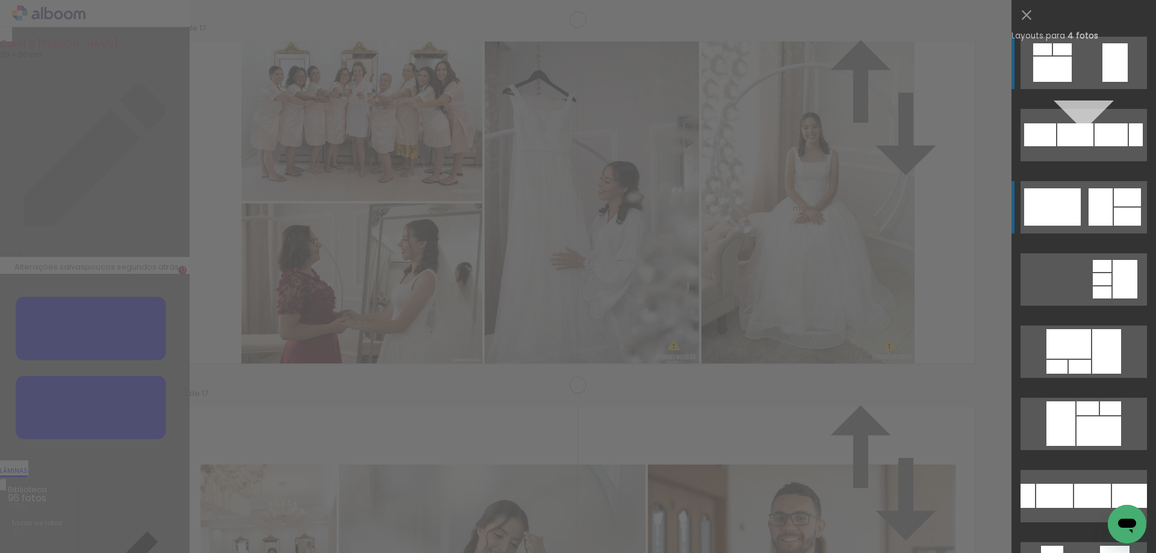
click at [1051, 55] on div at bounding box center [1042, 49] width 19 height 12
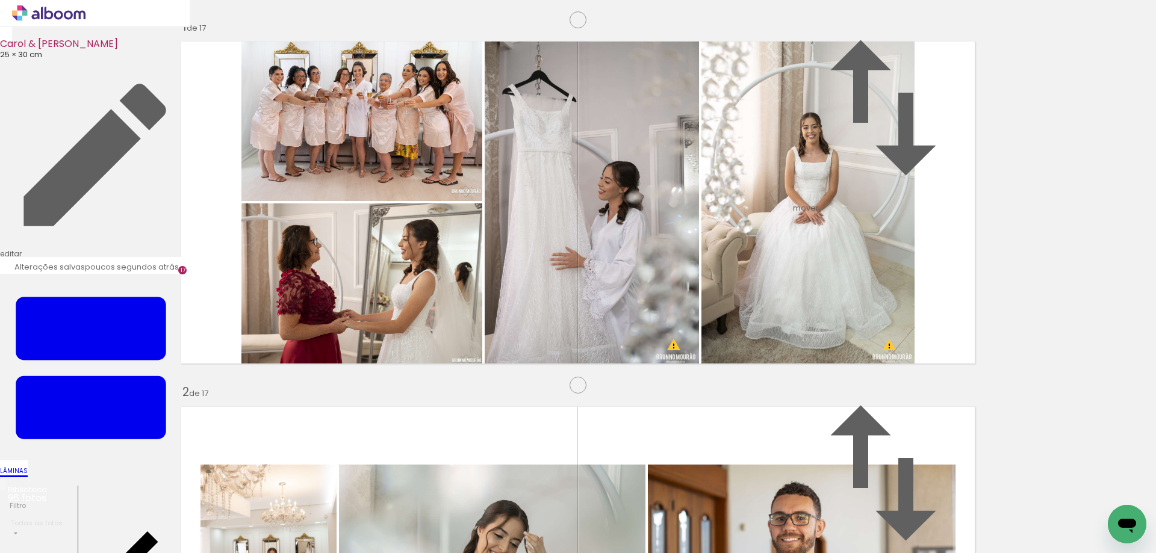
drag, startPoint x: 557, startPoint y: 524, endPoint x: 398, endPoint y: 280, distance: 290.5
click at [398, 280] on quentale-workspace at bounding box center [578, 276] width 1156 height 553
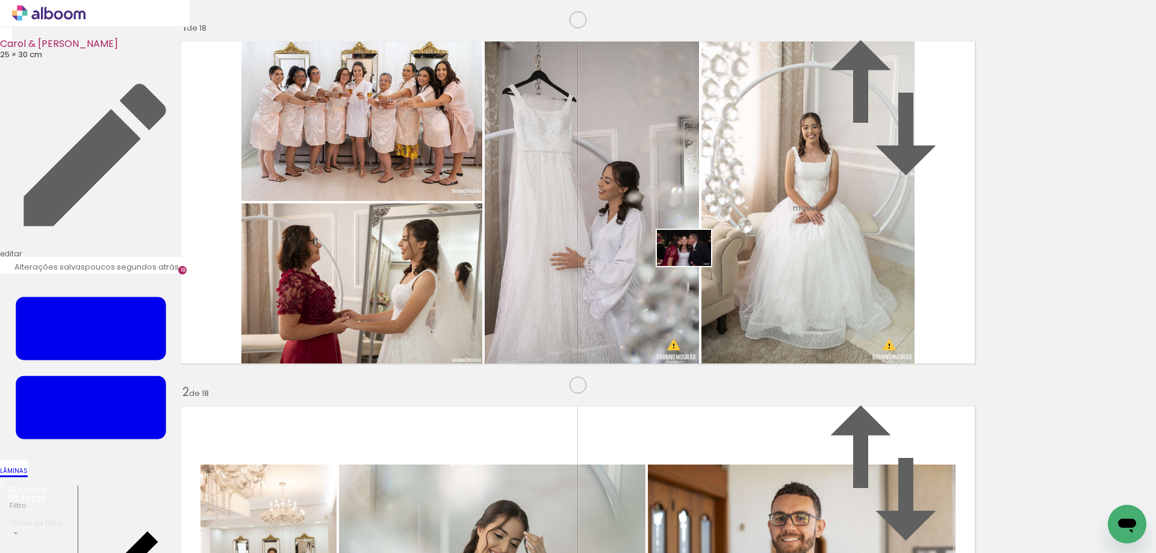
drag, startPoint x: 613, startPoint y: 518, endPoint x: 693, endPoint y: 265, distance: 264.4
click at [693, 265] on quentale-workspace at bounding box center [578, 276] width 1156 height 553
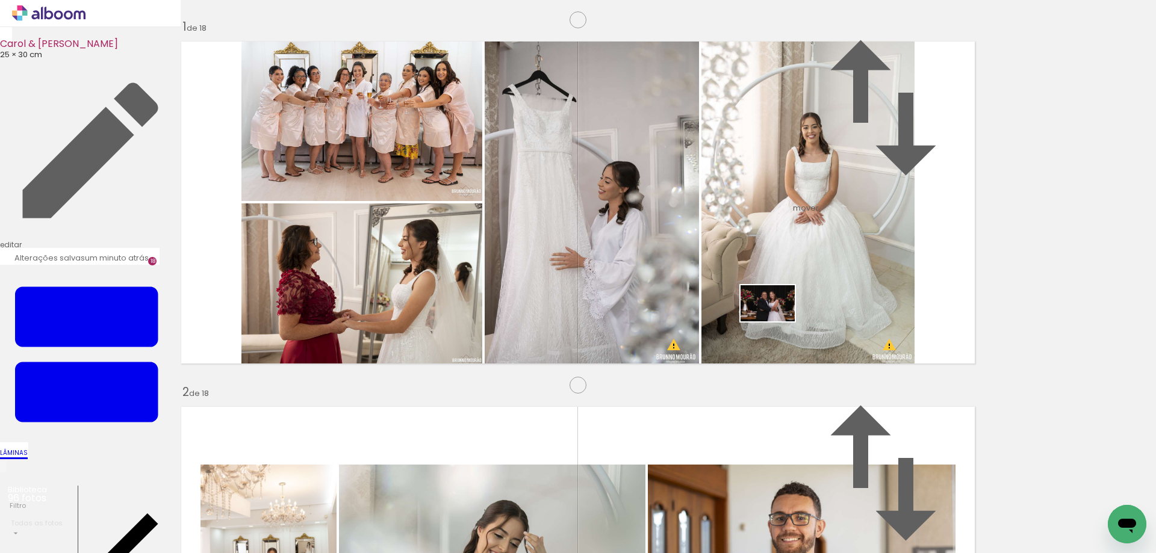
drag, startPoint x: 689, startPoint y: 528, endPoint x: 776, endPoint y: 321, distance: 224.9
click at [776, 321] on quentale-workspace at bounding box center [578, 276] width 1156 height 553
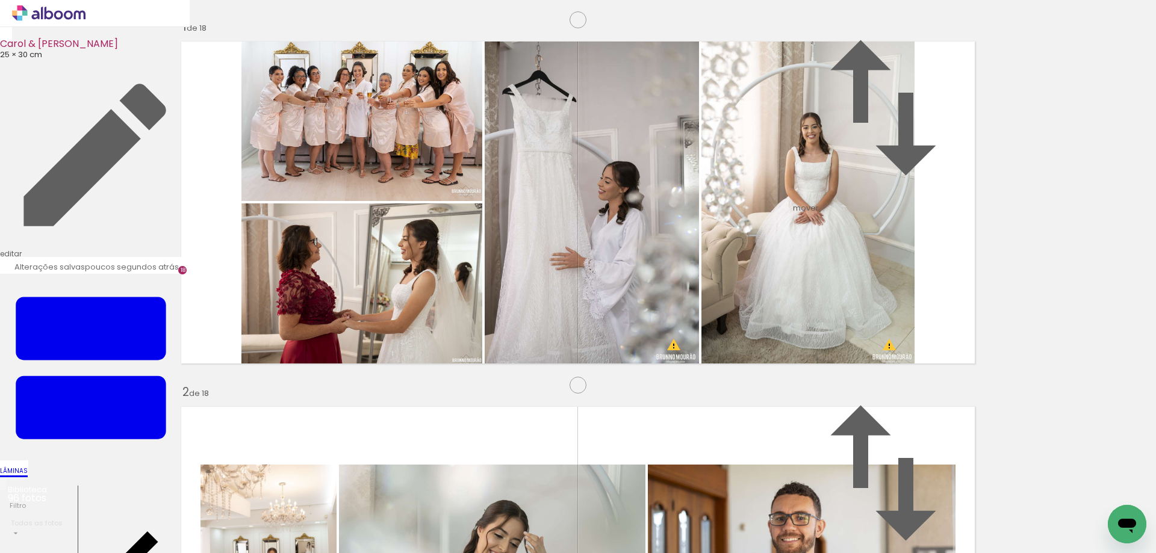
scroll to position [0, 3836]
drag, startPoint x: 467, startPoint y: 522, endPoint x: 678, endPoint y: 257, distance: 339.2
click at [678, 257] on quentale-workspace at bounding box center [578, 276] width 1156 height 553
drag, startPoint x: 545, startPoint y: 521, endPoint x: 707, endPoint y: 357, distance: 230.2
click at [707, 357] on quentale-workspace at bounding box center [578, 276] width 1156 height 553
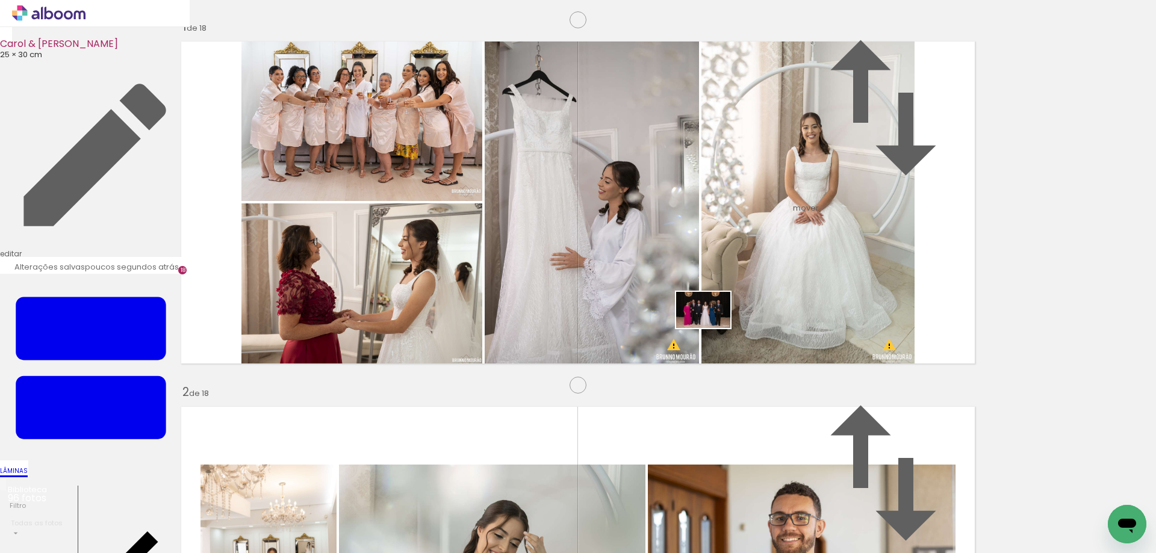
drag, startPoint x: 607, startPoint y: 511, endPoint x: 712, endPoint y: 328, distance: 211.1
click at [712, 328] on quentale-workspace at bounding box center [578, 276] width 1156 height 553
drag, startPoint x: 667, startPoint y: 513, endPoint x: 687, endPoint y: 300, distance: 213.4
click at [687, 300] on quentale-workspace at bounding box center [578, 276] width 1156 height 553
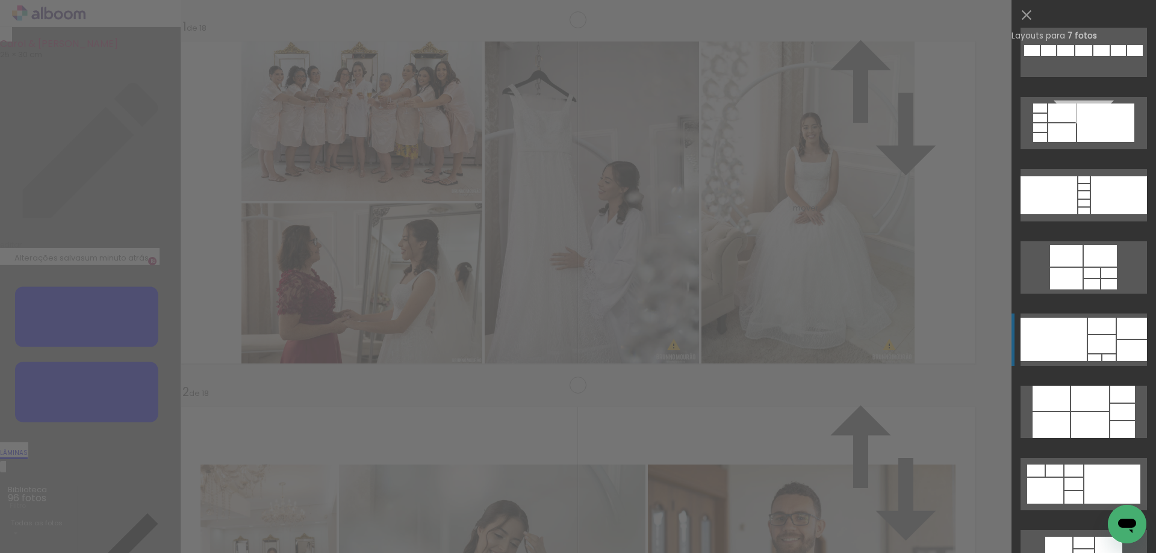
scroll to position [1412, 0]
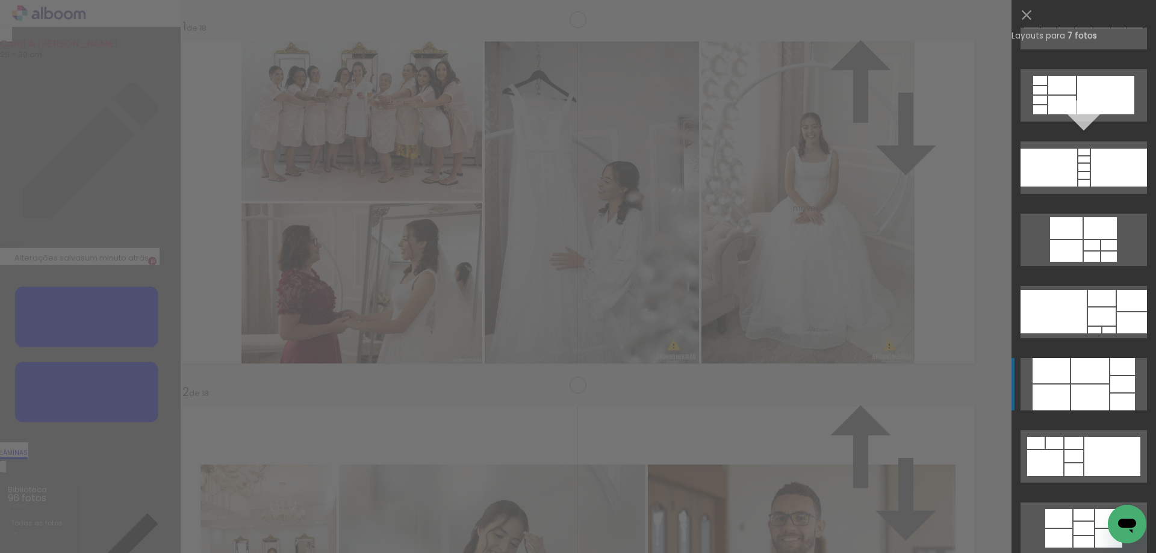
click at [1075, 397] on div at bounding box center [1090, 398] width 38 height 26
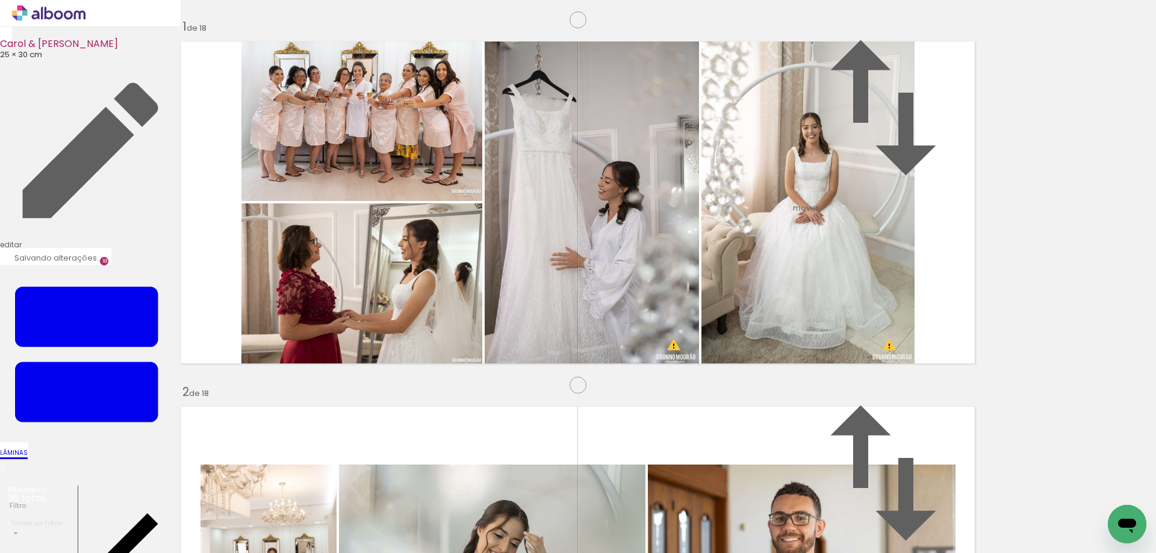
drag, startPoint x: 389, startPoint y: 188, endPoint x: 831, endPoint y: 190, distance: 441.8
click at [0, 0] on slot at bounding box center [0, 0] width 0 height 0
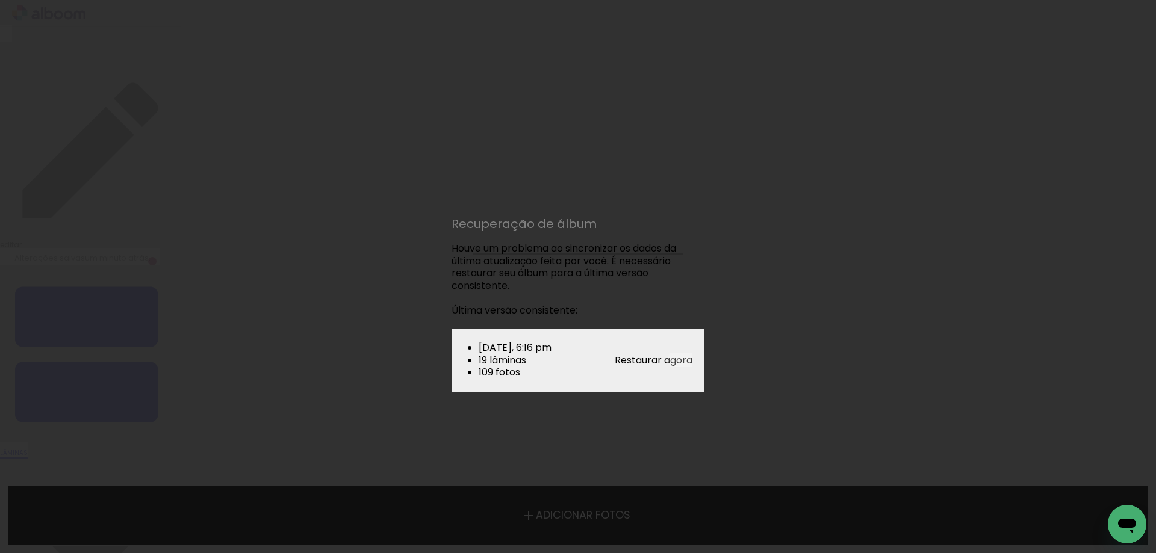
click at [675, 354] on paper-button "Restaurar agora" at bounding box center [653, 360] width 78 height 14
